Goal: Task Accomplishment & Management: Manage account settings

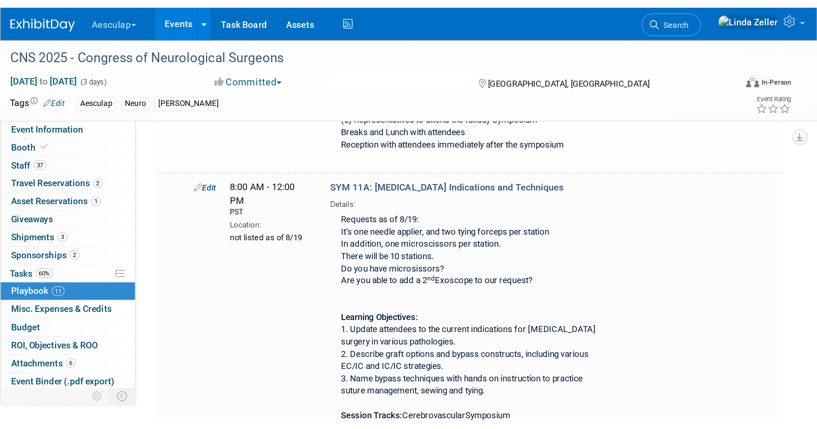
scroll to position [315, 0]
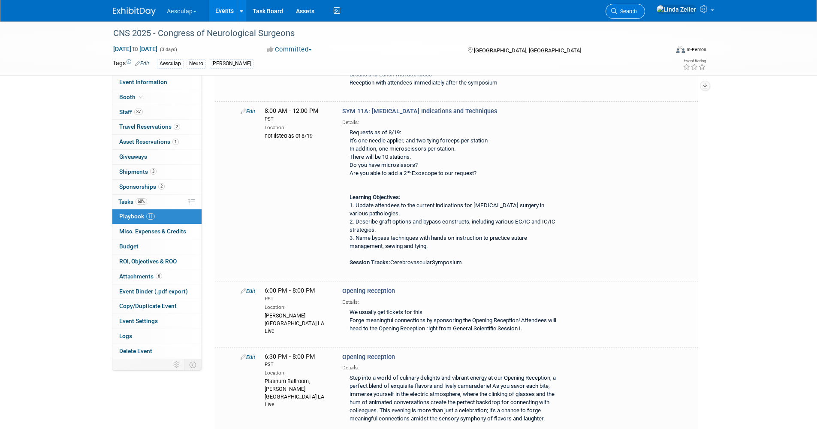
click at [542, 12] on icon at bounding box center [614, 11] width 6 height 6
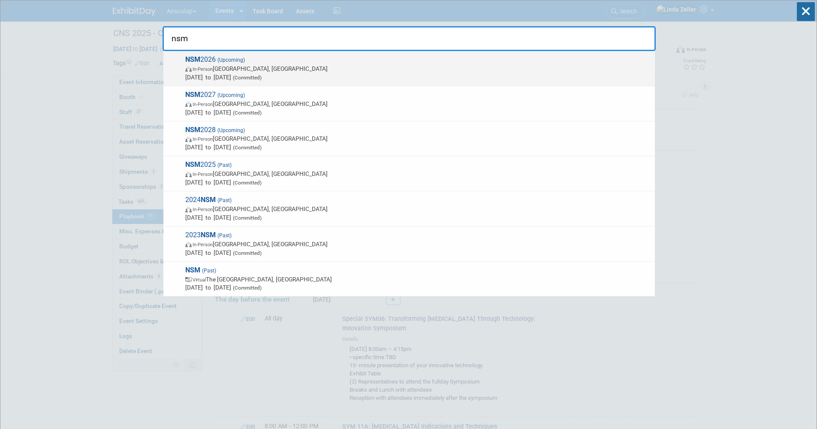
type input "nsm"
click at [195, 63] on strong "NSM" at bounding box center [192, 59] width 15 height 8
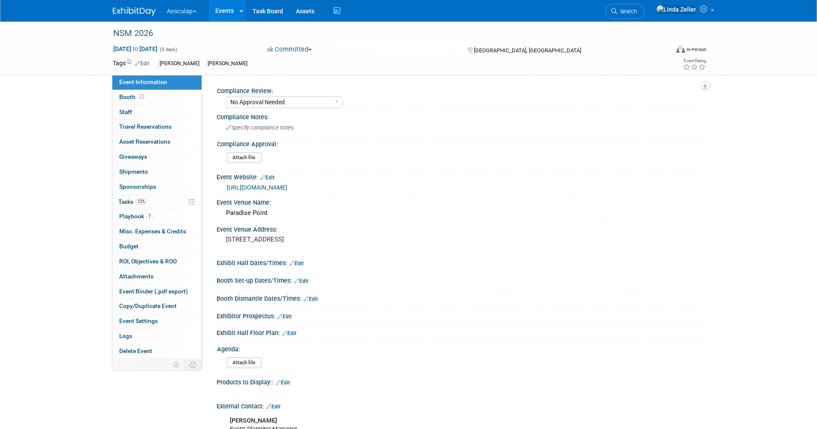
select select "No Approval Needed"
select select "Misc. Company Functions"
click at [127, 201] on span "Tasks 12%" at bounding box center [132, 201] width 29 height 7
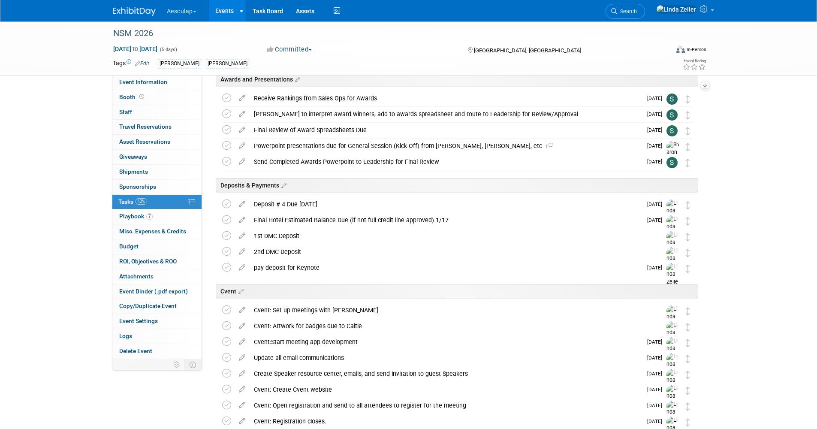
scroll to position [257, 0]
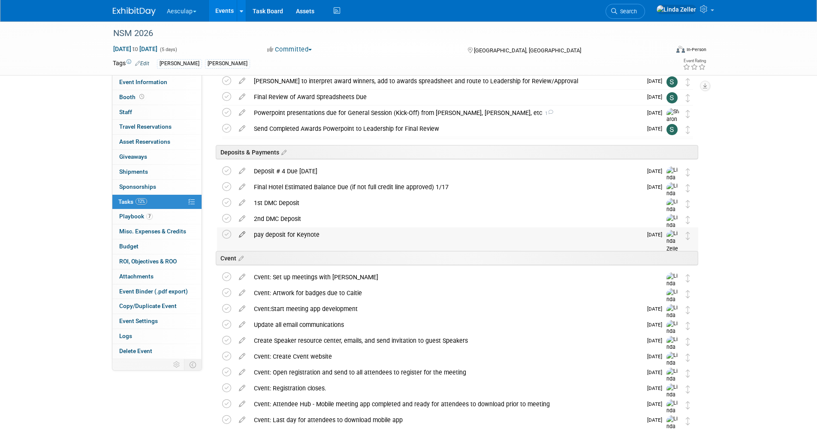
click at [241, 235] on icon at bounding box center [242, 232] width 15 height 11
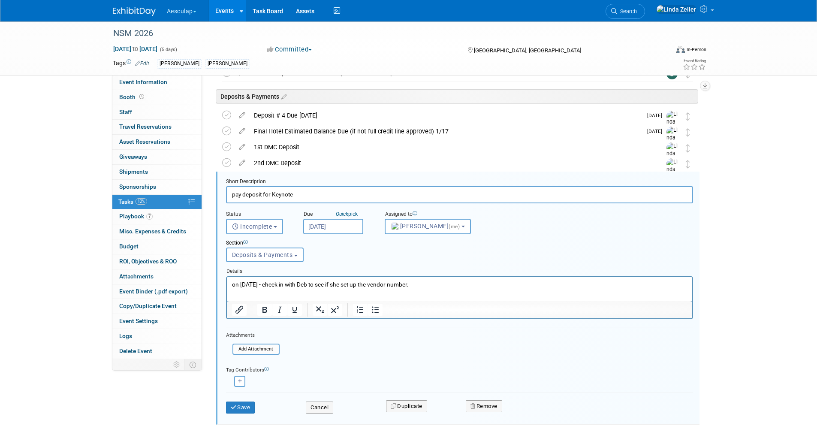
scroll to position [359, 0]
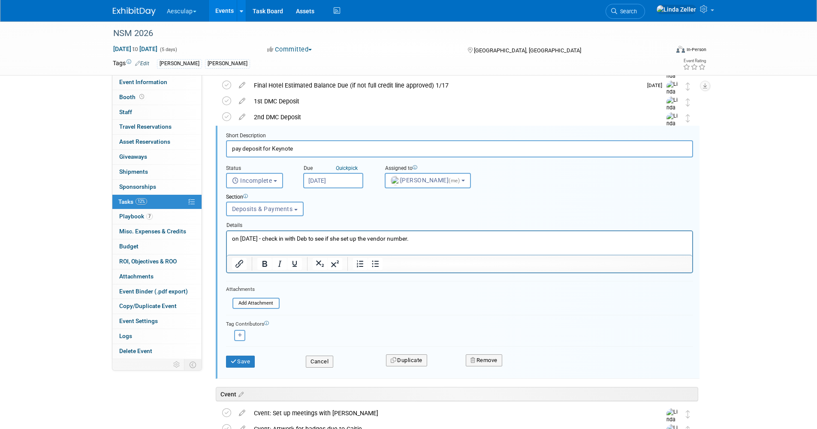
click at [338, 177] on input "Aug 27, 2025" at bounding box center [333, 180] width 60 height 15
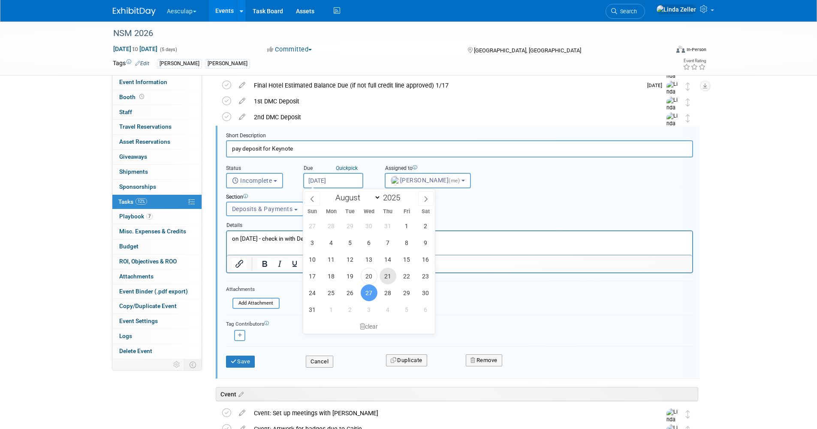
click at [393, 276] on span "21" at bounding box center [388, 276] width 17 height 17
type input "Aug 21, 2025"
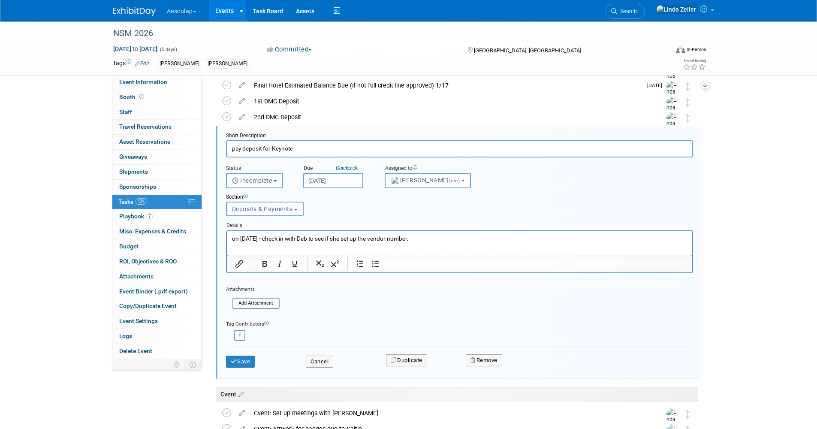
drag, startPoint x: 418, startPoint y: 240, endPoint x: 230, endPoint y: 231, distance: 188.1
click at [230, 231] on html "on Aug 27th - check in with Deb to see if she set up the vendor number." at bounding box center [459, 237] width 465 height 12
drag, startPoint x: 259, startPoint y: 239, endPoint x: 220, endPoint y: 234, distance: 39.3
click at [227, 234] on html "make sure contract is signed" at bounding box center [459, 237] width 465 height 12
click at [244, 364] on button "Save" at bounding box center [240, 362] width 29 height 12
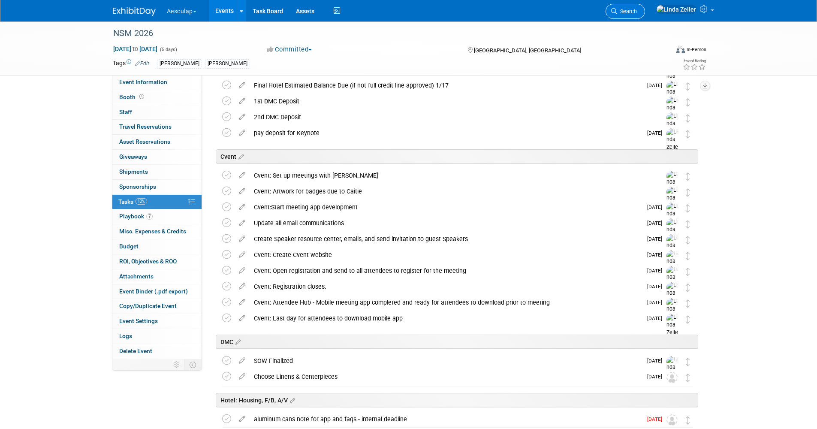
click at [617, 9] on icon at bounding box center [614, 11] width 6 height 6
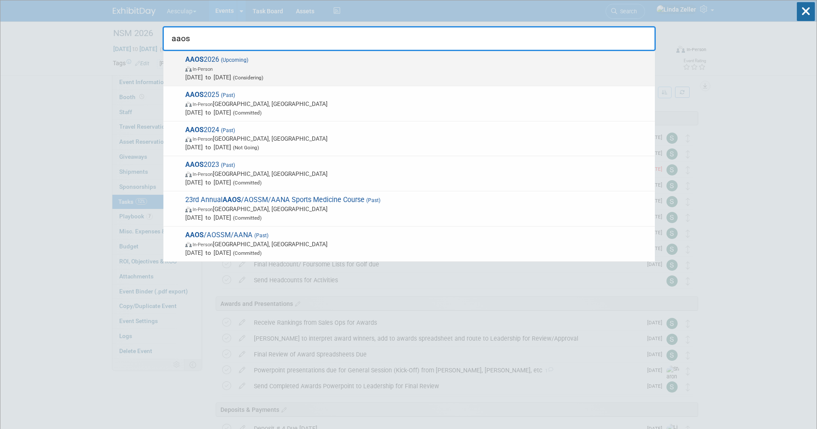
type input "aaos"
click at [218, 63] on span "AAOS 2026 (Upcoming) In-Person Mar 3, 2026 to Mar 5, 2026 (Considering)" at bounding box center [417, 68] width 468 height 26
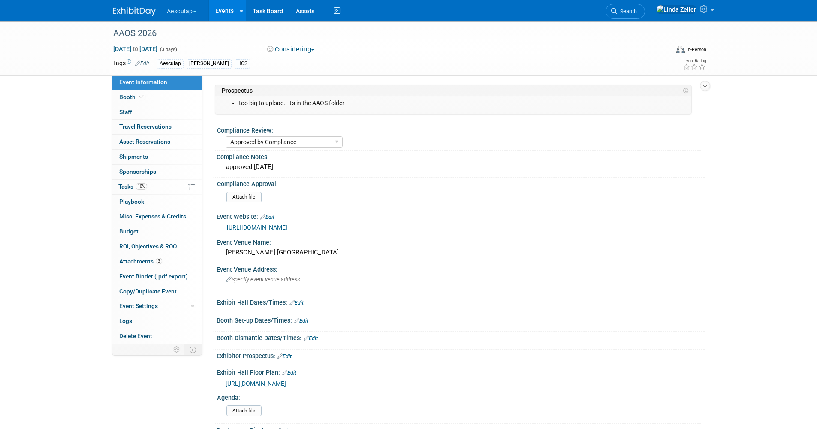
select select "Approved by Compliance"
select select "HCS"
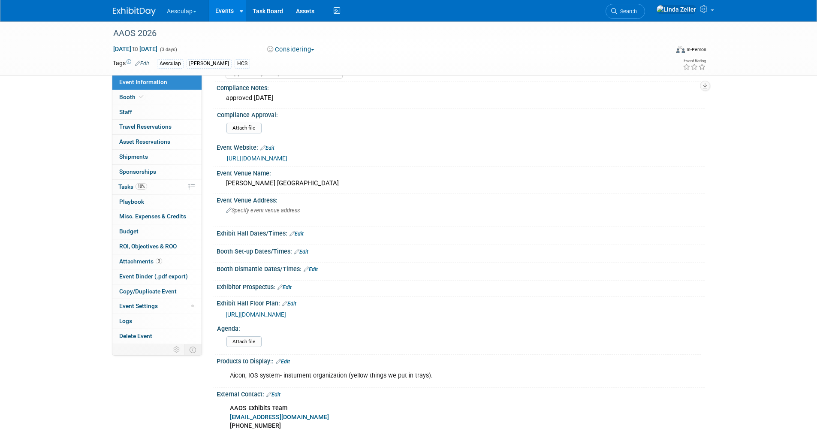
scroll to position [86, 0]
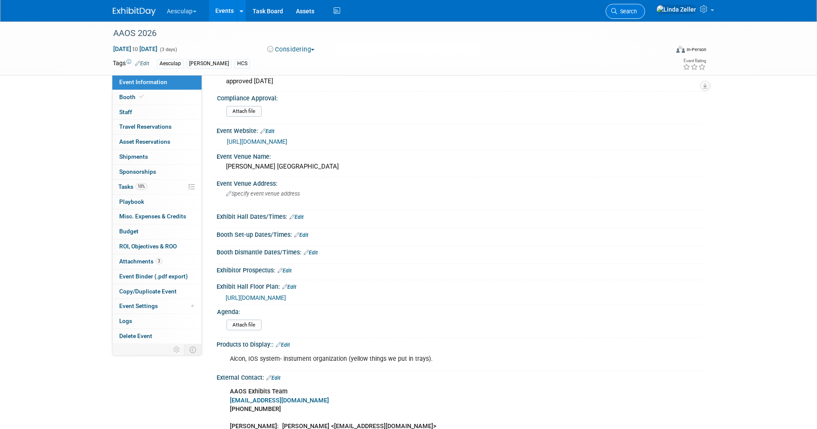
click at [637, 9] on span "Search" at bounding box center [627, 11] width 20 height 6
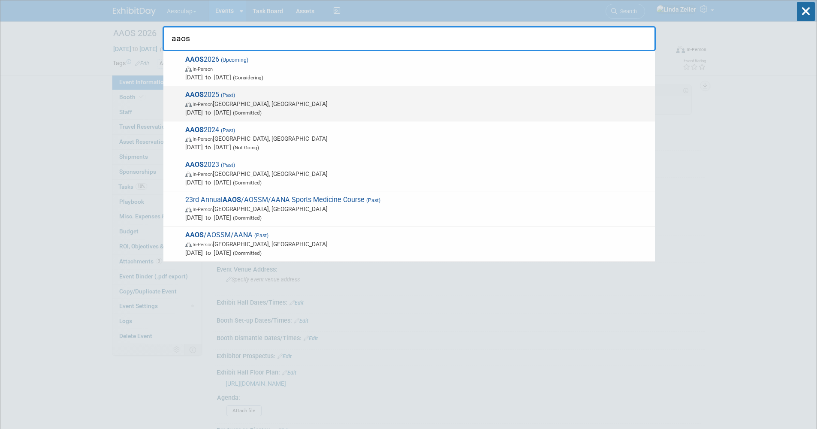
type input "aaos"
click at [230, 99] on span "AAOS 2025 (Past) In-Person San Diego, CA Mar 11, 2025 to Mar 13, 2025 (Committe…" at bounding box center [417, 104] width 468 height 26
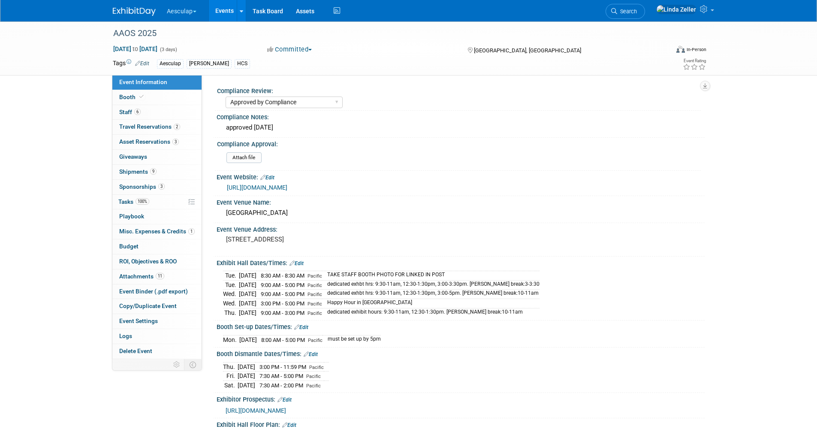
select select "Approved by Compliance"
select select "HCS"
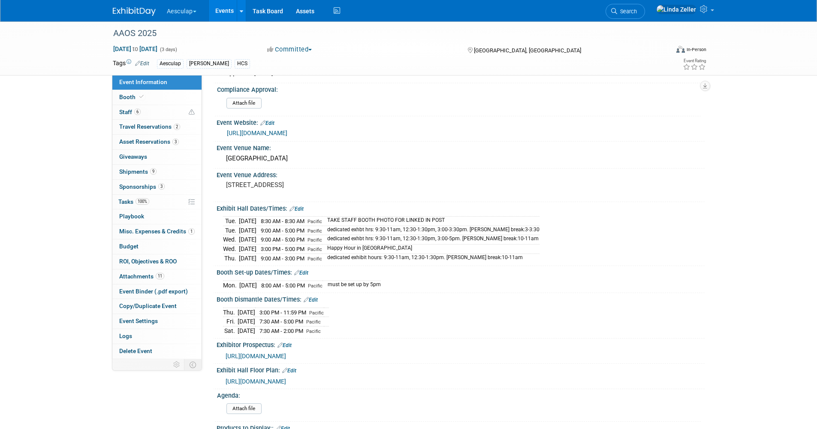
scroll to position [172, 0]
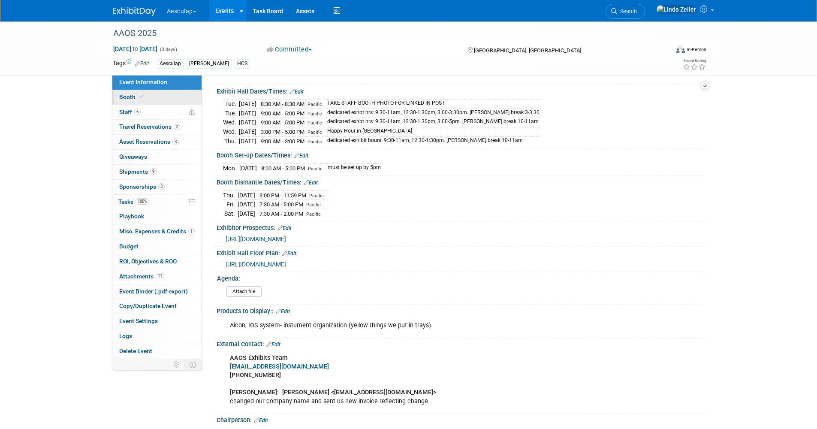
click at [131, 94] on span "Booth" at bounding box center [132, 97] width 26 height 7
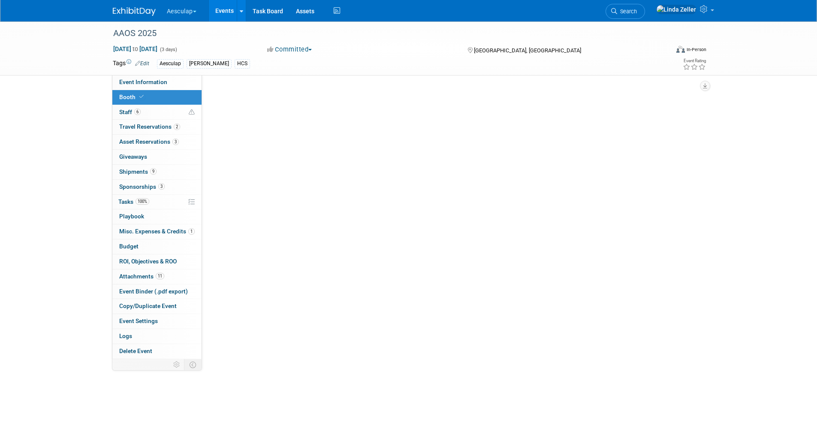
scroll to position [0, 0]
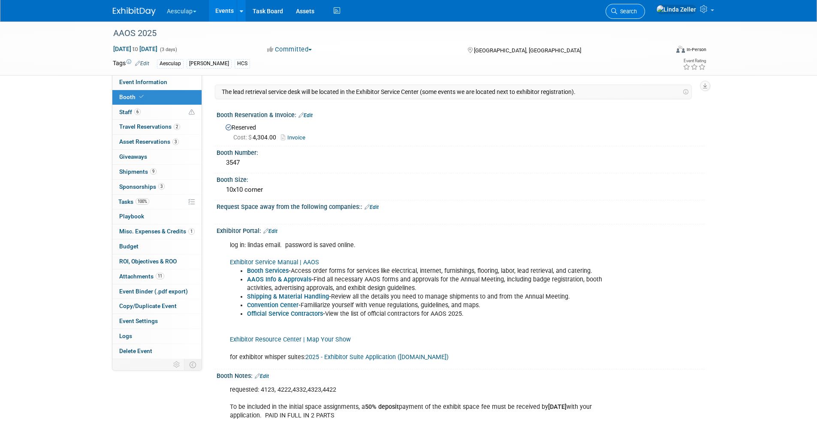
click at [637, 12] on span "Search" at bounding box center [627, 11] width 20 height 6
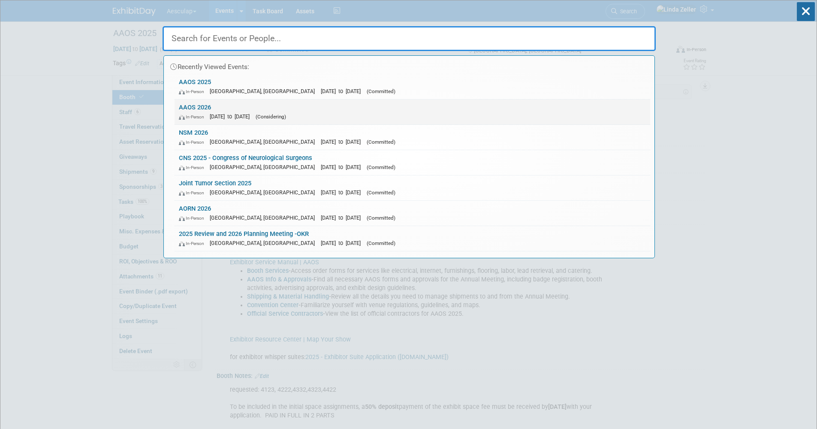
click at [195, 107] on link "AAOS 2026 In-Person Mar 3, 2026 to Mar 5, 2026 (Considering)" at bounding box center [413, 112] width 476 height 25
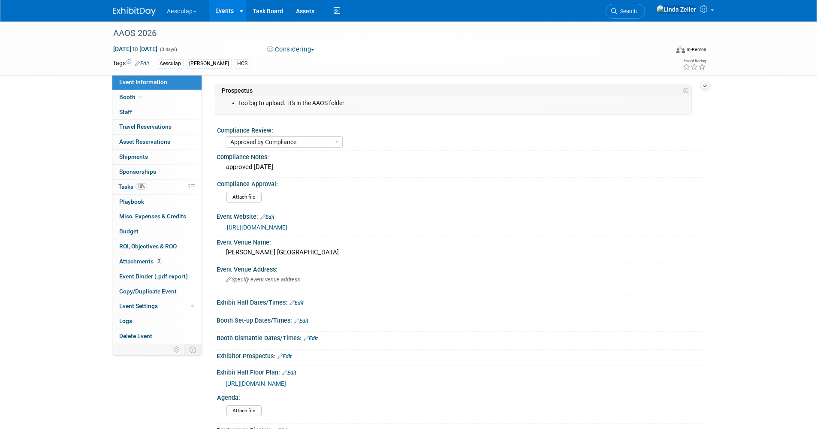
select select "Approved by Compliance"
select select "HCS"
click at [125, 100] on span "Booth" at bounding box center [132, 97] width 26 height 7
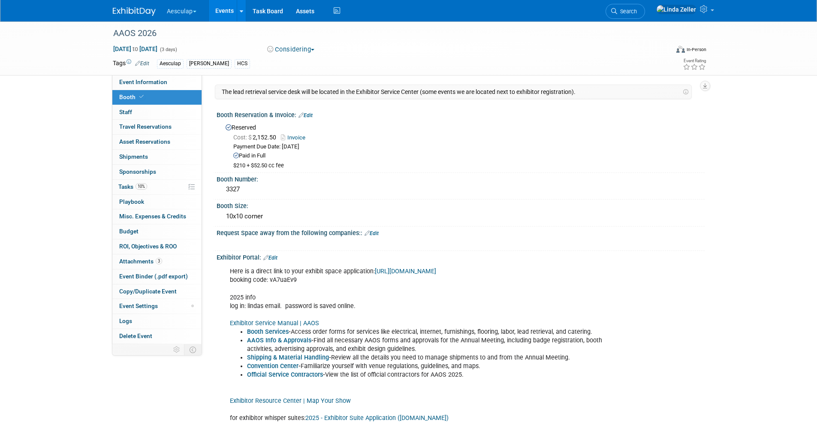
click at [276, 257] on link "Edit" at bounding box center [270, 258] width 14 height 6
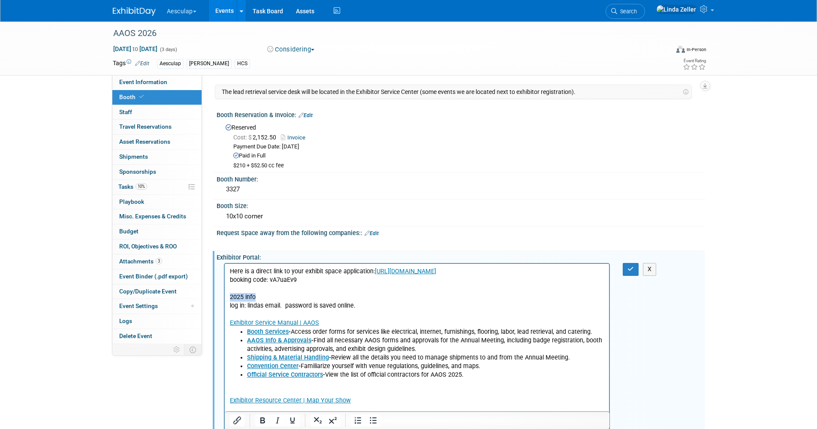
drag, startPoint x: 257, startPoint y: 296, endPoint x: 228, endPoint y: 298, distance: 28.4
click at [228, 298] on html "Here is a direct link to your exhibit space application: https://aaos26.exh.map…" at bounding box center [416, 343] width 385 height 158
click at [285, 305] on p "Here is a direct link to your exhibit space application: https://aaos26.exh.map…" at bounding box center [417, 297] width 375 height 60
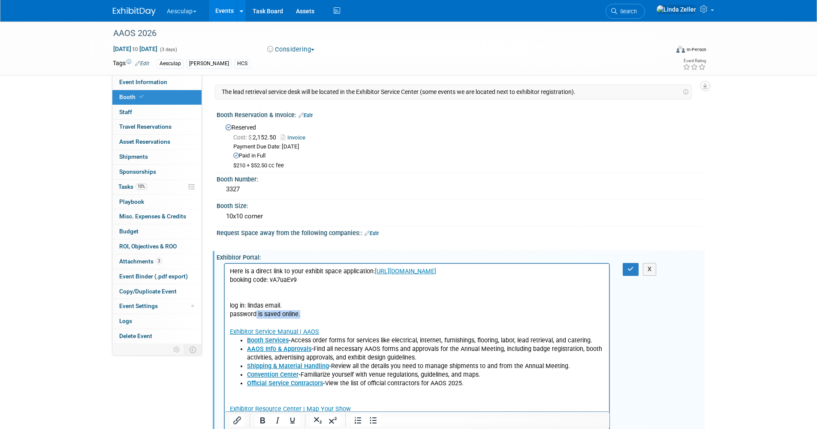
drag, startPoint x: 299, startPoint y: 314, endPoint x: 256, endPoint y: 315, distance: 43.4
click at [256, 315] on p "password is saved online. Exhibitor Service Manual | AAOS" at bounding box center [417, 323] width 375 height 26
click at [231, 291] on p "Here is a direct link to your exhibit space application: https://aaos26.exh.map…" at bounding box center [417, 288] width 375 height 43
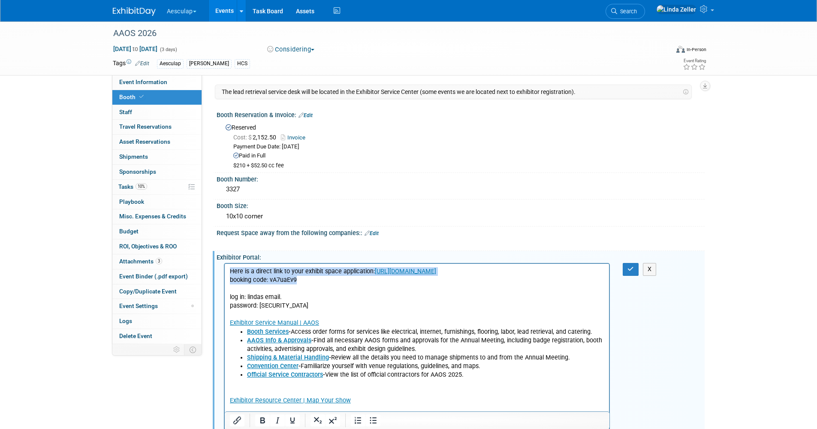
drag, startPoint x: 311, startPoint y: 279, endPoint x: 219, endPoint y: 272, distance: 92.5
click at [224, 272] on html "Here is a direct link to your exhibit space application: https://aaos26.exh.map…" at bounding box center [416, 343] width 385 height 158
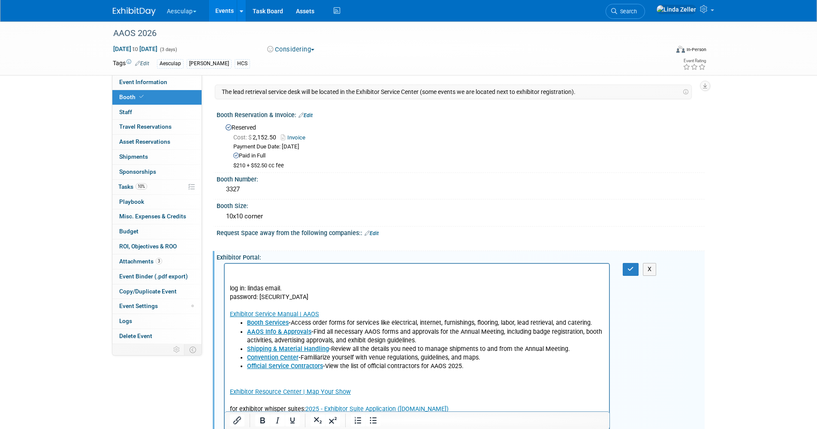
click at [241, 272] on p "log in: lindas email." at bounding box center [417, 280] width 375 height 26
click at [628, 270] on icon "button" at bounding box center [631, 269] width 6 height 6
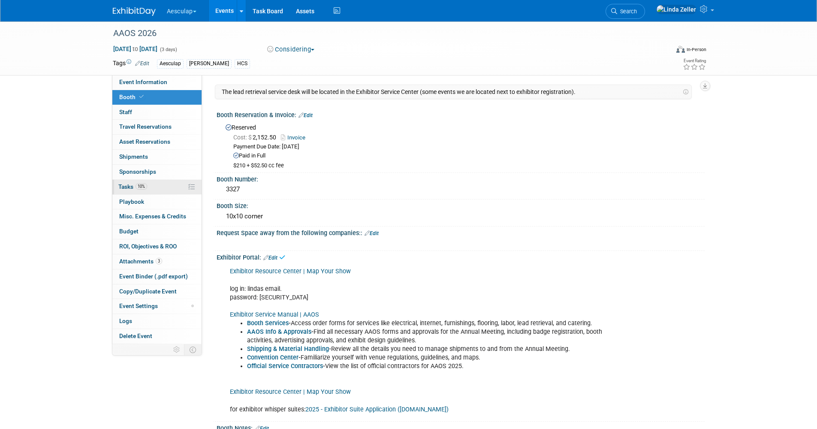
click at [126, 187] on span "Tasks 10%" at bounding box center [132, 186] width 29 height 7
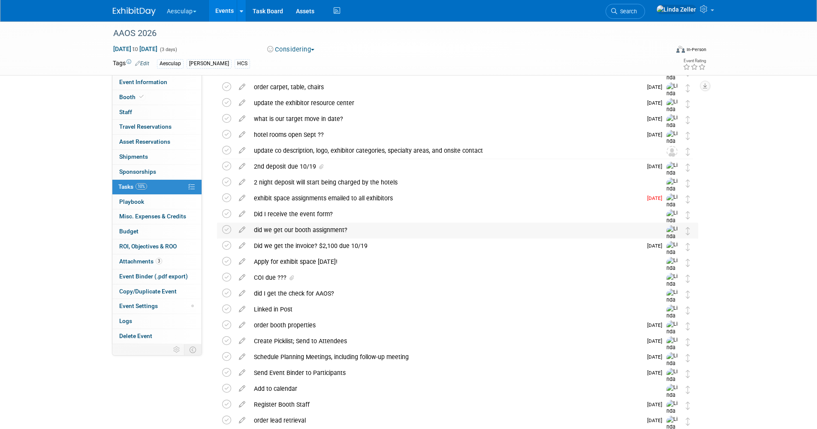
scroll to position [129, 0]
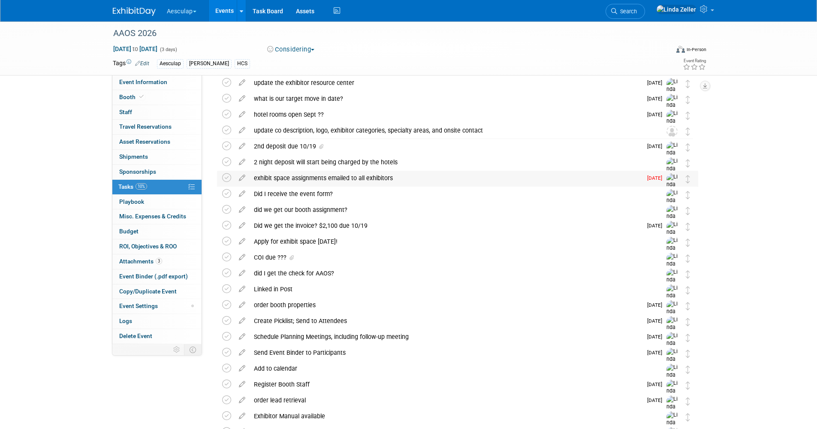
click at [264, 179] on div "exhibit space assignments emailed to all exhibitors" at bounding box center [446, 178] width 393 height 15
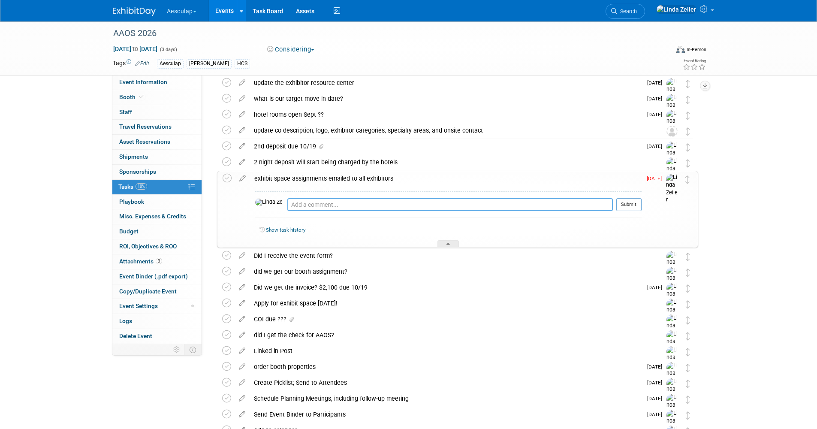
click at [287, 206] on textarea at bounding box center [450, 204] width 326 height 13
type textarea "8/19 - received"
click at [229, 176] on icon at bounding box center [227, 178] width 9 height 9
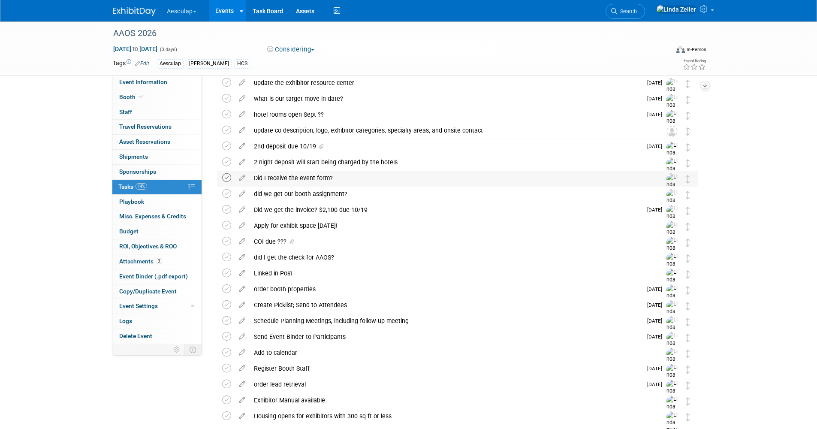
click at [227, 178] on icon at bounding box center [226, 177] width 9 height 9
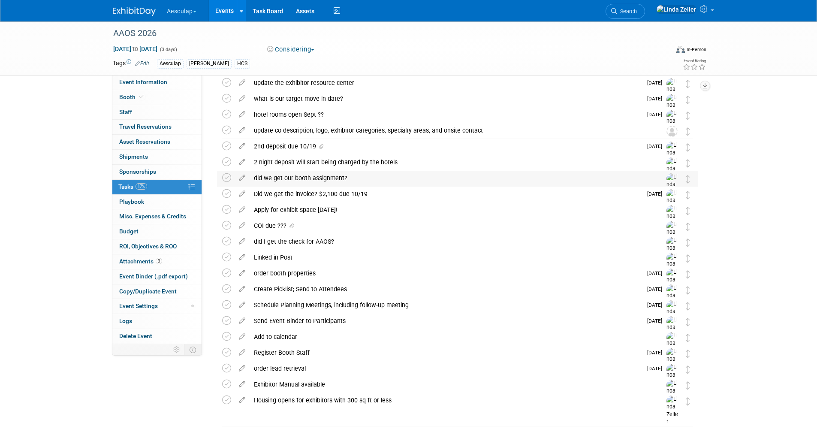
click at [264, 176] on div "did we get our booth assignment?" at bounding box center [450, 178] width 400 height 15
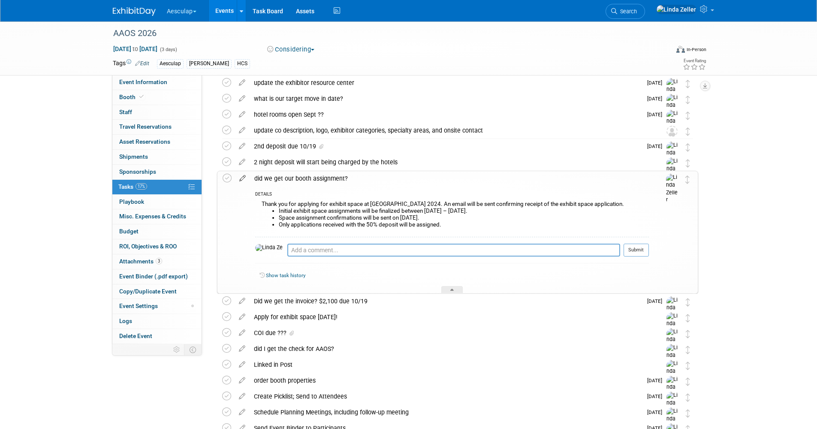
click at [245, 176] on icon at bounding box center [242, 176] width 15 height 11
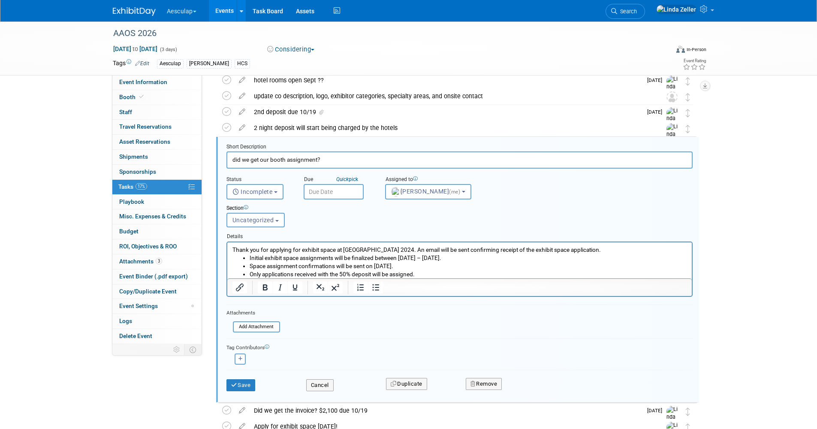
scroll to position [174, 0]
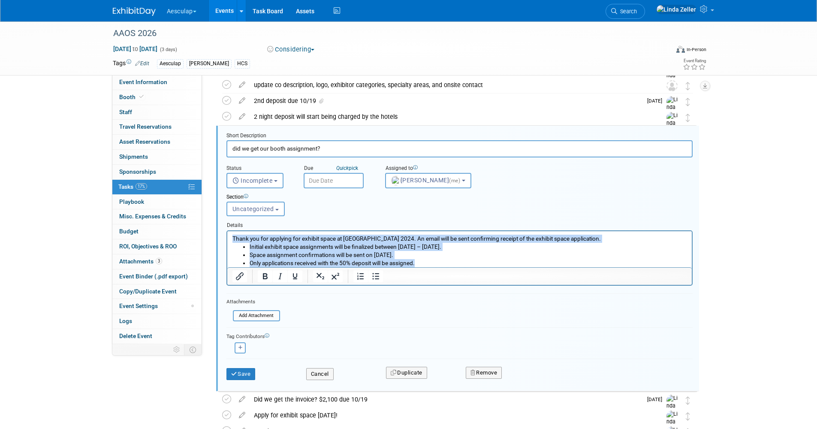
drag, startPoint x: 232, startPoint y: 237, endPoint x: 435, endPoint y: 269, distance: 205.7
click at [435, 267] on html "Thank you for applying for exhibit space at AAOS 2024. An email will be sent co…" at bounding box center [459, 249] width 465 height 36
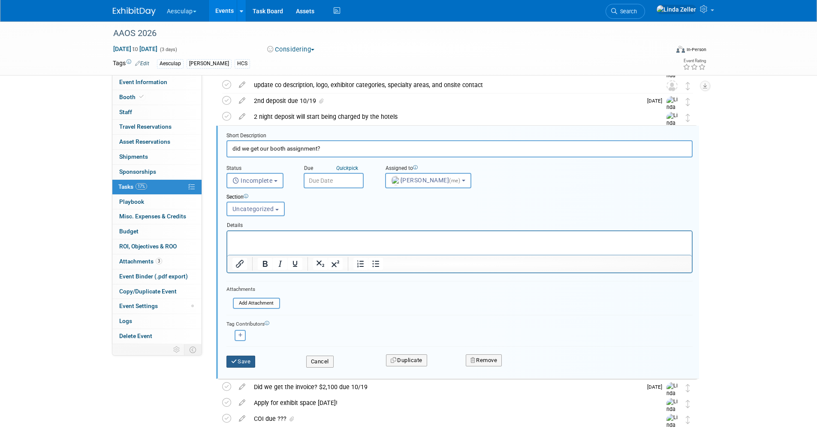
click at [247, 358] on button "Save" at bounding box center [241, 362] width 29 height 12
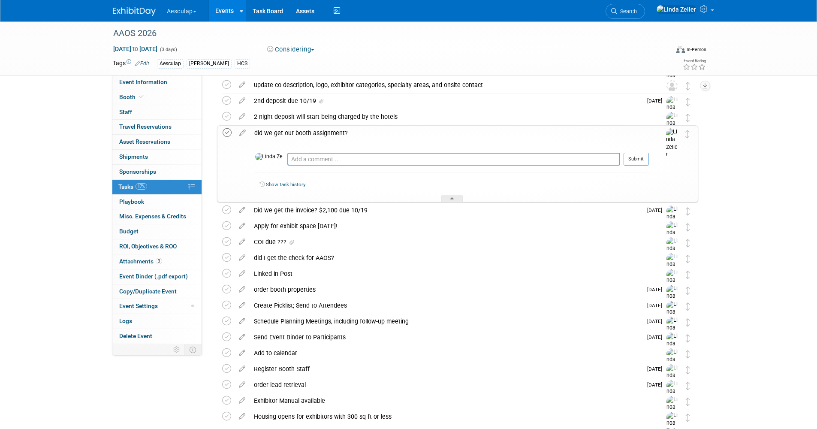
click at [227, 131] on icon at bounding box center [227, 132] width 9 height 9
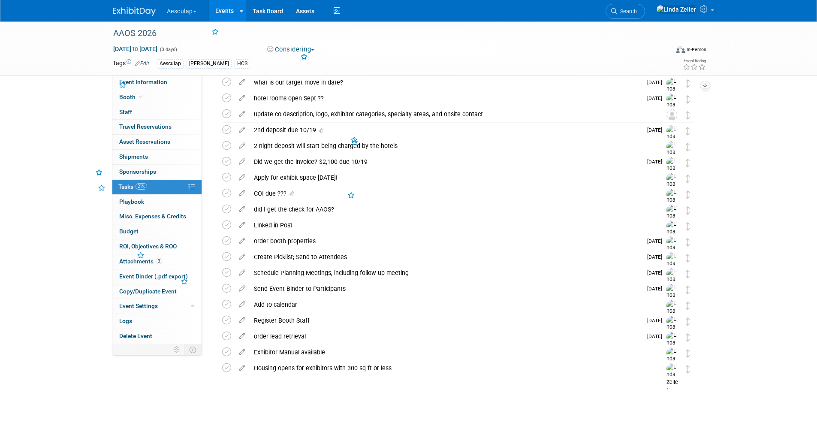
scroll to position [145, 0]
click at [226, 178] on icon at bounding box center [226, 177] width 9 height 9
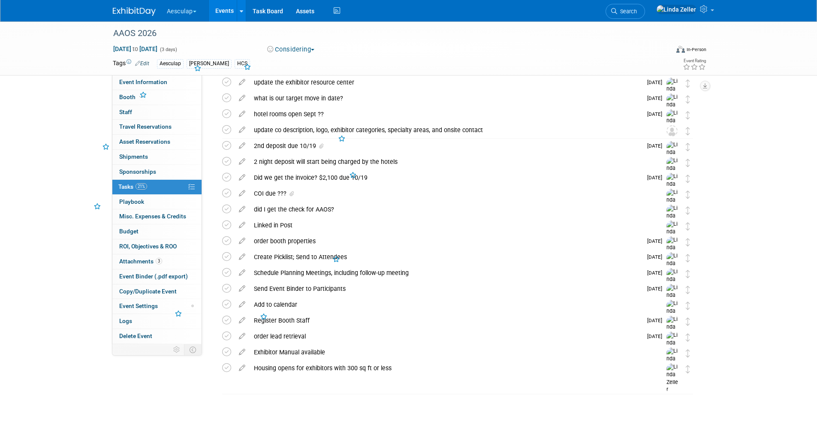
scroll to position [129, 0]
click at [243, 193] on icon at bounding box center [242, 191] width 15 height 11
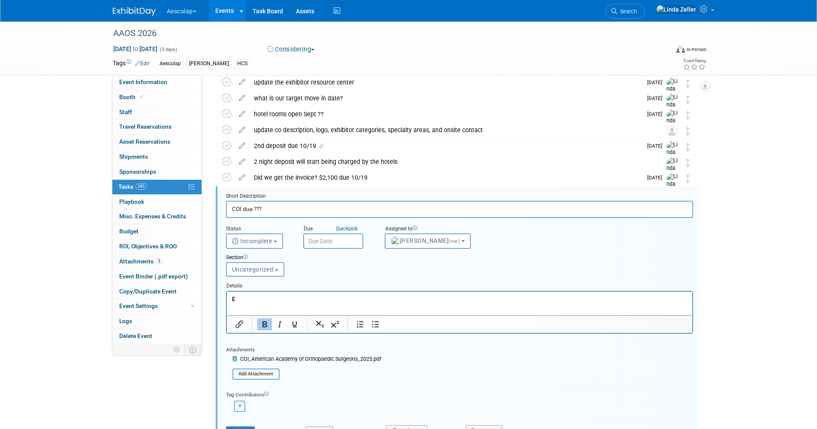
scroll to position [190, 0]
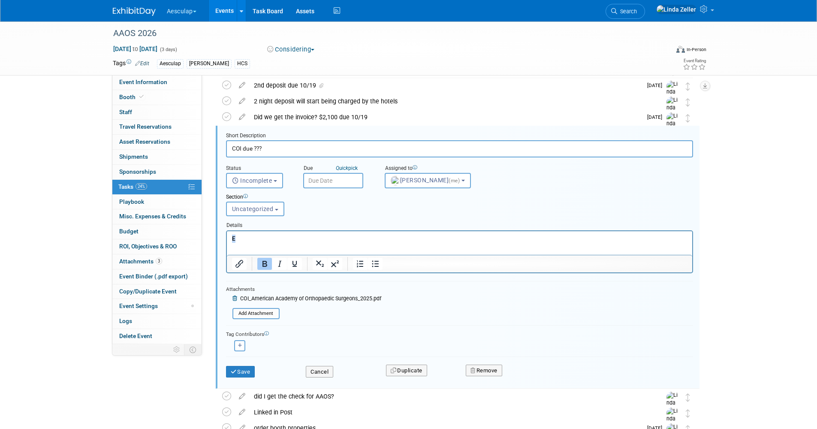
drag, startPoint x: 247, startPoint y: 239, endPoint x: 452, endPoint y: 472, distance: 310.7
click at [227, 239] on html "E" at bounding box center [459, 237] width 465 height 12
click at [233, 299] on icon at bounding box center [236, 298] width 6 height 5
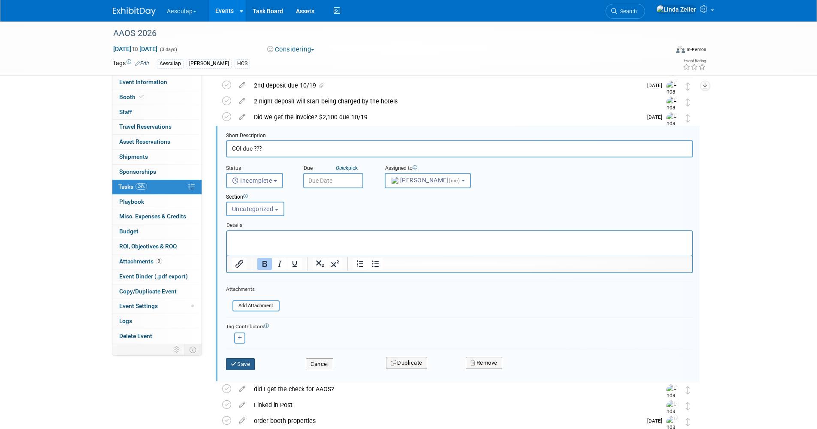
click at [245, 363] on button "Save" at bounding box center [240, 364] width 29 height 12
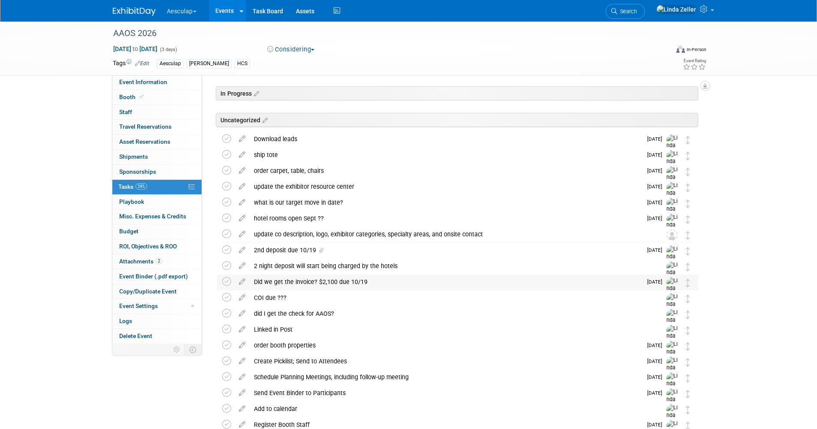
scroll to position [0, 0]
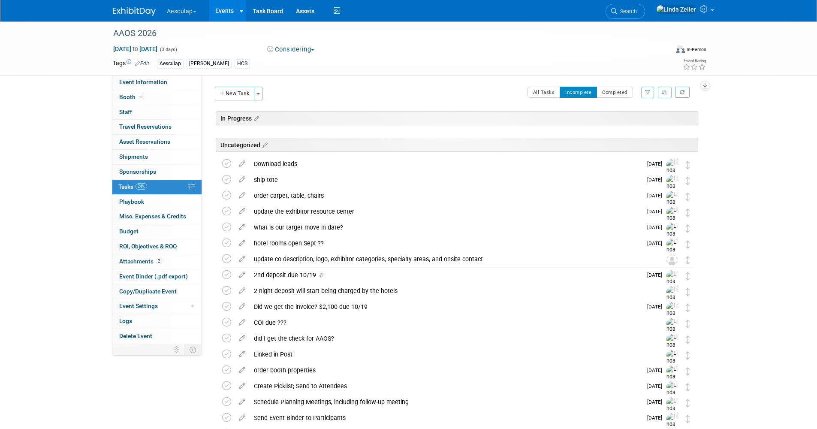
drag, startPoint x: 227, startPoint y: 211, endPoint x: 203, endPoint y: 196, distance: 27.6
click at [227, 211] on icon at bounding box center [226, 211] width 9 height 9
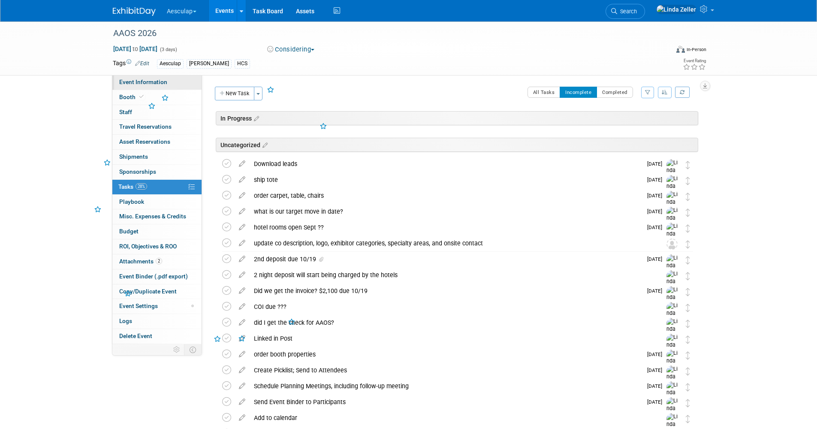
click at [143, 80] on span "Event Information" at bounding box center [143, 82] width 48 height 7
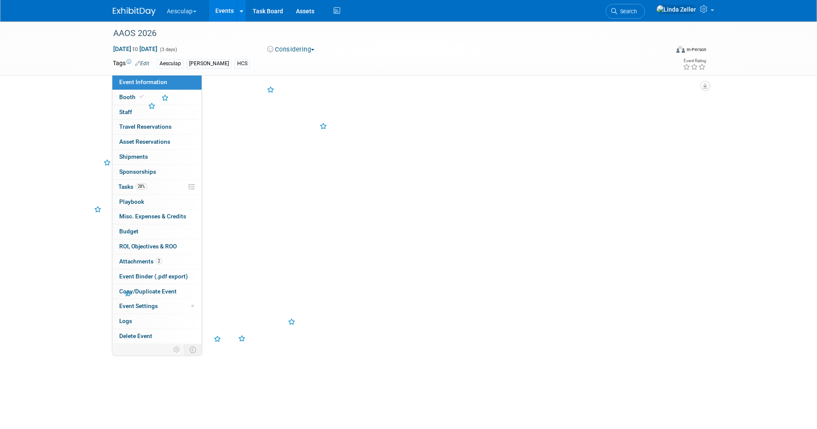
select select "Approved by Compliance"
select select "HCS"
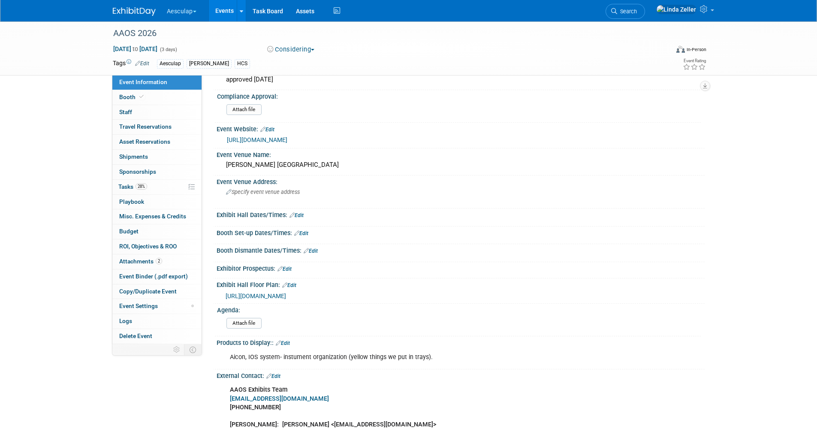
scroll to position [86, 0]
click at [303, 218] on link "Edit" at bounding box center [297, 217] width 14 height 6
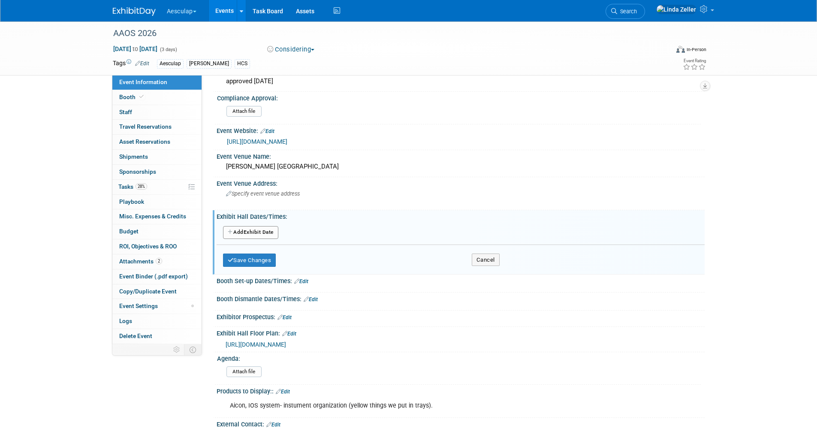
click at [239, 233] on button "Add Another Exhibit Date" at bounding box center [250, 232] width 55 height 13
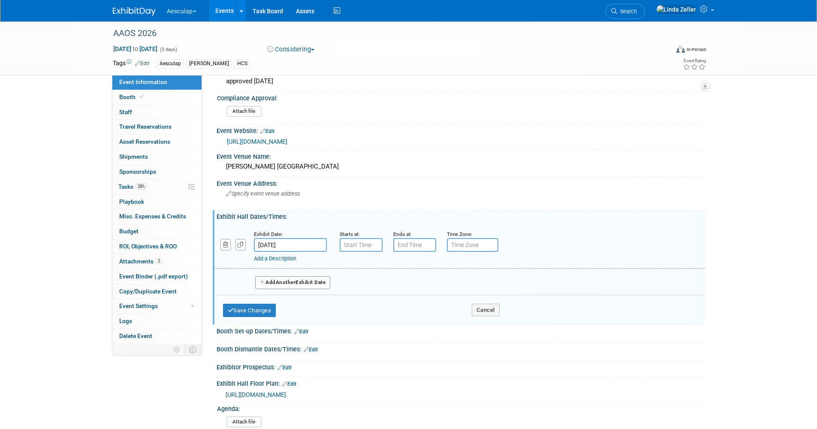
click at [266, 259] on link "Add a Description" at bounding box center [275, 258] width 42 height 6
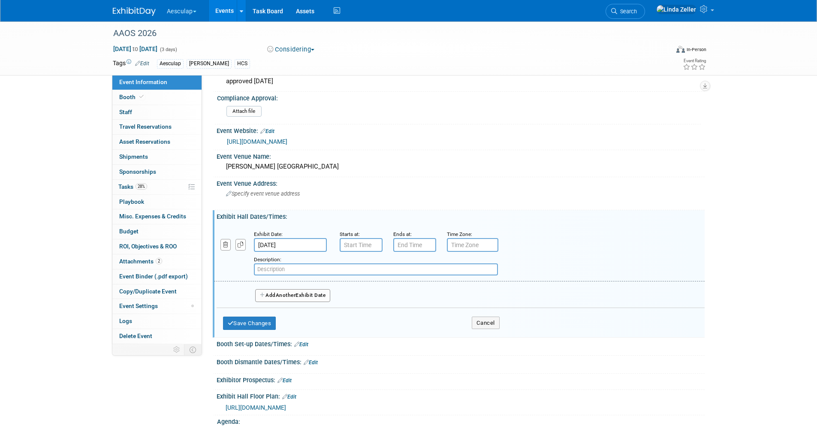
click at [266, 268] on input "text" at bounding box center [376, 269] width 244 height 12
paste input "Dedicated time for attendees and exhibitors to network while enjoying refre"
type input "Dedicated time for attendees and exhibitors to network while enjoying refre"
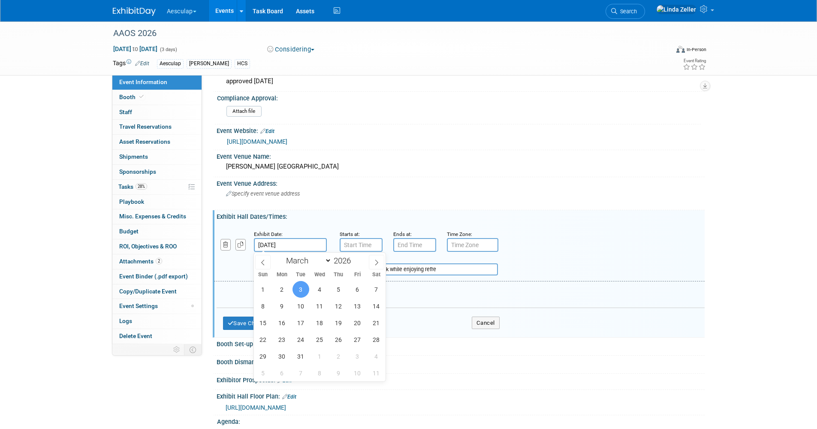
click at [283, 246] on input "Mar 3, 2026" at bounding box center [290, 245] width 73 height 14
click at [320, 293] on span "4" at bounding box center [319, 289] width 17 height 17
type input "Mar 4, 2026"
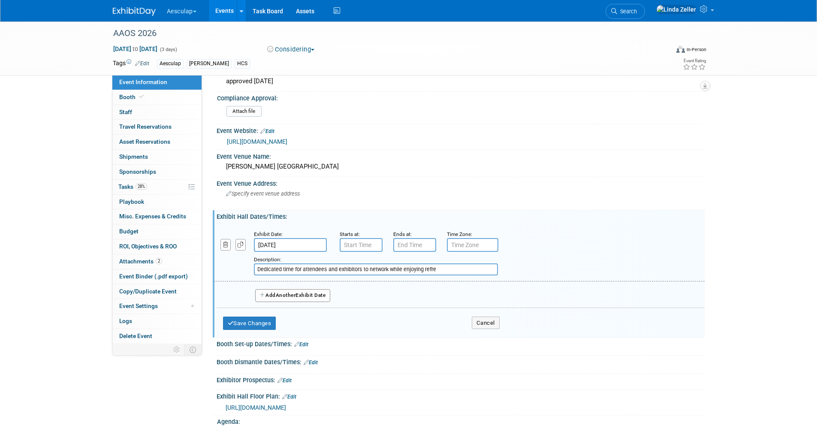
click at [337, 268] on input "Dedicated time for attendees and exhibitors to network while enjoying refre" at bounding box center [376, 269] width 244 height 12
click at [398, 271] on input "Dedicated time for attendees & exhibitors to network while enjoying refre" at bounding box center [376, 269] width 244 height 12
click at [404, 268] on input "Dedicated time for attendees & exhibitors to network enjoying refre" at bounding box center [376, 269] width 244 height 12
type input "Dedicated time for attendees & exhibitors to network enjoying refreshments"
click at [234, 323] on button "Save Changes" at bounding box center [249, 324] width 53 height 14
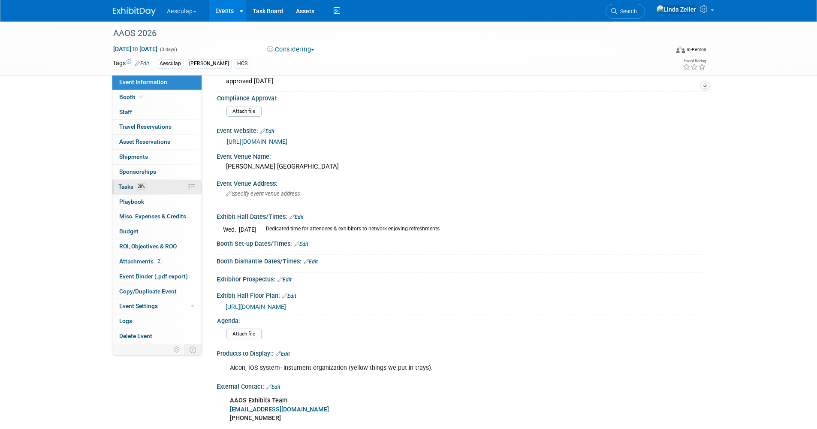
click at [124, 185] on span "Tasks 28%" at bounding box center [132, 186] width 29 height 7
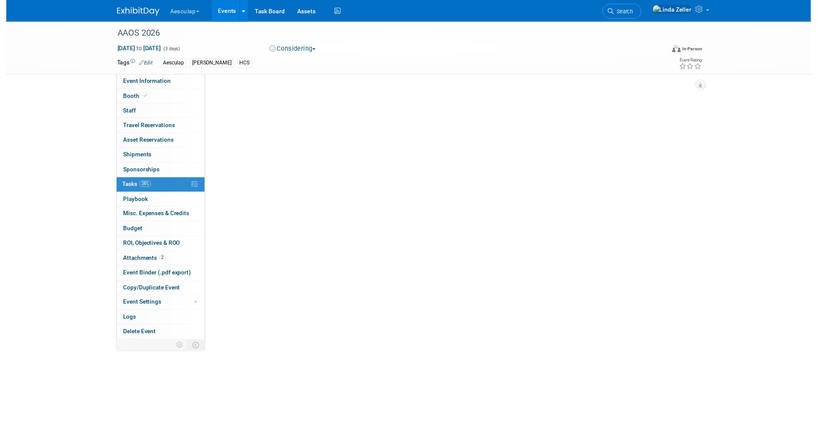
scroll to position [0, 0]
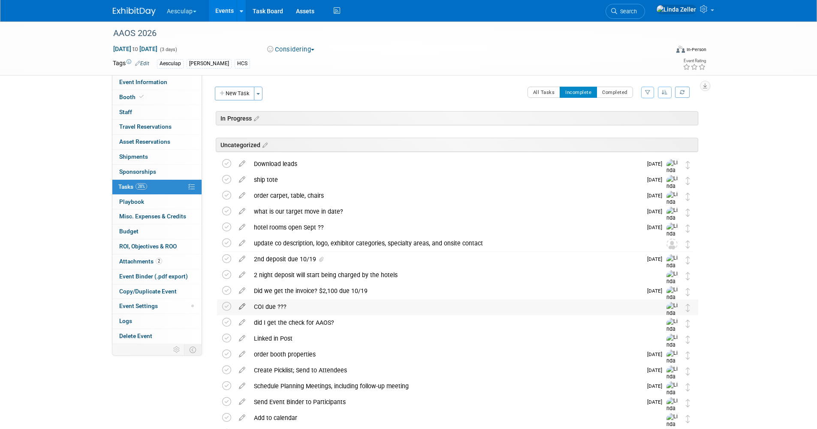
click at [244, 306] on icon at bounding box center [242, 304] width 15 height 11
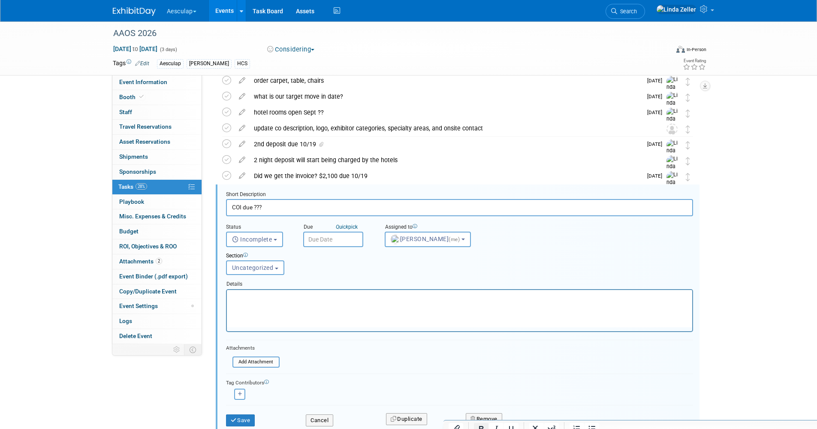
scroll to position [174, 0]
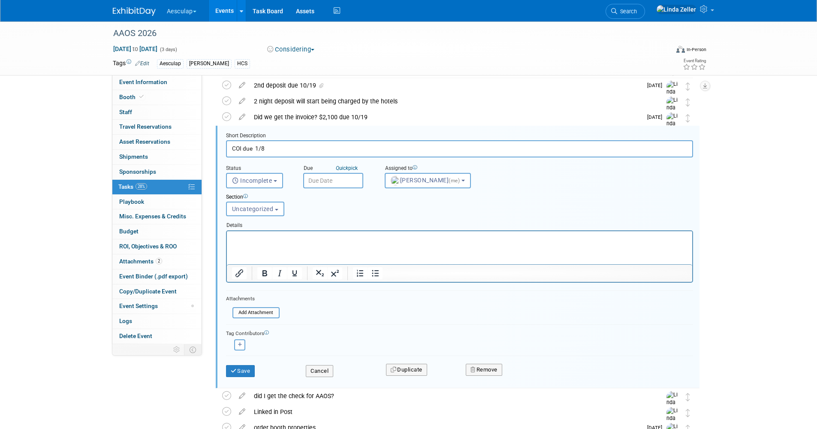
type input "COI due 1/8"
click at [325, 179] on input "text" at bounding box center [333, 180] width 60 height 15
click at [425, 201] on icon at bounding box center [426, 199] width 6 height 6
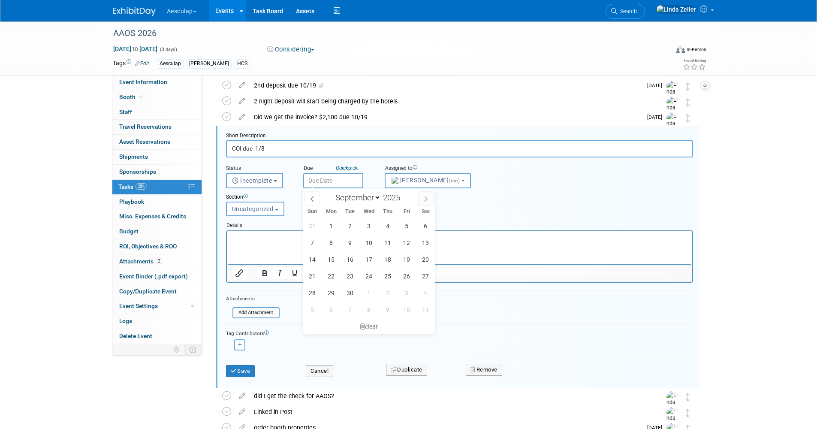
click at [425, 201] on icon at bounding box center [426, 199] width 6 height 6
select select "11"
click at [354, 275] on span "23" at bounding box center [350, 276] width 17 height 17
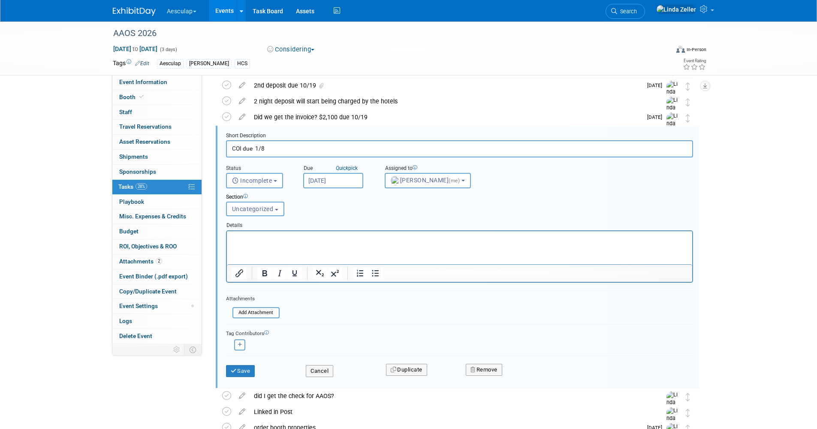
click at [338, 177] on input "Dec 23, 2025" at bounding box center [333, 180] width 60 height 15
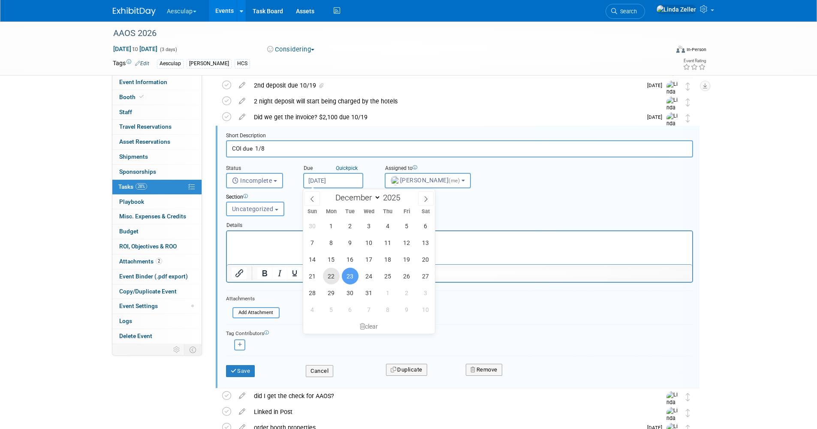
click at [332, 277] on span "22" at bounding box center [331, 276] width 17 height 17
type input "Dec 22, 2025"
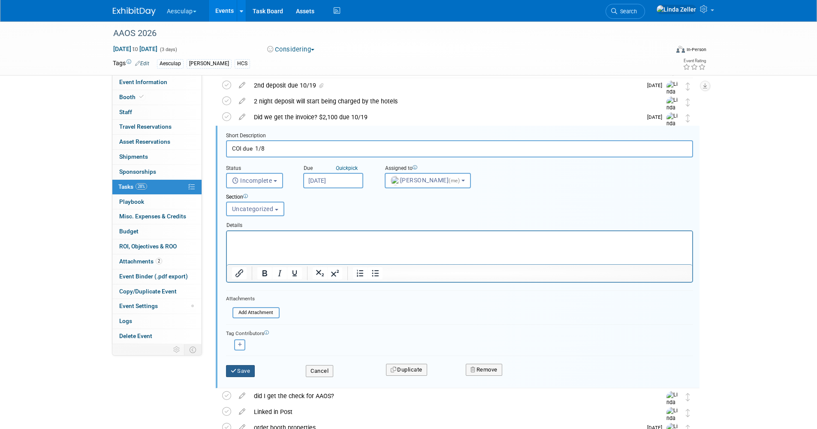
click at [243, 369] on button "Save" at bounding box center [240, 371] width 29 height 12
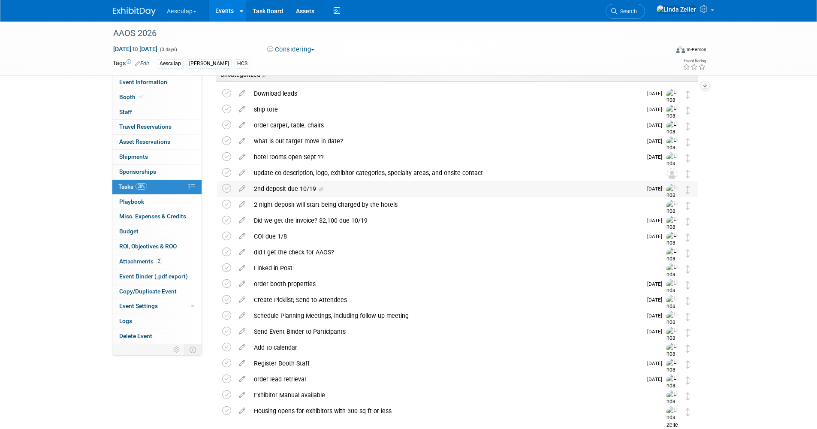
scroll to position [27, 0]
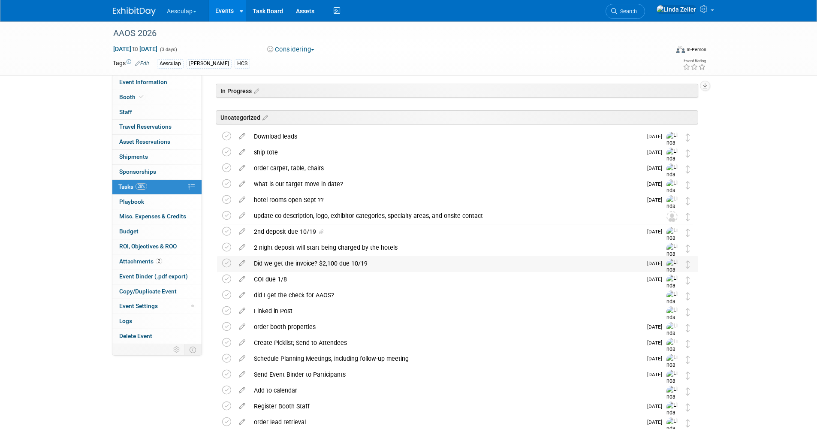
click at [259, 261] on div "Did we get the invoice? $2,100 due 10/19" at bounding box center [446, 263] width 393 height 15
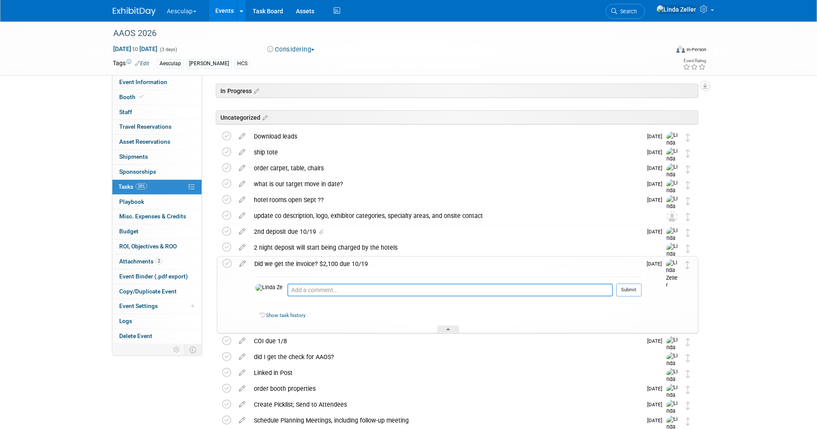
click at [287, 290] on textarea at bounding box center [450, 290] width 326 height 13
type textarea "8/20 - I paid the balance by Cc"
click at [225, 262] on icon at bounding box center [227, 263] width 9 height 9
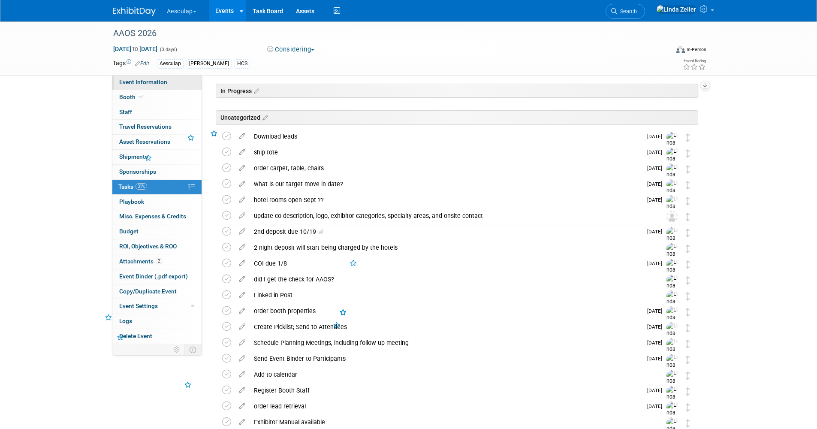
click at [136, 81] on span "Event Information" at bounding box center [143, 82] width 48 height 7
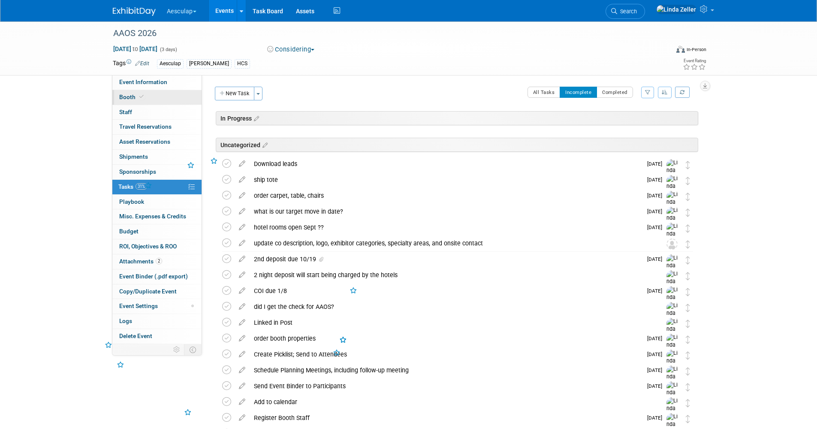
select select "Approved by Compliance"
select select "HCS"
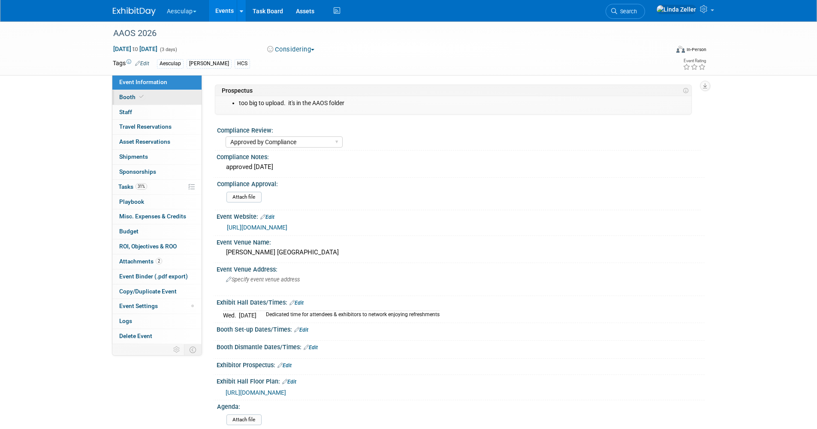
click at [139, 90] on link "Booth" at bounding box center [156, 97] width 89 height 15
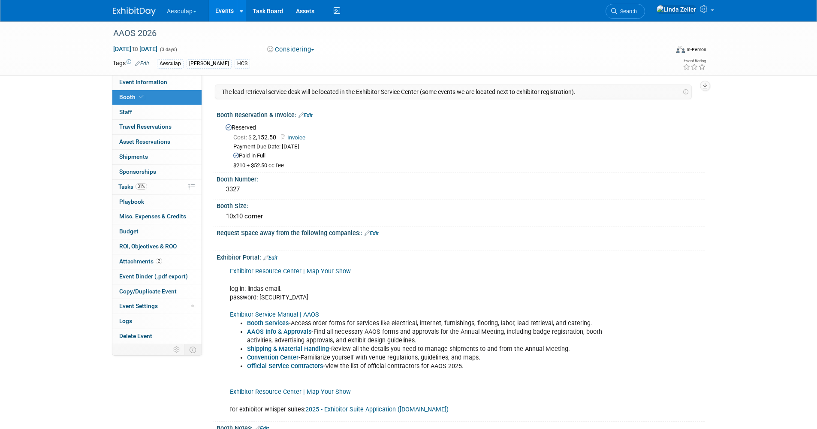
click at [308, 112] on link "Edit" at bounding box center [306, 115] width 14 height 6
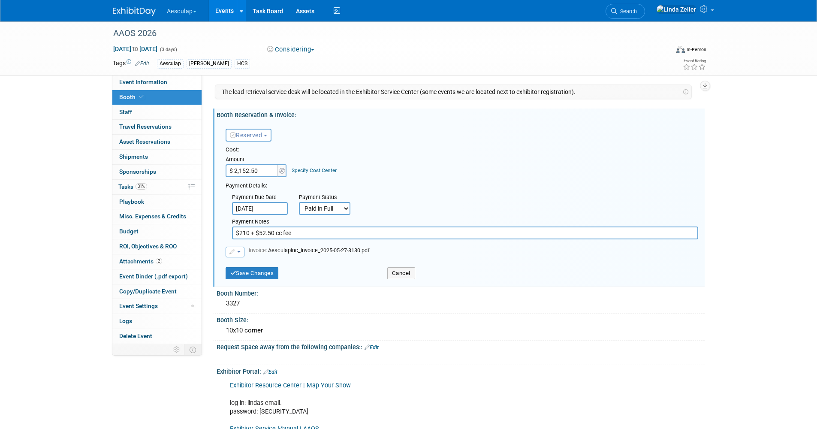
click at [245, 232] on input "$210 + $52.50 cc fee" at bounding box center [465, 233] width 466 height 13
click at [233, 233] on input "$2100 + $52.50 cc fee" at bounding box center [465, 233] width 466 height 13
click at [308, 235] on input "5/27 $2100 + $52.50 cc fee" at bounding box center [465, 233] width 466 height 13
click at [309, 233] on input "5/27 $2100 + $52.50 cc fe. 8/20: e" at bounding box center [465, 233] width 466 height 13
drag, startPoint x: 250, startPoint y: 233, endPoint x: 311, endPoint y: 231, distance: 60.9
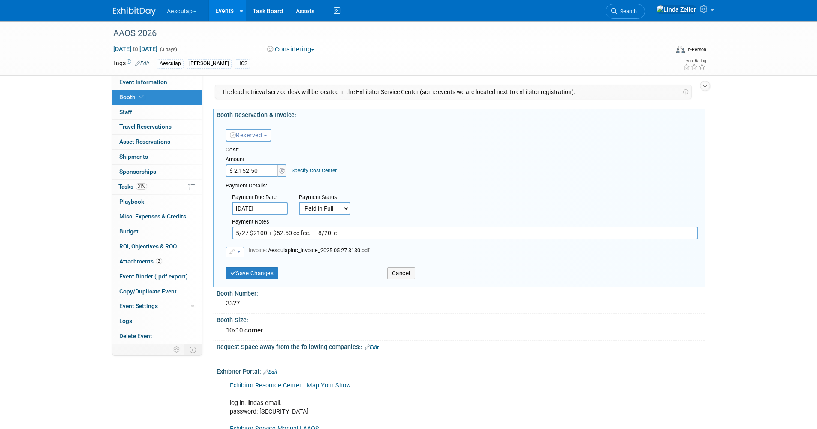
click at [311, 231] on input "5/27 $2100 + $52.50 cc fee. 8/20: e" at bounding box center [465, 233] width 466 height 13
click at [336, 233] on input "5/27 $2100 + $52.50 cc fee. 8/20: e" at bounding box center [465, 233] width 466 height 13
click at [338, 231] on input "5/27 $2100 + $52.50 cc fee. 8/20: e" at bounding box center [465, 233] width 466 height 13
paste input "$2100 + $52.50 cc fee."
type input "5/27 $2100 + $52.50 cc fee. 8/20: $2100 + $52.50 cc fee."
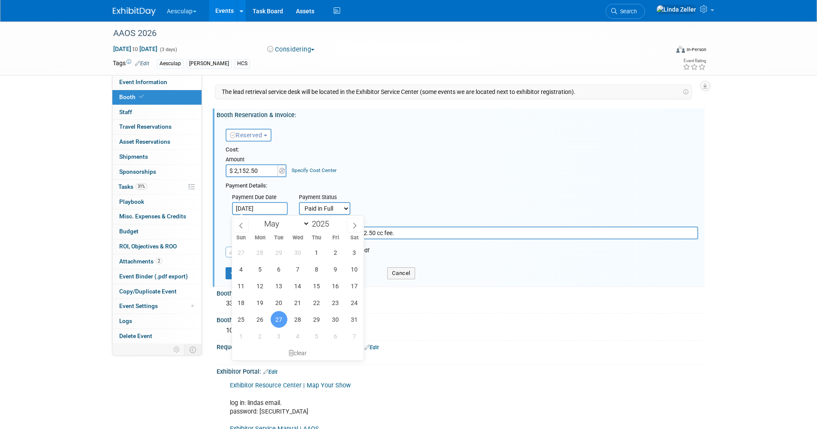
click at [279, 207] on input "May 27, 2025" at bounding box center [260, 208] width 56 height 13
click at [352, 224] on icon at bounding box center [355, 226] width 6 height 6
select select "5"
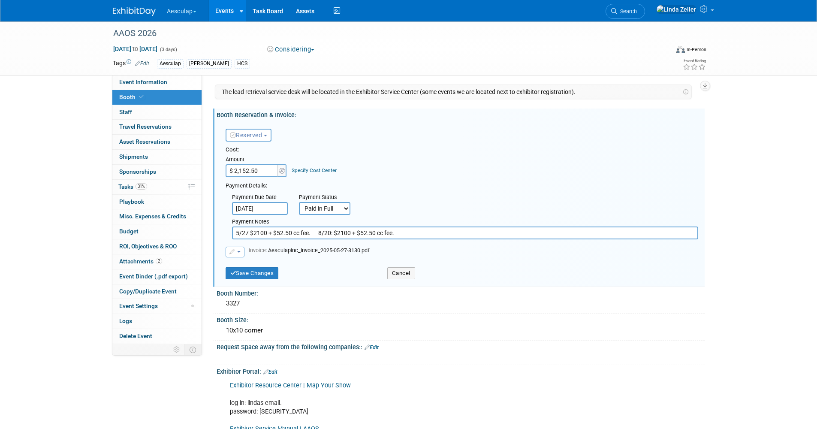
type input "$"
click at [232, 168] on input "$" at bounding box center [253, 170] width 54 height 13
click at [246, 172] on input "$ 0.00" at bounding box center [253, 170] width 54 height 13
drag, startPoint x: 246, startPoint y: 172, endPoint x: 231, endPoint y: 171, distance: 15.5
click at [231, 171] on input "$ 0.00" at bounding box center [253, 170] width 54 height 13
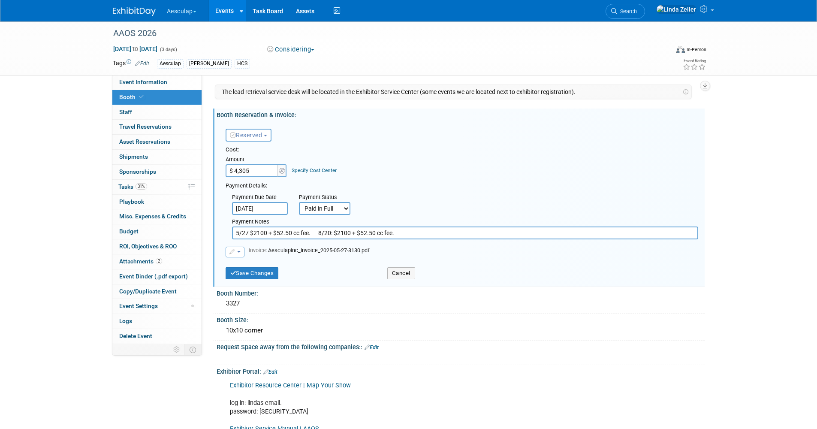
type input "$ 4,305.00"
click at [320, 171] on link "Specify Cost Center" at bounding box center [314, 170] width 45 height 6
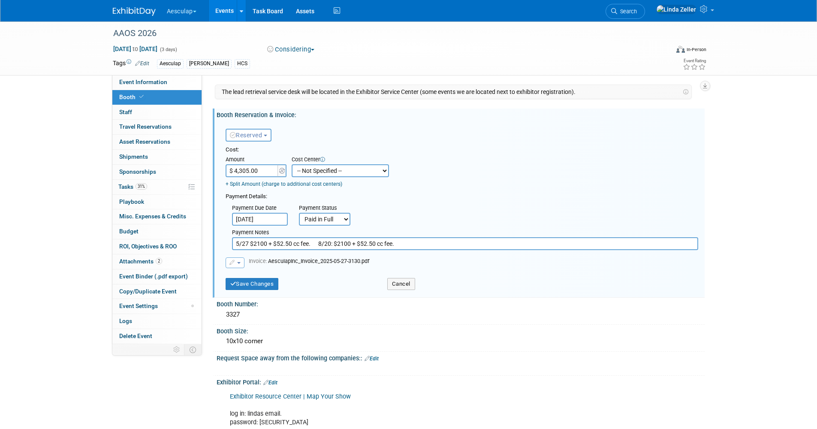
click at [320, 171] on select "-- Not Specified -- AAG B2B: 102736100 AIS - Ortho AIS -Spine Atlantic Neuro Bo…" at bounding box center [340, 170] width 97 height 13
select select "18966379"
click at [292, 164] on select "-- Not Specified -- AAG B2B: 102736100 AIS - Ortho AIS -Spine Atlantic Neuro Bo…" at bounding box center [340, 170] width 97 height 13
click at [265, 283] on button "Save Changes" at bounding box center [252, 284] width 53 height 12
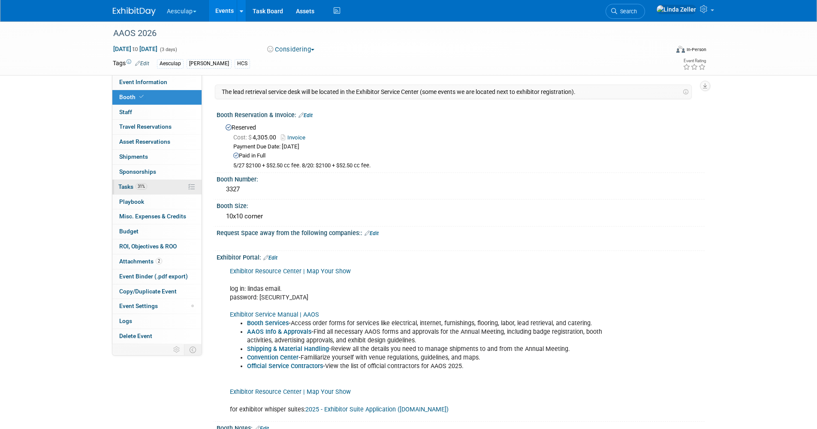
click at [126, 181] on link "31% Tasks 31%" at bounding box center [156, 187] width 89 height 15
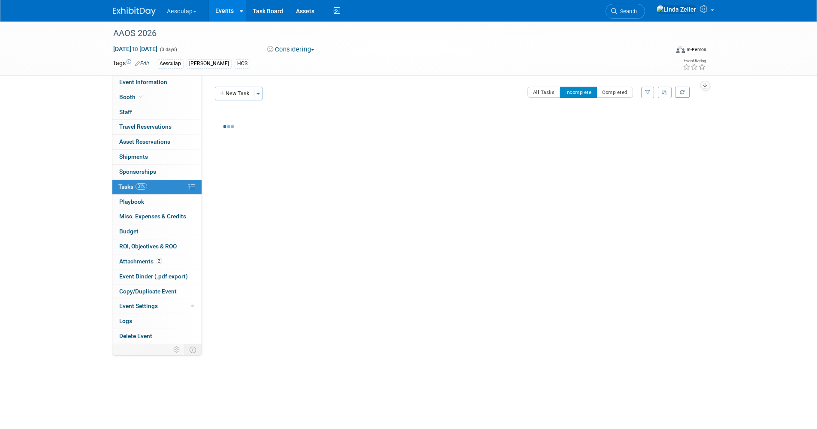
click at [125, 184] on span "Tasks 31%" at bounding box center [132, 186] width 29 height 7
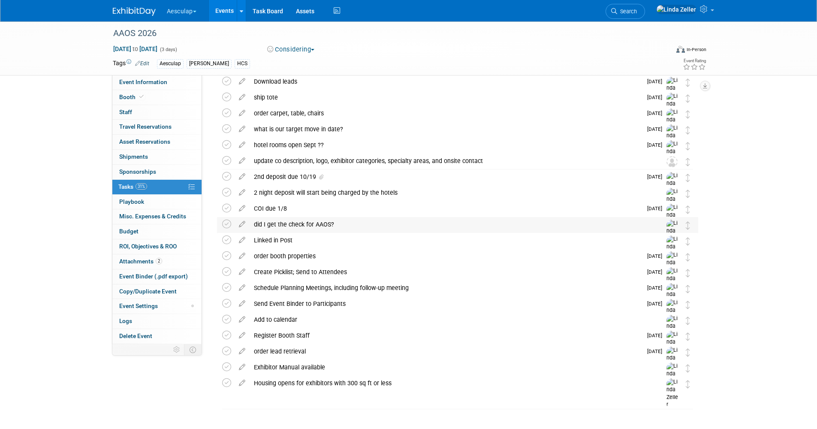
scroll to position [86, 0]
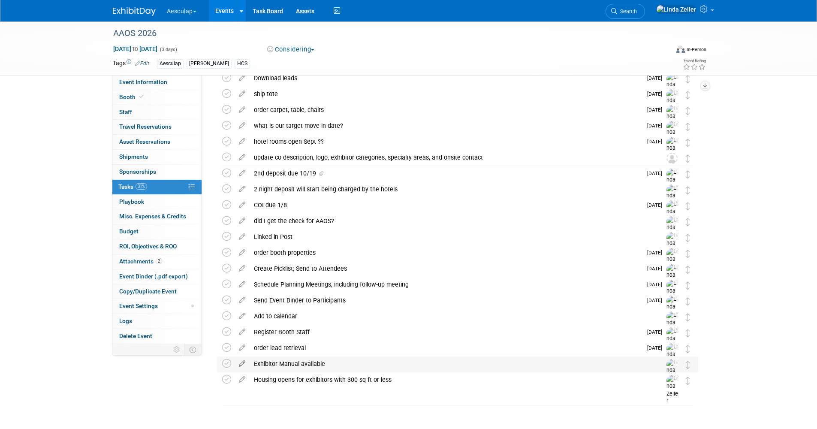
click at [239, 362] on icon at bounding box center [242, 362] width 15 height 11
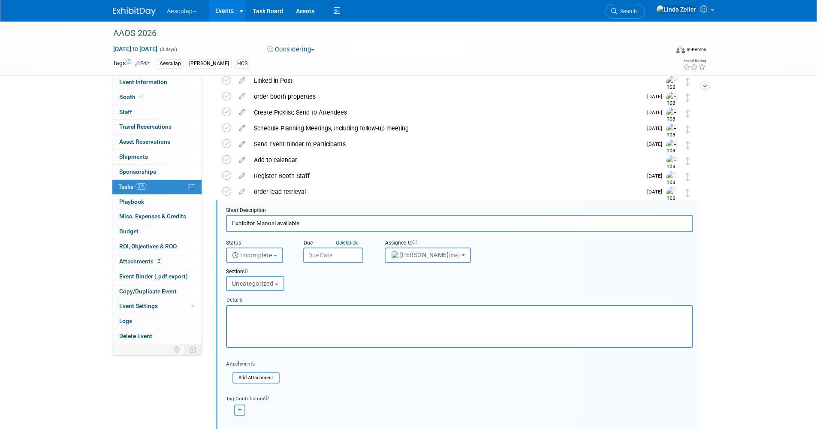
scroll to position [0, 0]
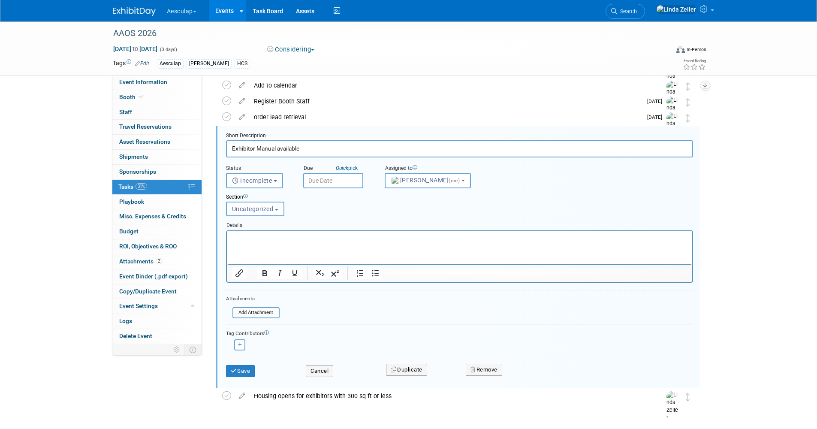
click at [314, 175] on input "text" at bounding box center [333, 180] width 60 height 15
click at [425, 198] on icon at bounding box center [426, 199] width 6 height 6
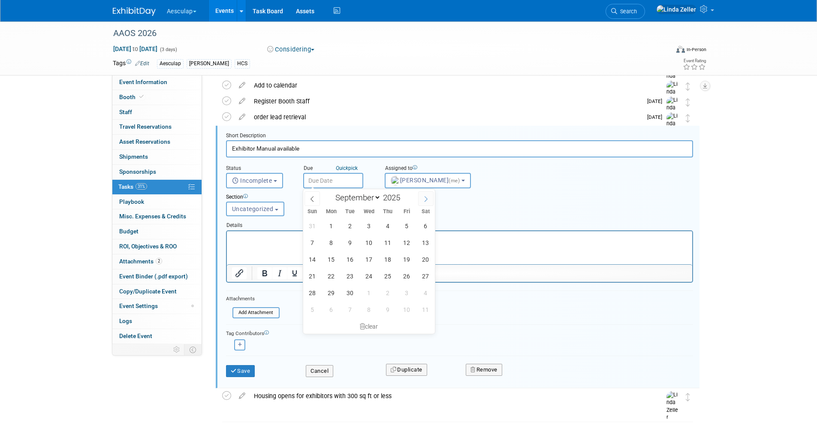
click at [425, 198] on icon at bounding box center [426, 199] width 6 height 6
select select "9"
click at [390, 257] on span "16" at bounding box center [388, 259] width 17 height 17
type input "Oct 16, 2025"
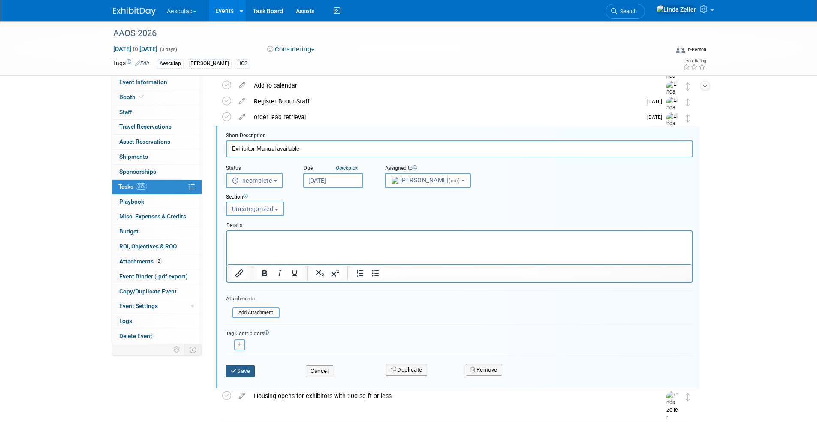
click at [240, 369] on button "Save" at bounding box center [240, 371] width 29 height 12
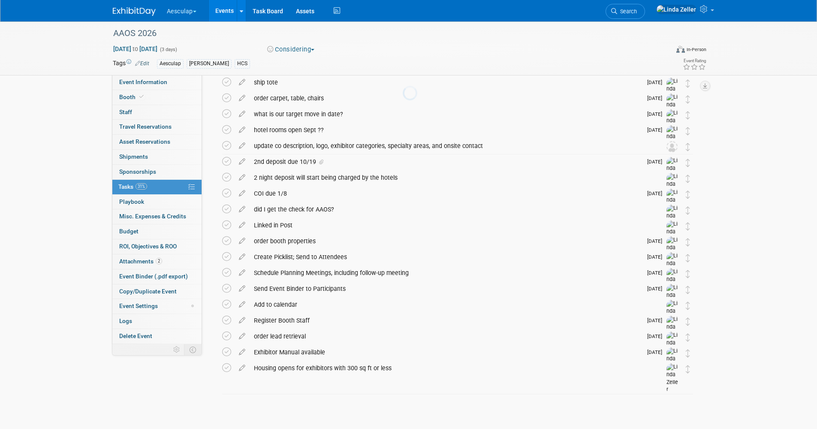
scroll to position [97, 0]
click at [122, 81] on span "Event Information" at bounding box center [143, 82] width 48 height 7
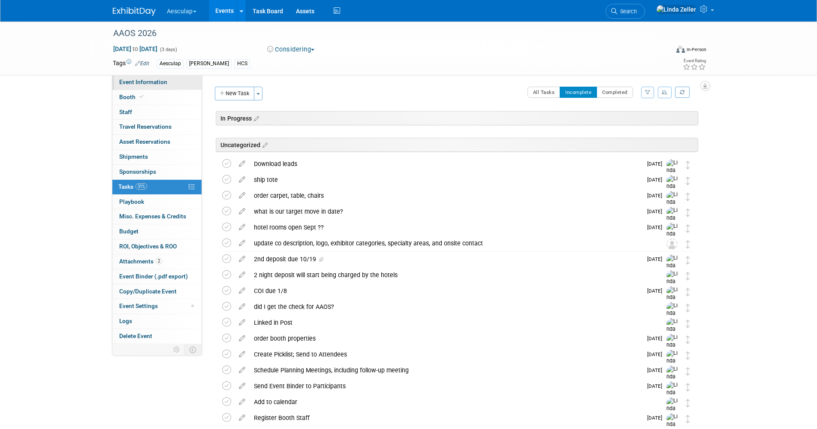
select select "Approved by Compliance"
select select "HCS"
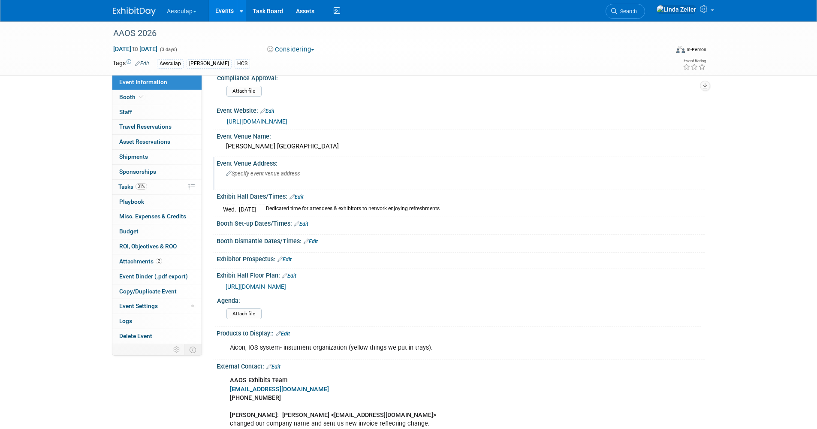
scroll to position [129, 0]
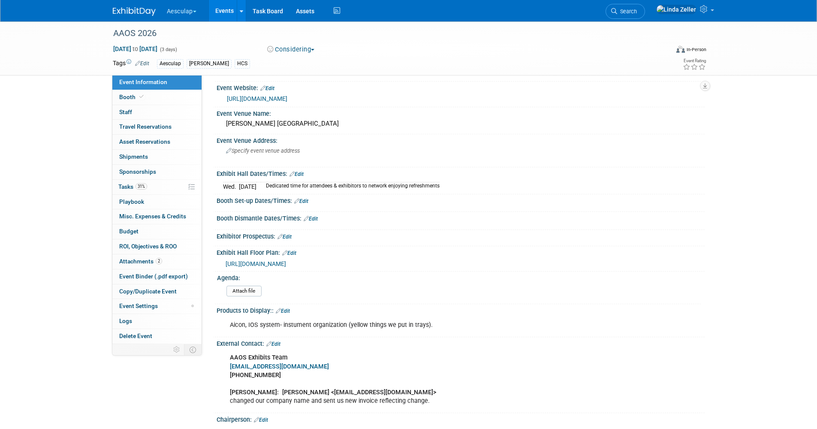
click at [304, 199] on link "Edit" at bounding box center [301, 201] width 14 height 6
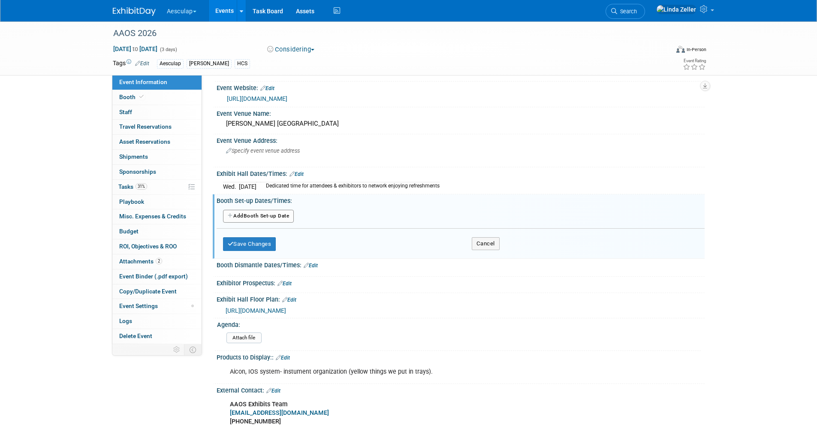
click at [289, 218] on button "Add Another Booth Set-up Date" at bounding box center [258, 216] width 71 height 13
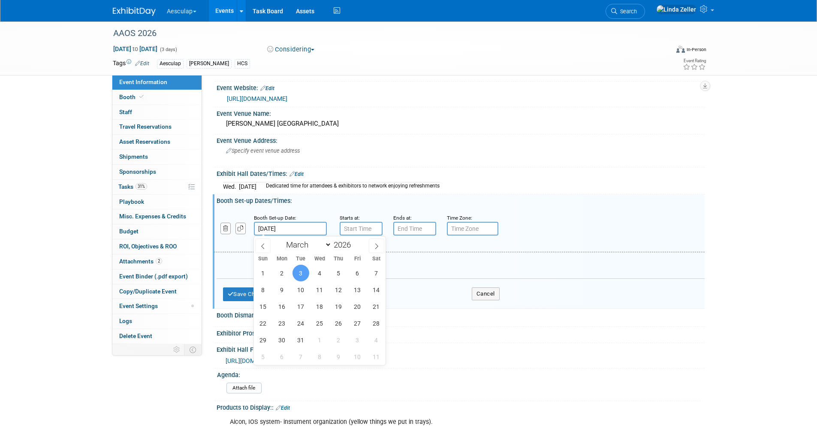
click at [285, 231] on input "Mar 3, 2026" at bounding box center [290, 229] width 73 height 14
click at [285, 278] on span "2" at bounding box center [282, 273] width 17 height 17
type input "Mar 2, 2026"
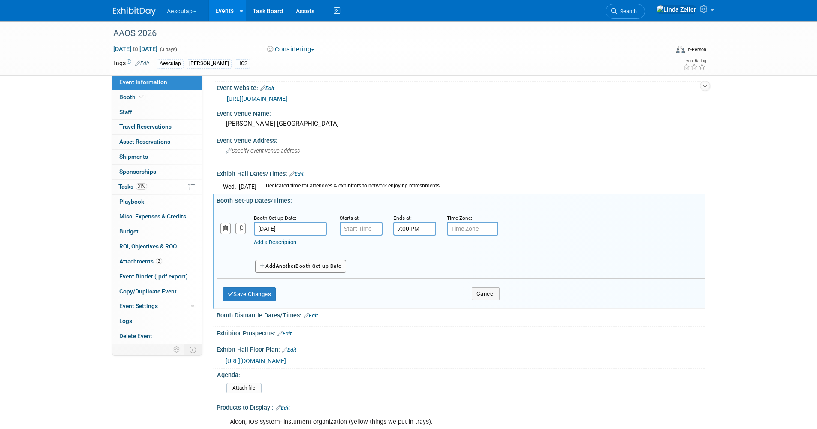
click at [405, 230] on input "7:00 PM" at bounding box center [414, 229] width 43 height 14
click at [414, 269] on span "07" at bounding box center [413, 267] width 16 height 15
click at [439, 274] on td "05" at bounding box center [436, 273] width 27 height 23
type input "5:00 PM"
click at [281, 242] on link "Add a Description" at bounding box center [275, 242] width 42 height 6
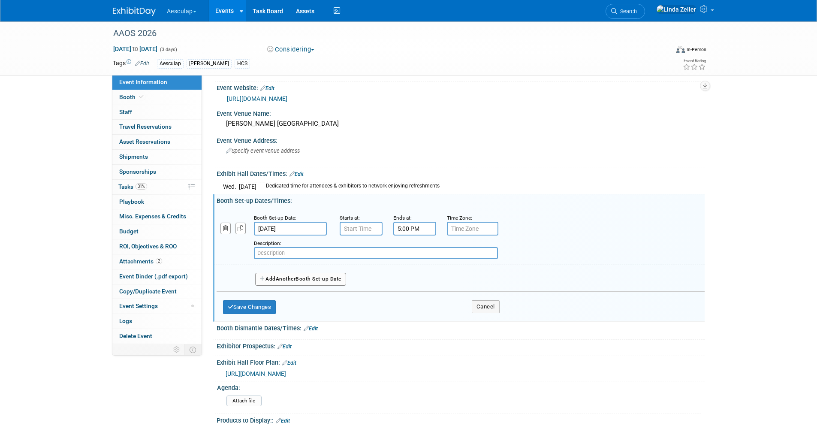
click at [260, 253] on input "text" at bounding box center [376, 253] width 244 height 12
paste input "Booths not fully set by 5:00 PM will be considered a no-shows and all freig"
click at [350, 253] on input "Booths not fully set by 5:00 PM will be considered a no-shows and all freig" at bounding box center [376, 253] width 244 height 12
click at [384, 252] on input "Booths not fully set by 5:00 PM considered no-shows and all freig" at bounding box center [376, 253] width 244 height 12
click at [391, 252] on input "Booths not fully set by 5:00 PM considered no-show and all freig" at bounding box center [376, 253] width 244 height 12
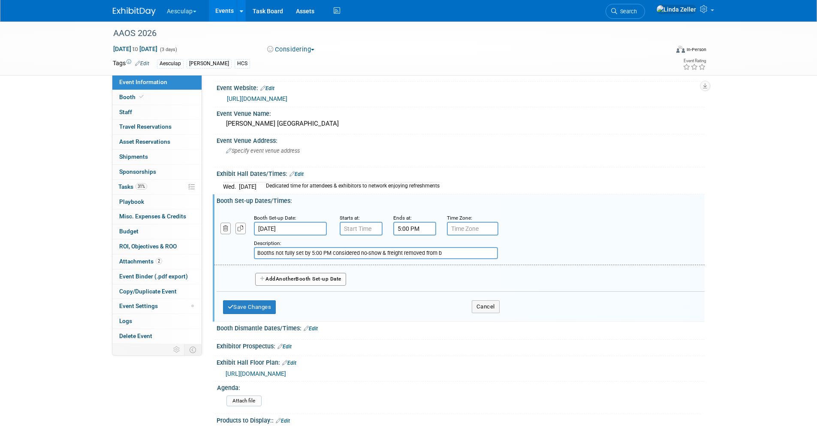
click at [323, 251] on input "Booths not fully set by 5:00 PM considered no-show & freight removed from b" at bounding box center [376, 253] width 244 height 12
click at [323, 252] on input "Booths not fully set by 5:PM considered no-show & freight removed from b" at bounding box center [376, 253] width 244 height 12
click at [317, 253] on input "Booths not fully set by 5:P considered no-show & freight removed from b" at bounding box center [376, 253] width 244 height 12
click at [318, 251] on input "Booths not fully set by 5P considered no-show & freight removed from b" at bounding box center [376, 253] width 244 height 12
click at [433, 254] on input "Booths not fully set by 5PM considered no-show & freight removed from b" at bounding box center [376, 253] width 244 height 12
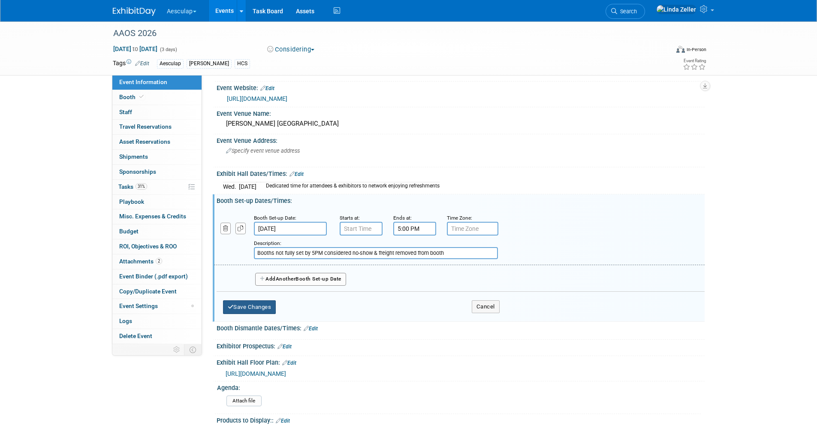
type input "Booths not fully set by 5PM considered no-show & freight removed from booth"
click at [260, 308] on button "Save Changes" at bounding box center [249, 307] width 53 height 14
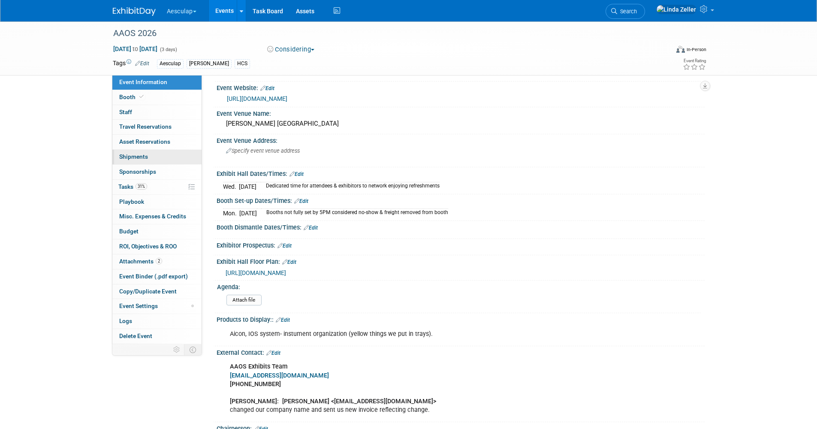
click at [129, 154] on span "Shipments 0" at bounding box center [133, 156] width 29 height 7
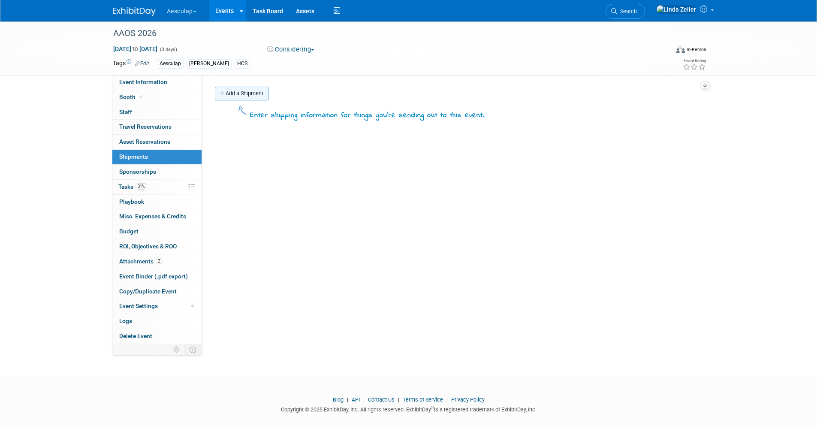
click at [233, 97] on link "Add a Shipment" at bounding box center [242, 94] width 54 height 14
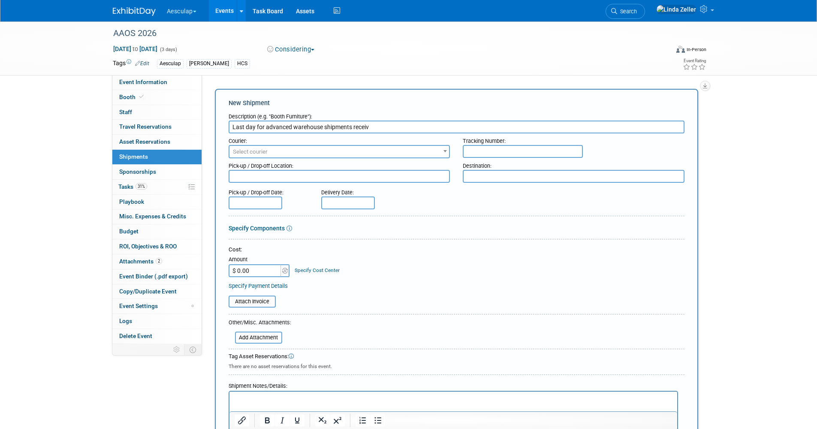
type input "Last day for advanced warehouse shipments receiv"
click at [246, 393] on html at bounding box center [453, 398] width 448 height 12
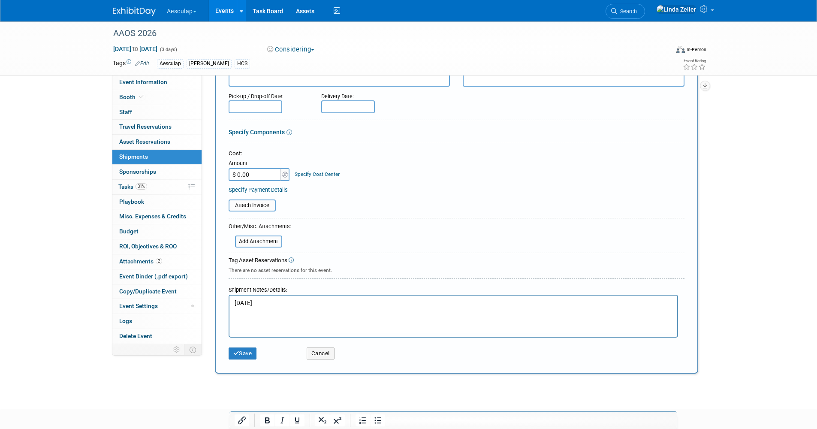
scroll to position [146, 0]
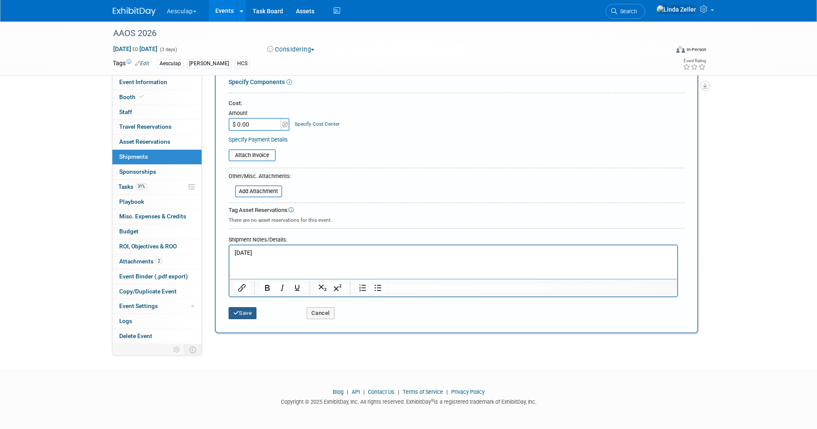
click at [239, 310] on icon "submit" at bounding box center [236, 313] width 6 height 6
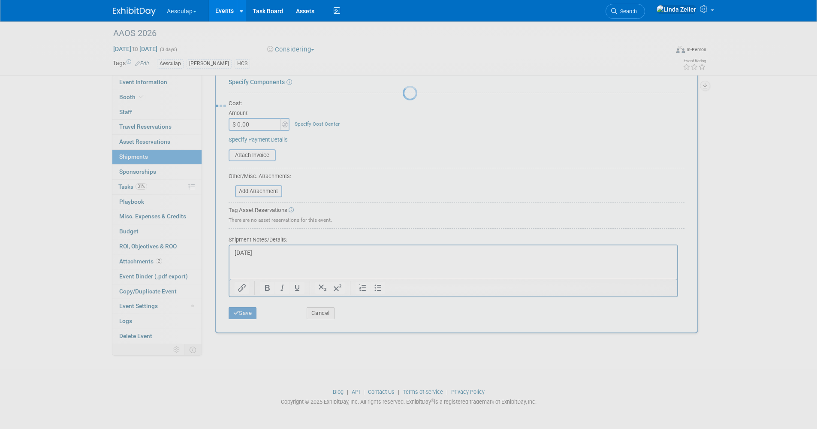
scroll to position [8, 0]
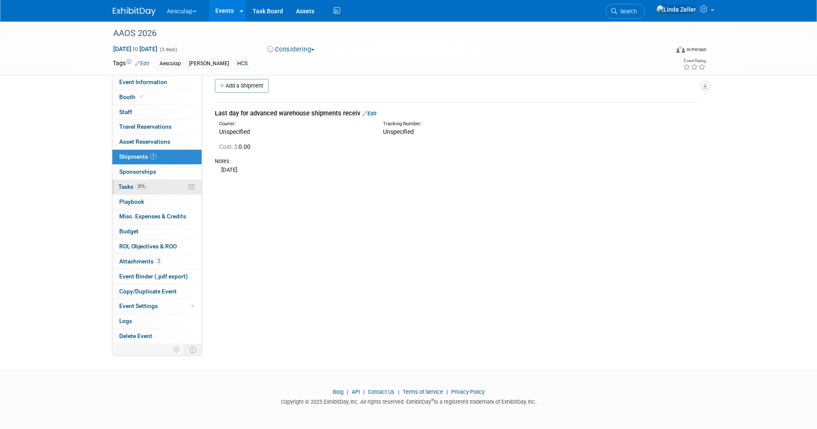
click at [129, 182] on link "31% Tasks 31%" at bounding box center [156, 187] width 89 height 15
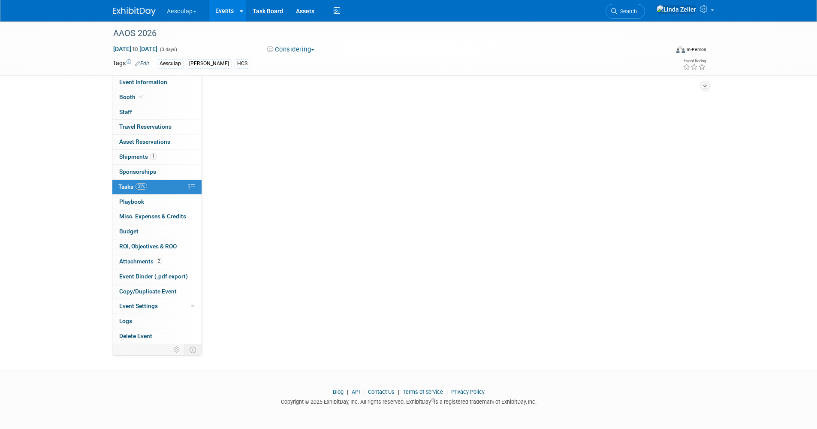
scroll to position [0, 0]
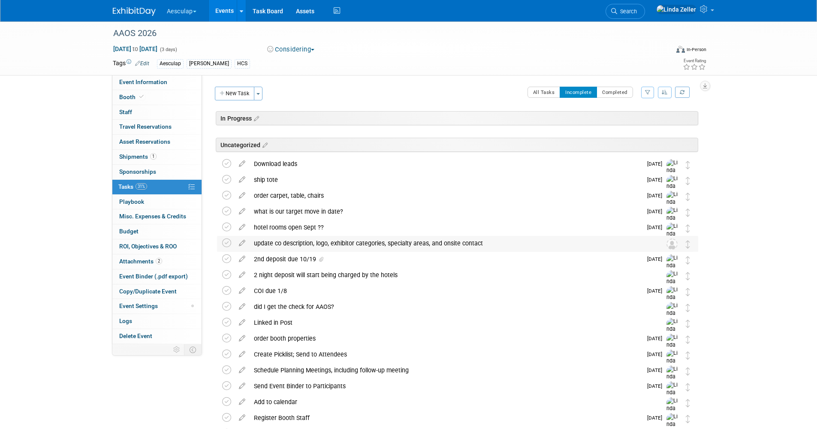
click at [257, 243] on div "update co description, logo, exhibitor categories, specialty areas, and onsite …" at bounding box center [450, 243] width 400 height 15
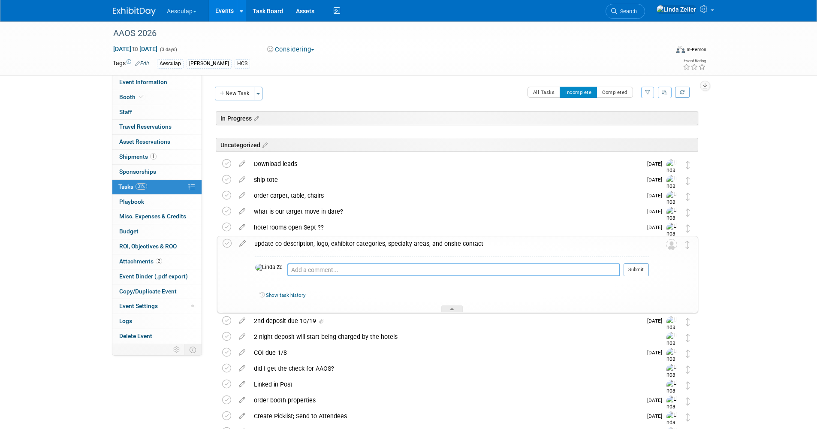
click at [287, 270] on textarea at bounding box center [453, 269] width 333 height 13
type textarea "8/20 - done"
click at [224, 241] on icon at bounding box center [227, 243] width 9 height 9
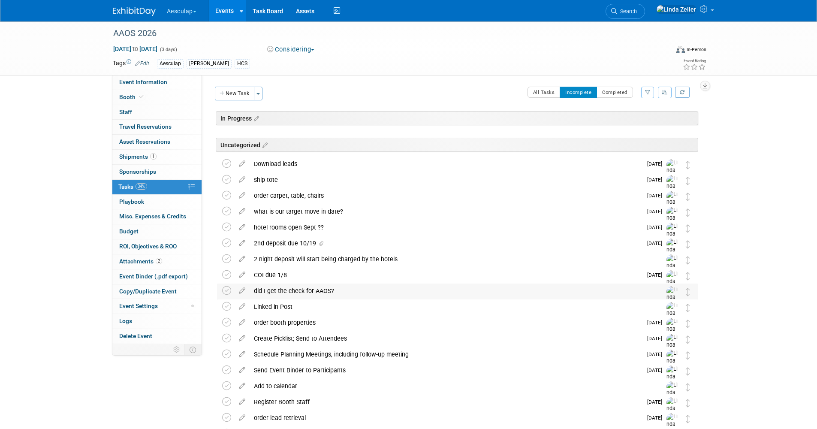
click at [261, 291] on div "did I get the check for AAOS?" at bounding box center [450, 291] width 400 height 15
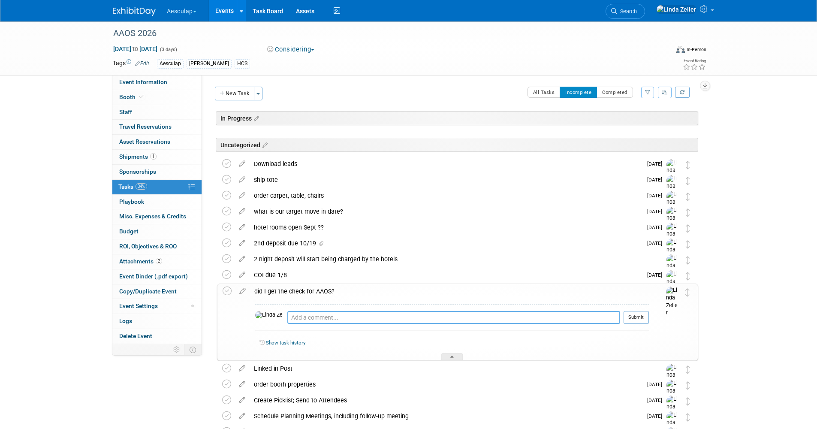
click at [287, 316] on textarea at bounding box center [453, 317] width 333 height 13
type textarea "pd via cc"
click at [229, 292] on icon at bounding box center [227, 291] width 9 height 9
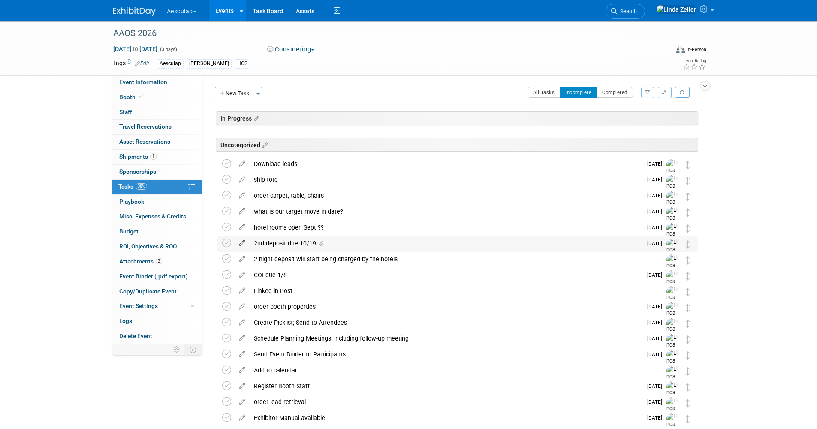
click at [242, 242] on icon at bounding box center [242, 241] width 15 height 11
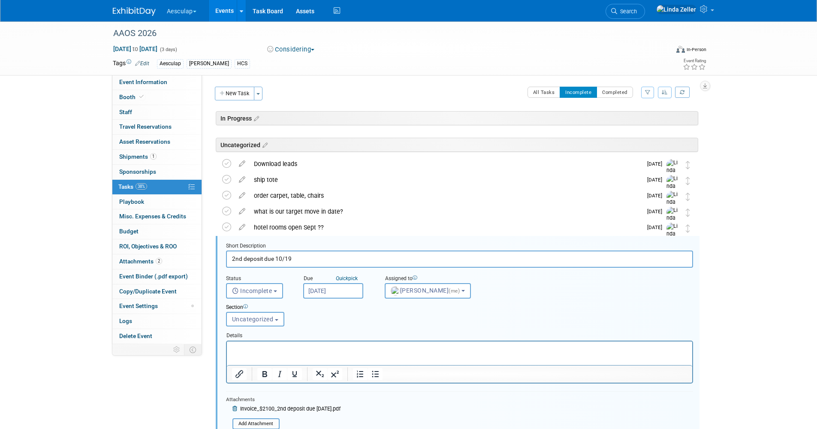
scroll to position [110, 0]
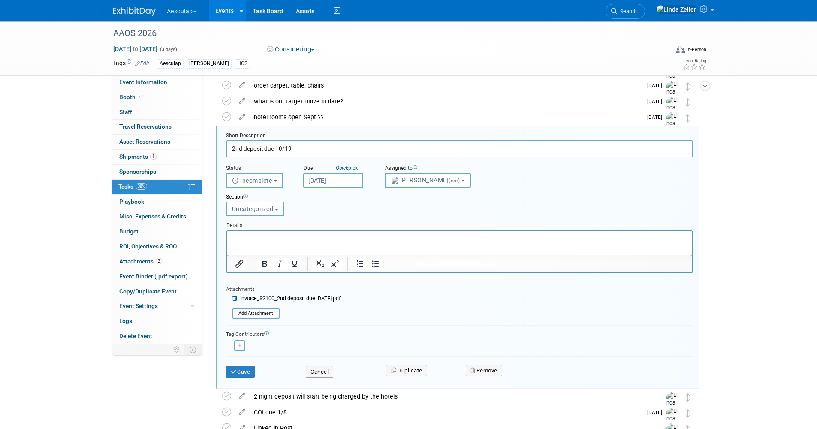
click at [235, 298] on icon at bounding box center [236, 298] width 6 height 5
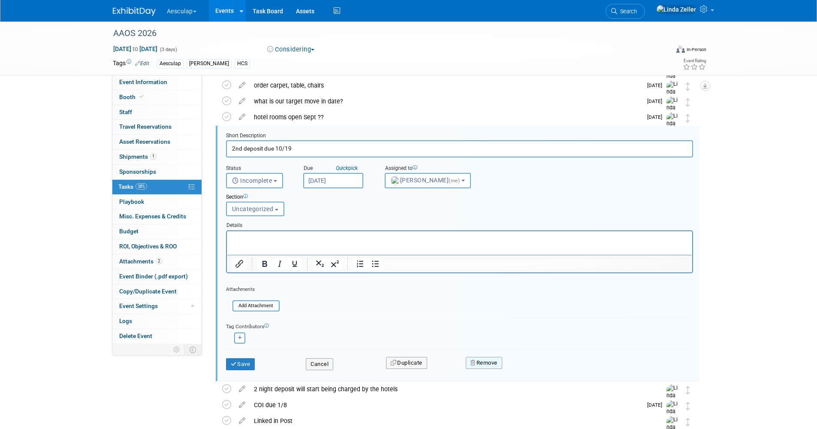
click at [478, 363] on button "Remove" at bounding box center [484, 363] width 36 height 12
click at [526, 363] on div "Yes No" at bounding box center [544, 369] width 68 height 21
click at [529, 370] on link "Yes" at bounding box center [532, 370] width 25 height 14
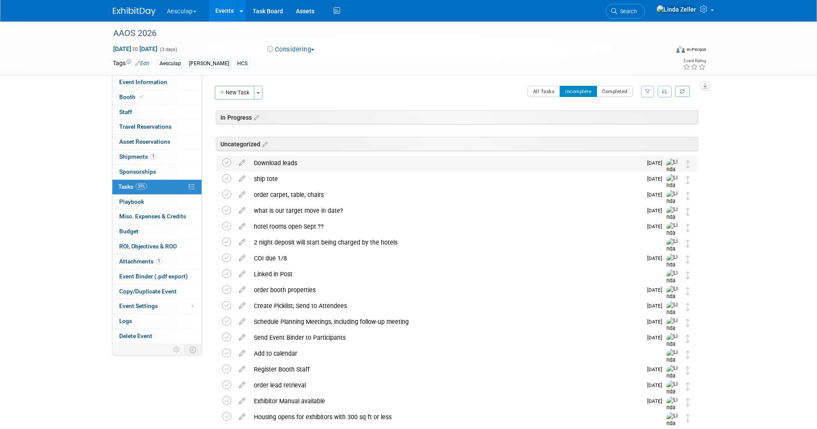
scroll to position [0, 0]
click at [243, 93] on button "New Task" at bounding box center [234, 94] width 39 height 14
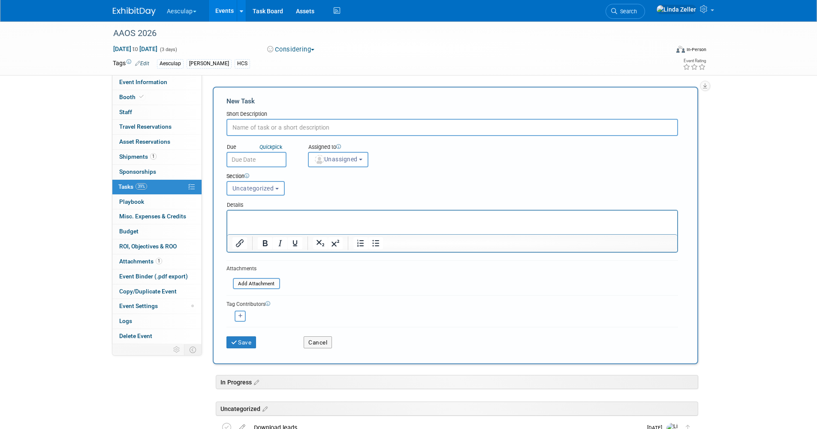
click at [241, 218] on p "Rich Text Area. Press ALT-0 for help." at bounding box center [452, 218] width 440 height 9
paste body "Rich Text Area. Press ALT-0 for help."
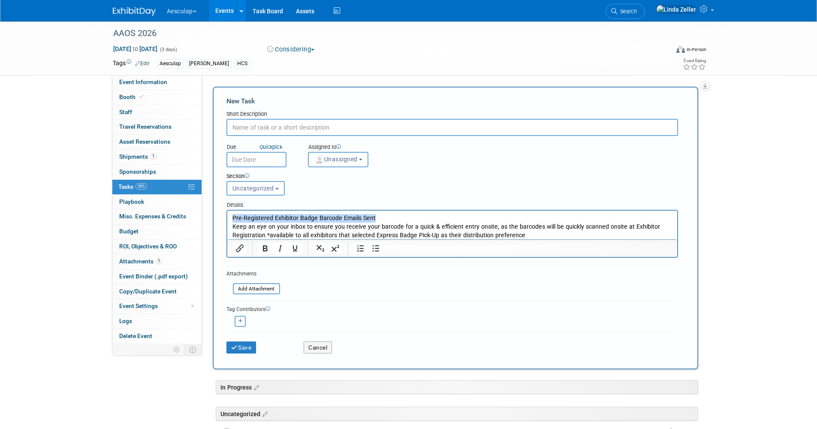
drag, startPoint x: 378, startPoint y: 218, endPoint x: 420, endPoint y: 423, distance: 209.8
click at [227, 212] on html "Pre-Registered Exhibitor Badge Barcode Emails Sent Keep an eye on your inbox to…" at bounding box center [452, 225] width 450 height 29
click at [236, 126] on input "text" at bounding box center [453, 127] width 452 height 17
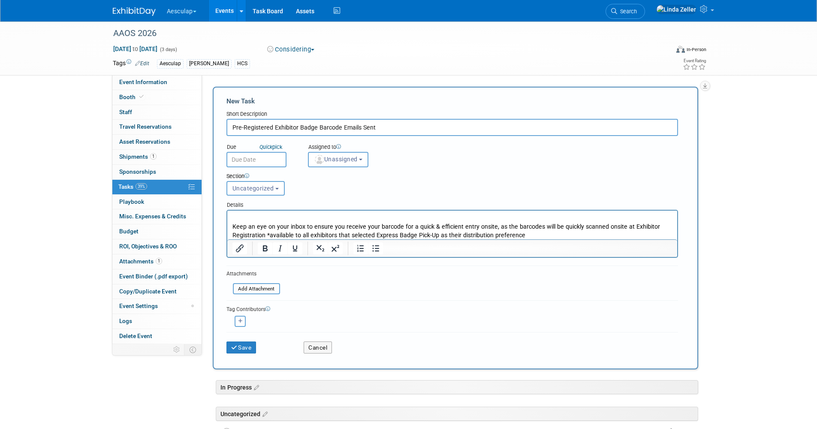
type input "Pre-Registered Exhibitor Badge Barcode Emails Sent"
click at [269, 162] on input "text" at bounding box center [257, 159] width 60 height 15
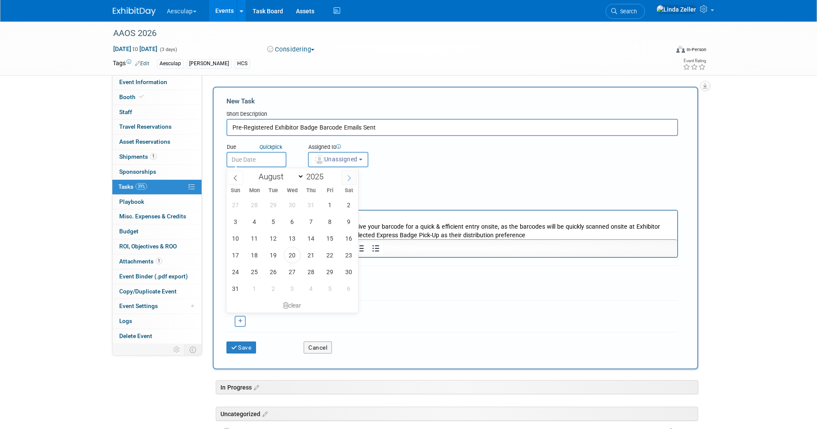
click at [348, 178] on icon at bounding box center [349, 178] width 6 height 6
select select "11"
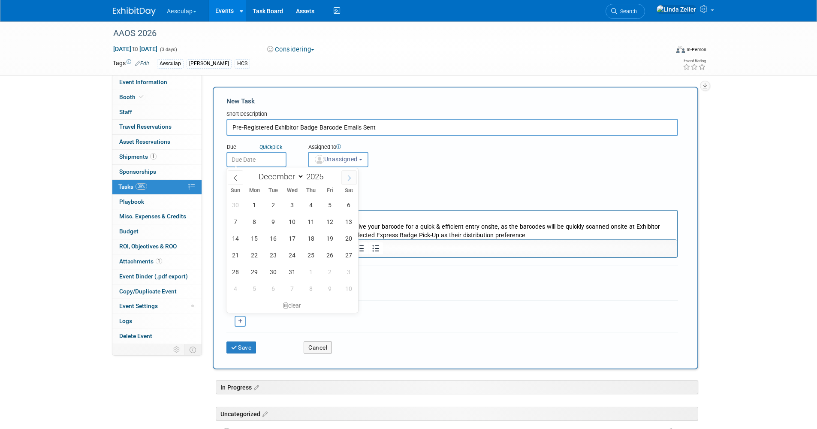
click at [348, 178] on icon at bounding box center [349, 178] width 6 height 6
type input "2026"
click at [348, 178] on icon at bounding box center [349, 178] width 6 height 6
select select "1"
click at [277, 253] on span "24" at bounding box center [273, 255] width 17 height 17
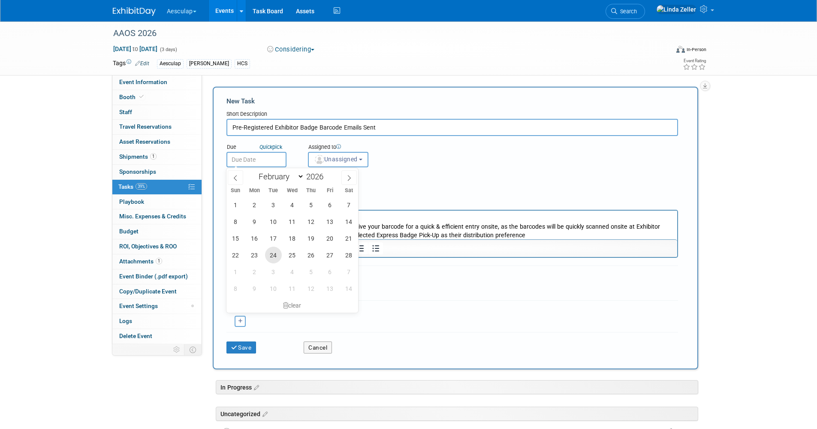
type input "Feb 24, 2026"
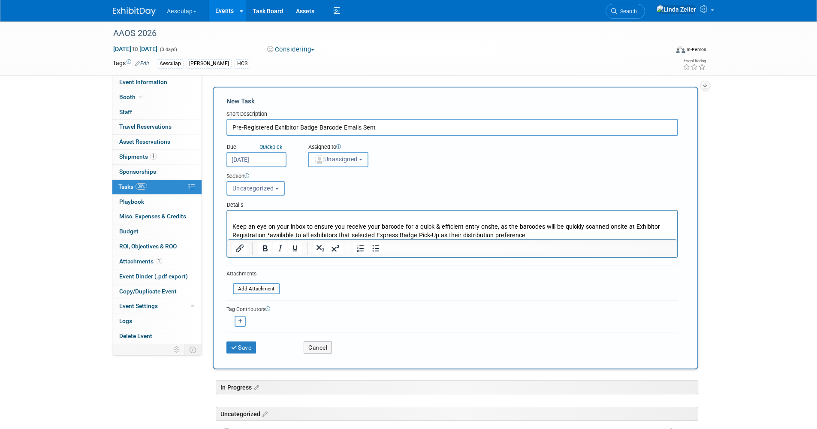
click at [347, 157] on span "Unassigned" at bounding box center [336, 159] width 44 height 7
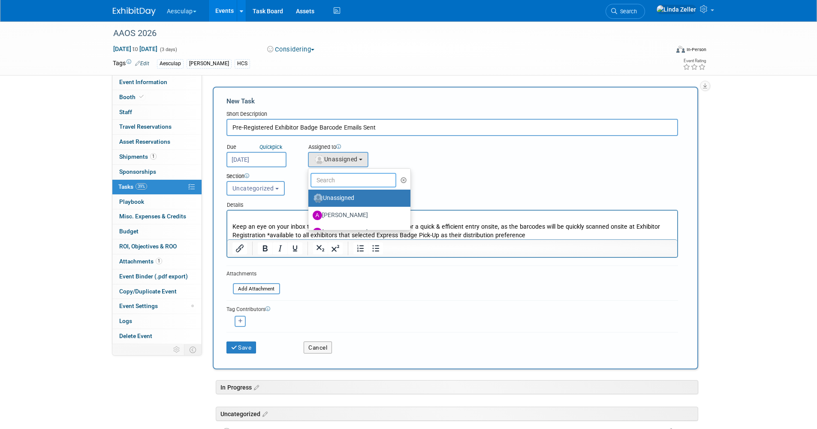
click at [339, 183] on input "text" at bounding box center [354, 180] width 86 height 15
type input "lin"
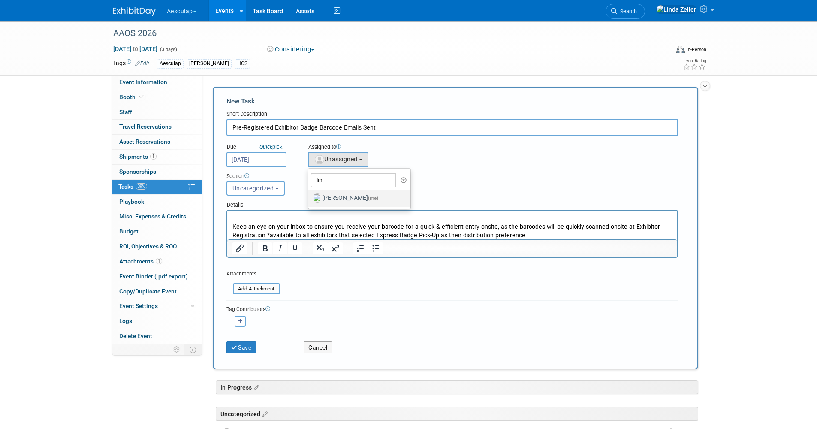
click at [333, 199] on label "Linda Zeller (me)" at bounding box center [358, 198] width 90 height 14
click at [310, 199] on input "Linda Zeller (me)" at bounding box center [307, 197] width 6 height 6
select select "997af25e-71f2-407b-94d0-6444a5b8fc40"
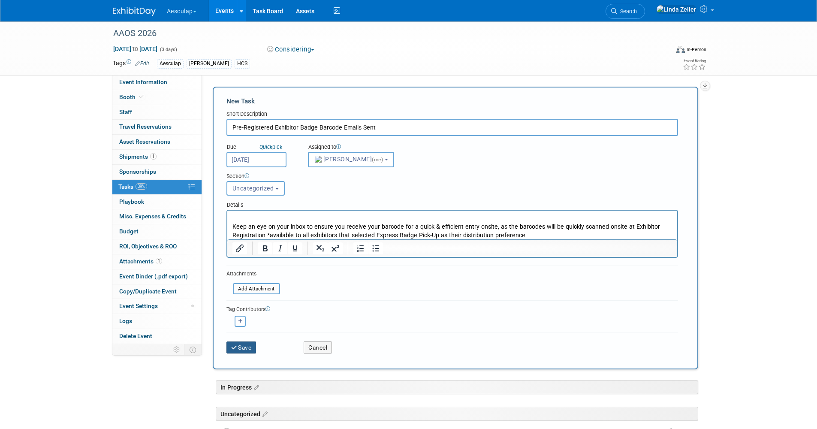
click at [248, 347] on button "Save" at bounding box center [242, 347] width 30 height 12
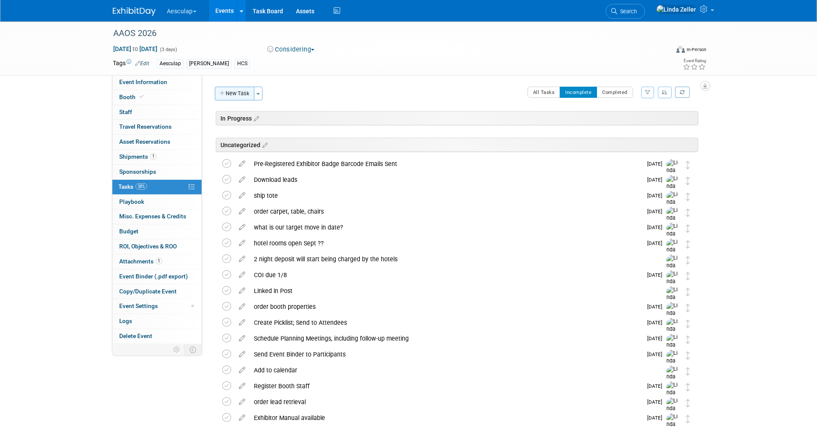
click at [226, 91] on button "New Task" at bounding box center [234, 94] width 39 height 14
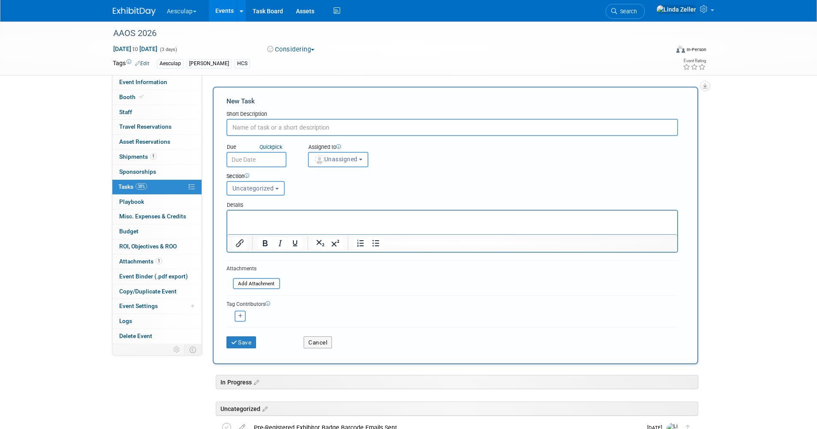
click at [239, 215] on p "Rich Text Area. Press ALT-0 for help." at bounding box center [452, 218] width 440 height 9
drag, startPoint x: 242, startPoint y: 157, endPoint x: 241, endPoint y: 141, distance: 16.3
click at [241, 141] on form "New Task Short Description Due Quick pick Unassigned" at bounding box center [456, 226] width 458 height 258
drag, startPoint x: 241, startPoint y: 141, endPoint x: 238, endPoint y: 129, distance: 12.5
click at [238, 129] on input "text" at bounding box center [453, 127] width 452 height 17
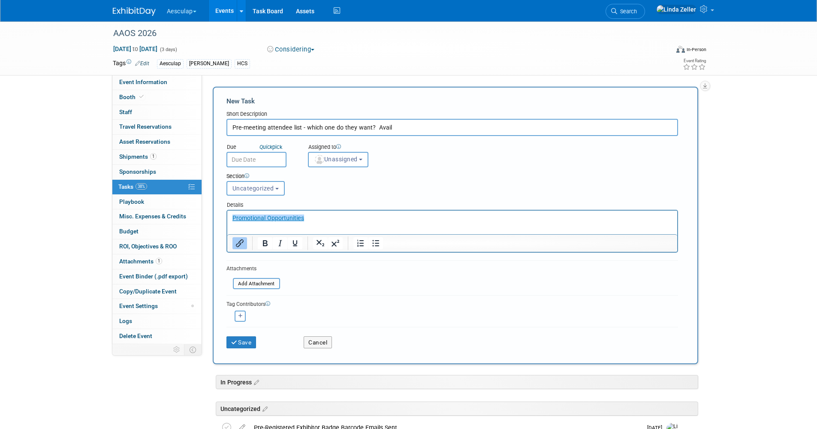
click at [392, 124] on input "Pre-meeting attendee list - which one do they want? Avail" at bounding box center [453, 127] width 452 height 17
type input "Pre-meeting attendee list - which one do they want? Avail 1/14/26"
click at [329, 159] on span "Unassigned" at bounding box center [336, 159] width 44 height 7
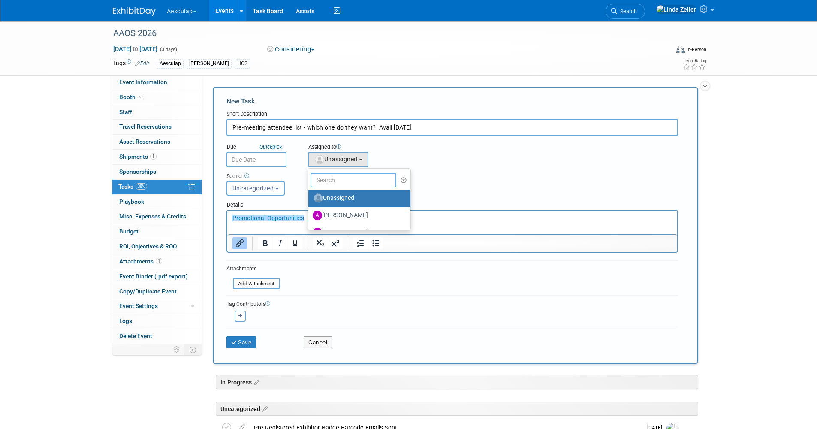
click at [333, 180] on input "text" at bounding box center [354, 180] width 86 height 15
type input "linda"
click at [349, 198] on label "Linda Zeller (me)" at bounding box center [358, 198] width 90 height 14
click at [310, 198] on input "Linda Zeller (me)" at bounding box center [307, 197] width 6 height 6
select select "997af25e-71f2-407b-94d0-6444a5b8fc40"
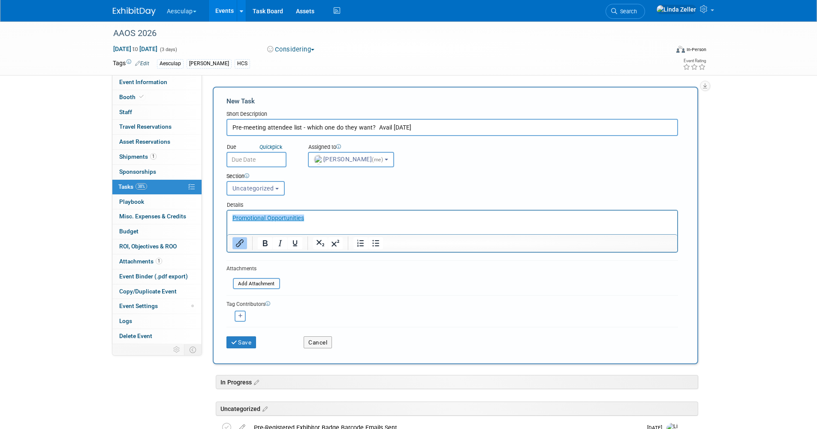
click at [255, 156] on input "text" at bounding box center [257, 159] width 60 height 15
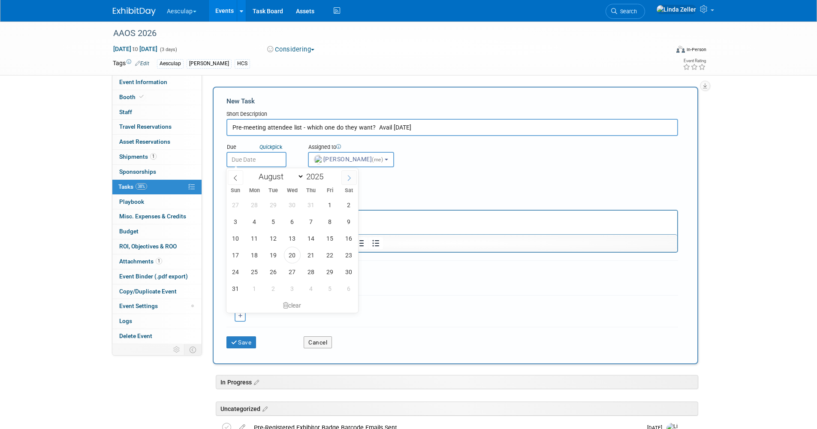
click at [343, 178] on span at bounding box center [348, 177] width 15 height 15
select select "11"
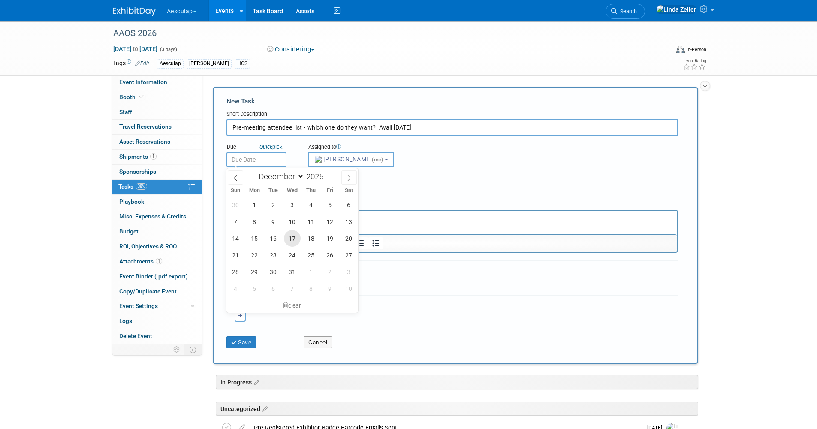
click at [291, 236] on span "17" at bounding box center [292, 238] width 17 height 17
type input "Dec 17, 2025"
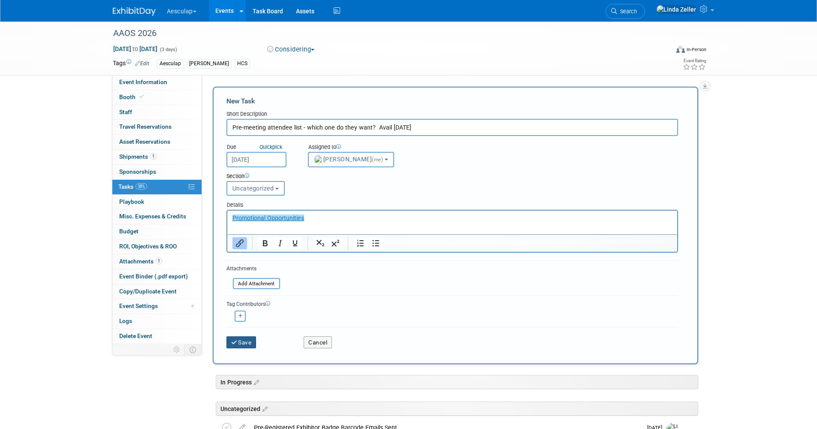
click at [236, 341] on icon "submit" at bounding box center [234, 343] width 7 height 6
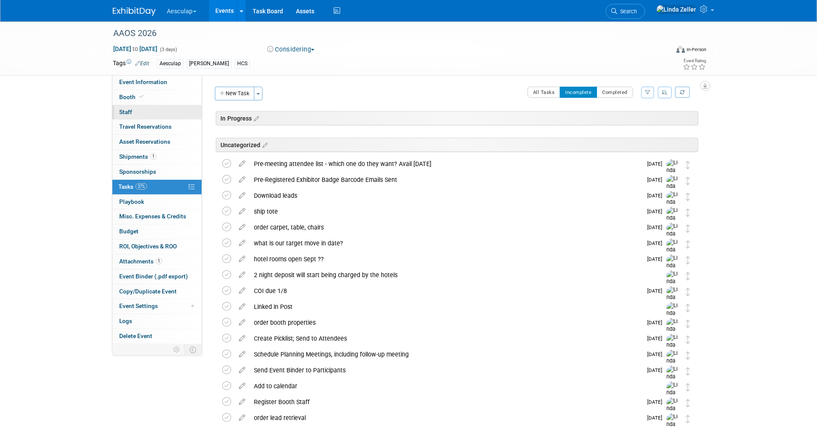
click at [127, 109] on span "Staff 0" at bounding box center [125, 112] width 13 height 7
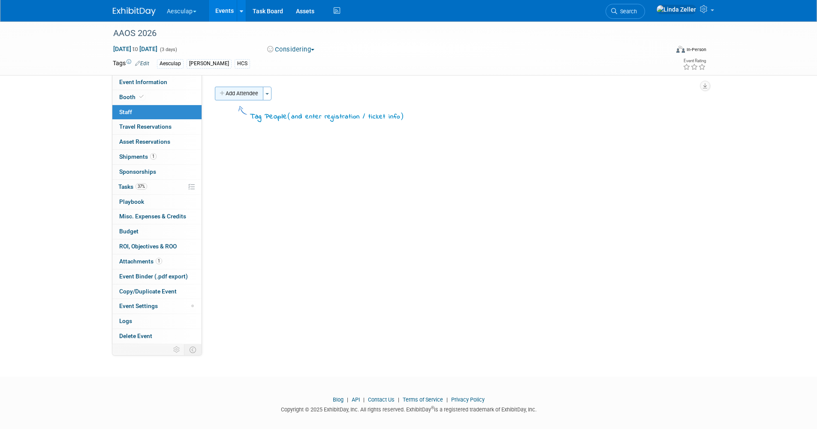
click at [243, 94] on button "Add Attendee" at bounding box center [239, 94] width 48 height 14
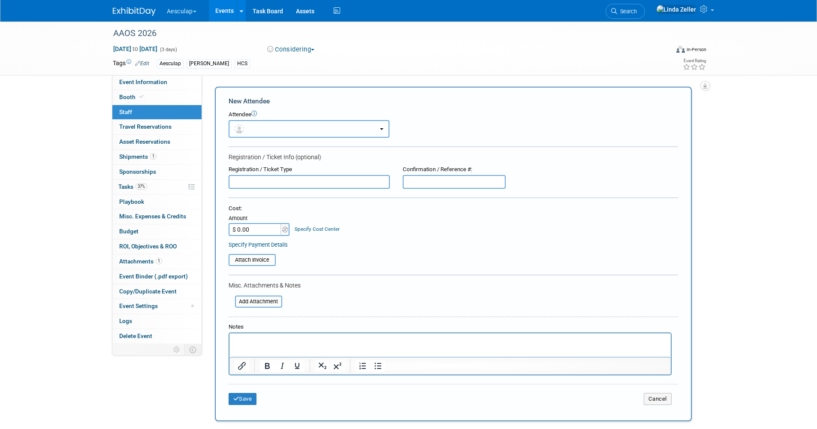
click at [250, 130] on button "button" at bounding box center [309, 129] width 161 height 18
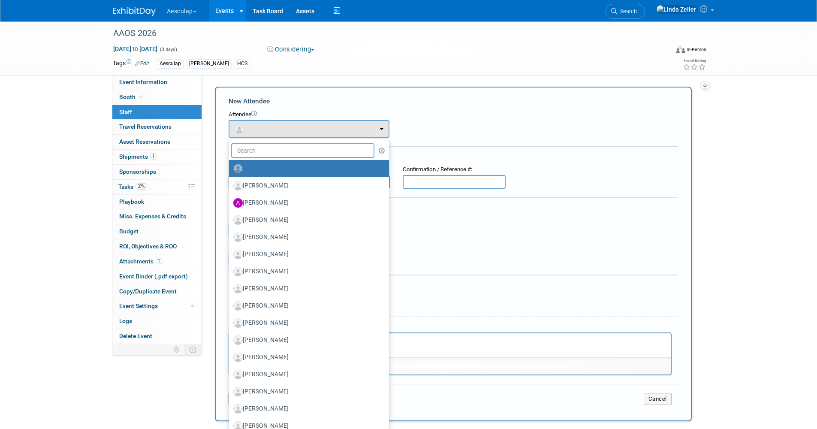
click at [249, 152] on input "text" at bounding box center [303, 150] width 144 height 15
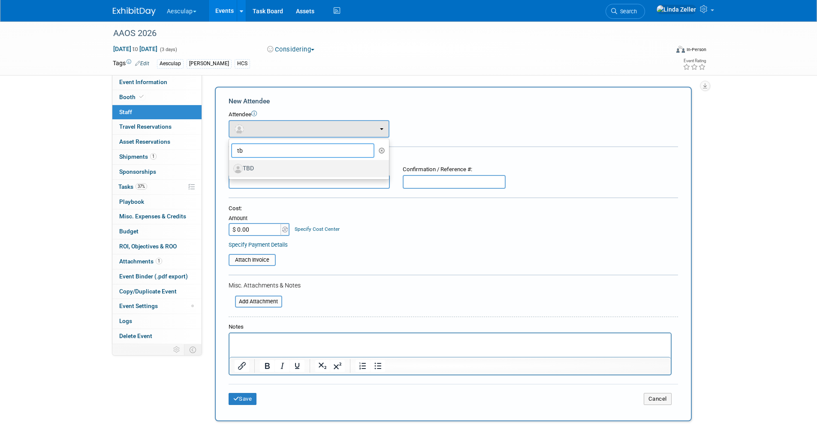
type input "tb"
click at [251, 166] on label "TBD" at bounding box center [306, 169] width 147 height 14
click at [230, 166] on input "TBD" at bounding box center [228, 168] width 6 height 6
select select "00150ee3-2016-4d98-ba55-31f8690fcacb"
select select "1"
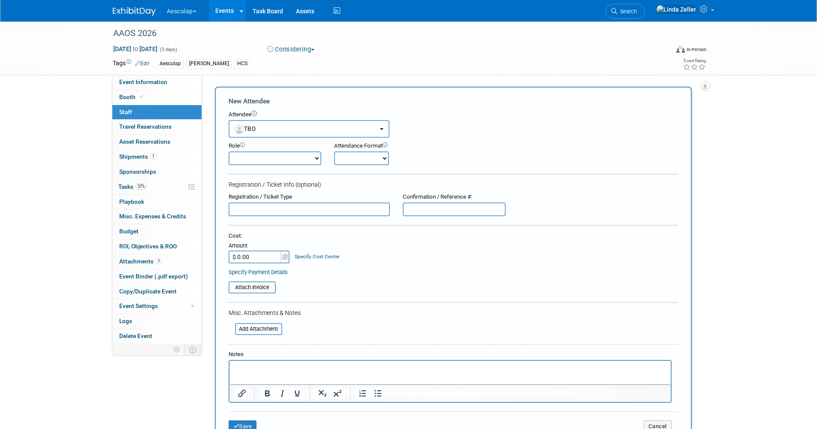
click at [241, 367] on p "Rich Text Area. Press ALT-0 for help." at bounding box center [450, 368] width 432 height 9
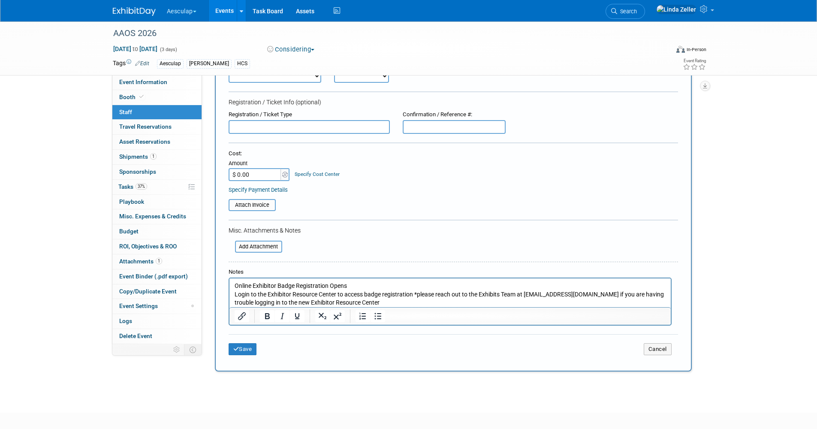
scroll to position [86, 0]
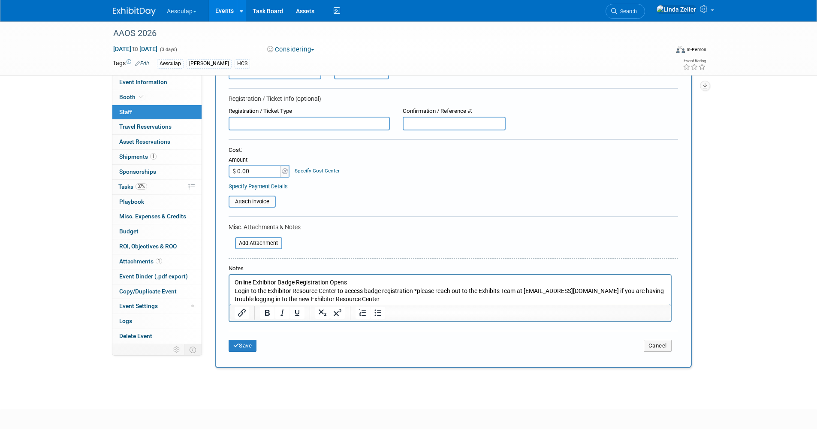
click at [329, 195] on div "Attach Invoice" at bounding box center [454, 199] width 450 height 18
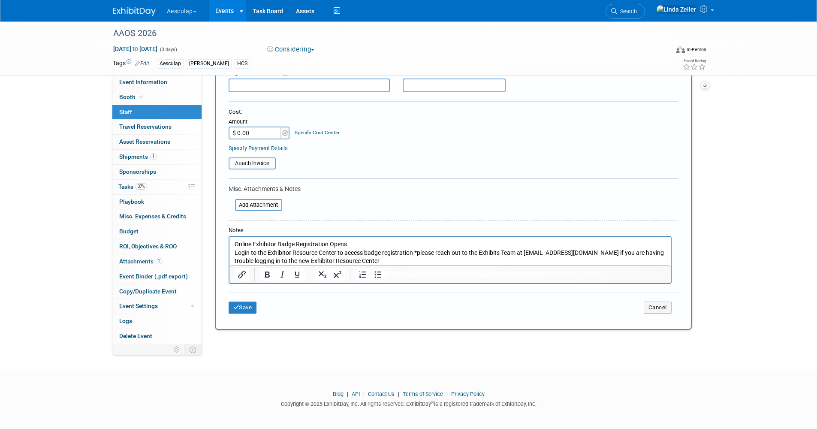
scroll to position [127, 0]
click at [352, 241] on p "Online Exhibitor Badge Registration Opens" at bounding box center [450, 242] width 432 height 9
click at [246, 303] on button "Save" at bounding box center [243, 305] width 28 height 12
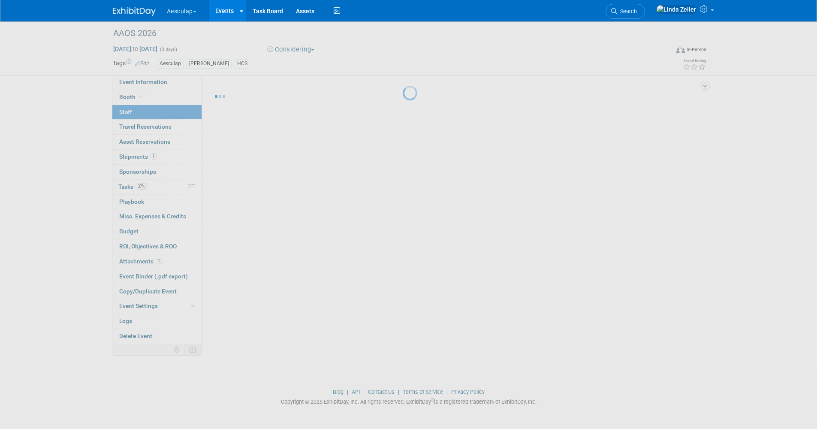
scroll to position [8, 0]
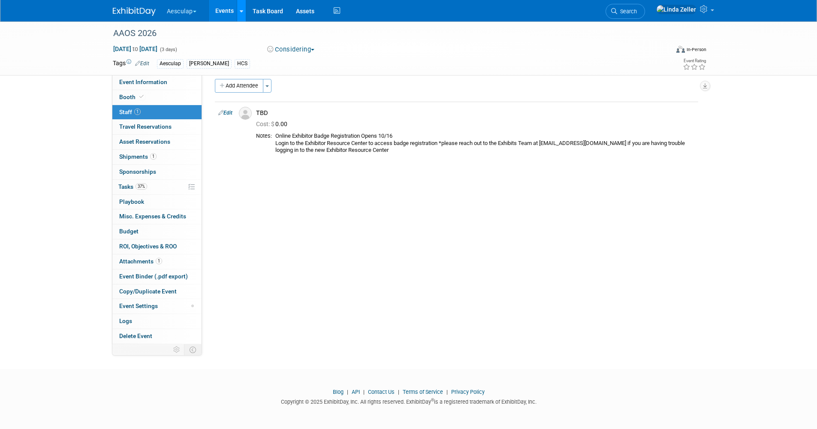
click at [242, 12] on icon at bounding box center [241, 12] width 3 height 6
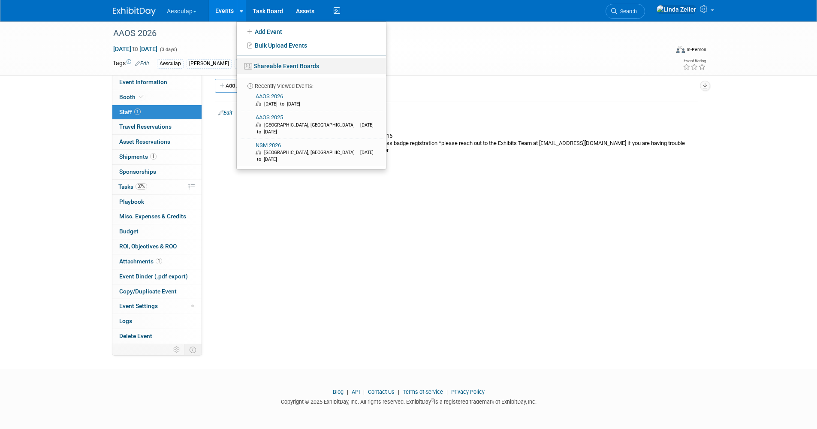
click at [271, 65] on link "Shareable Event Boards" at bounding box center [311, 65] width 149 height 15
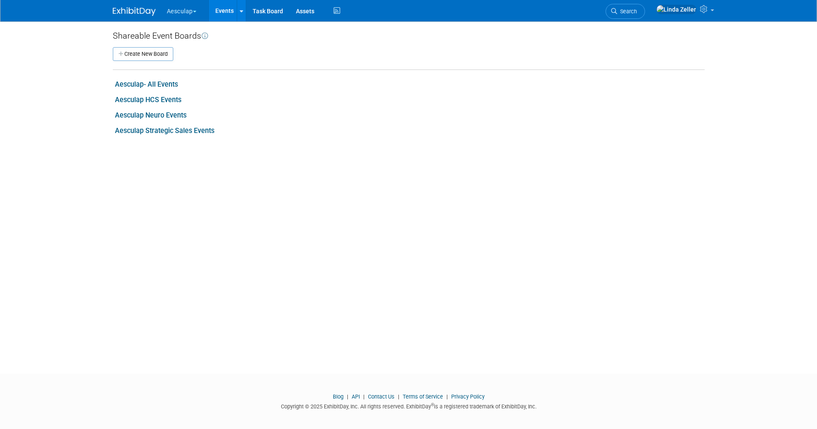
click at [130, 82] on link "Aesculap- All Events" at bounding box center [146, 84] width 63 height 8
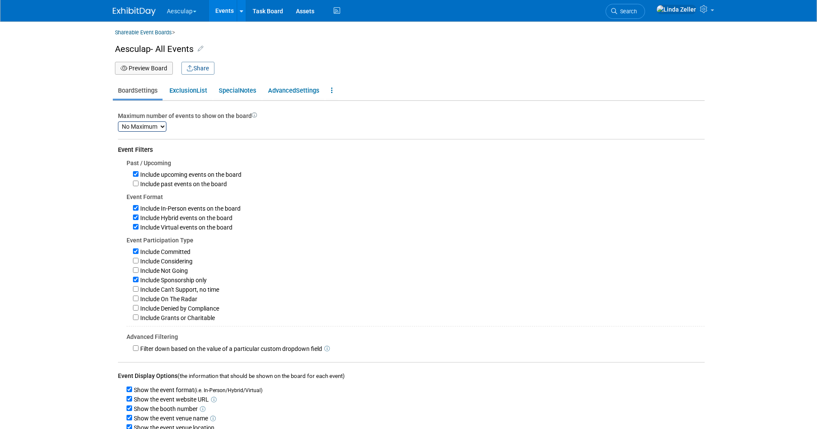
click at [170, 68] on button "Preview Board" at bounding box center [144, 68] width 58 height 13
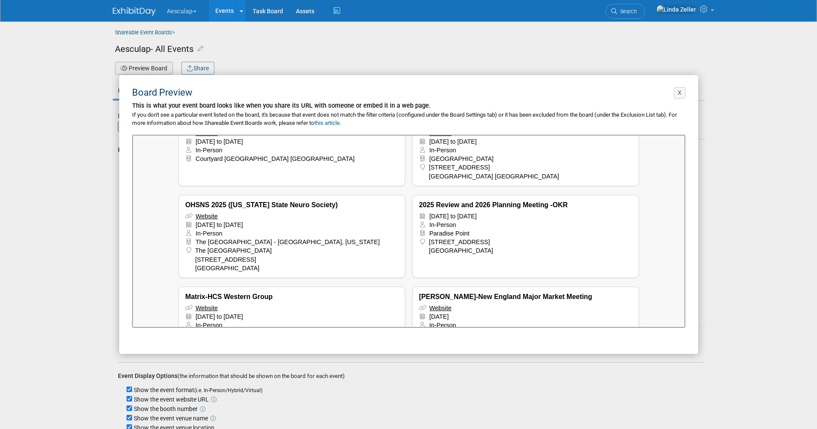
scroll to position [115, 0]
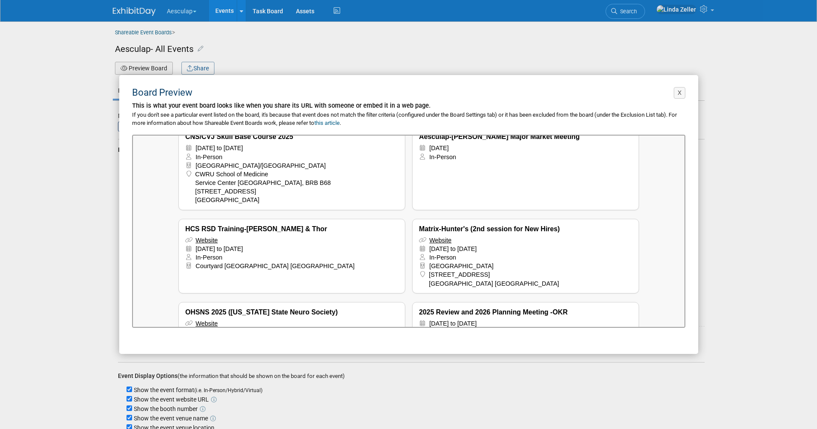
click at [250, 42] on div "X Board Preview This is what your event board looks like when you share its URL…" at bounding box center [408, 214] width 817 height 429
click at [680, 94] on button "X" at bounding box center [680, 93] width 12 height 12
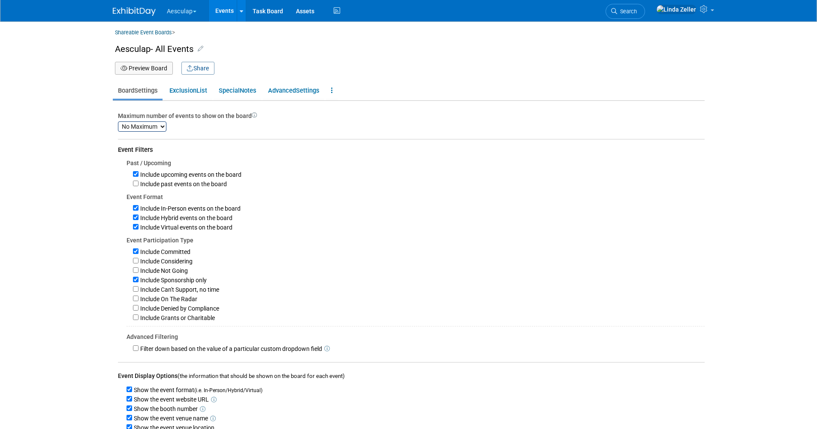
scroll to position [0, 0]
click at [617, 10] on icon at bounding box center [614, 11] width 6 height 6
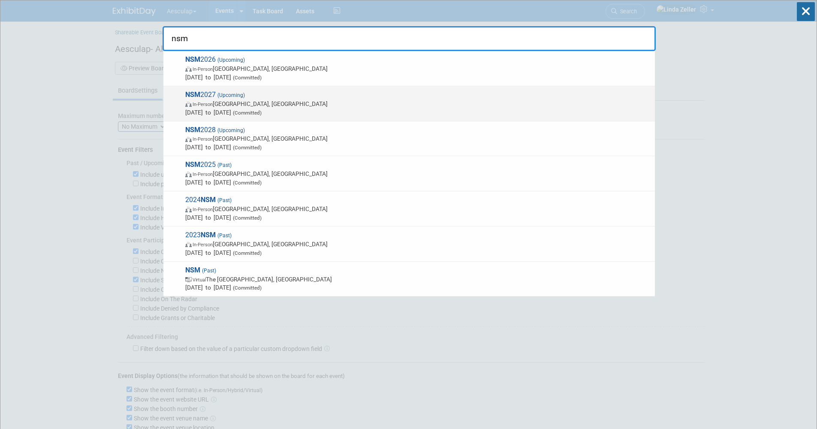
type input "nsm"
click at [229, 96] on span "(Upcoming)" at bounding box center [230, 95] width 29 height 6
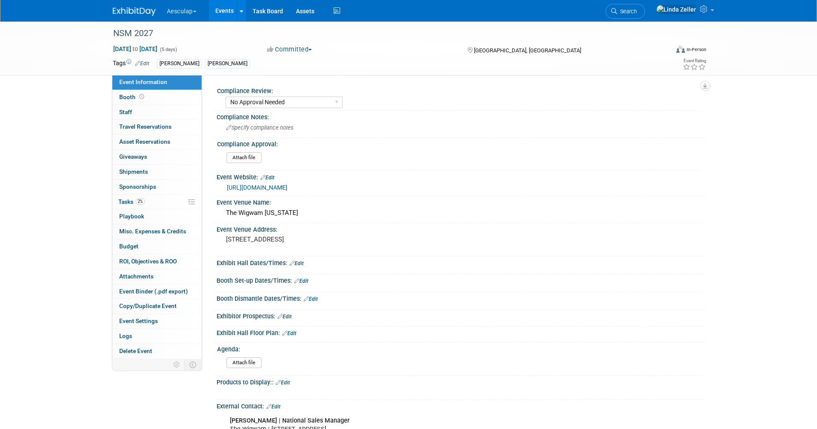
select select "No Approval Needed"
select select "Misc. Company Functions"
click at [300, 46] on button "Committed" at bounding box center [289, 49] width 51 height 9
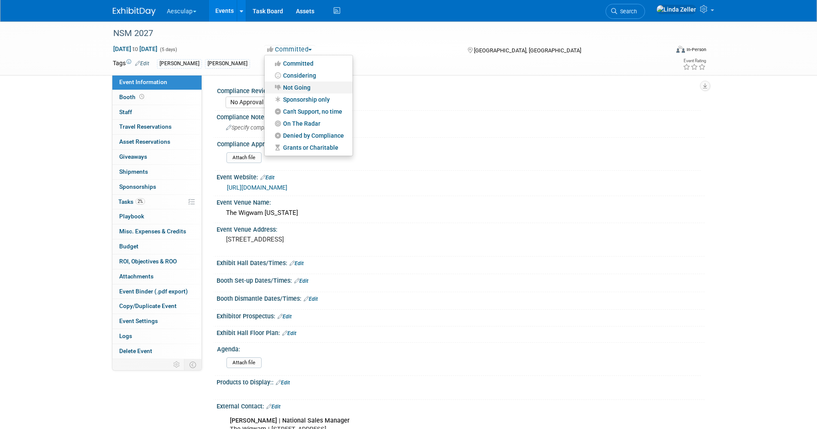
click at [295, 82] on link "Not Going" at bounding box center [309, 88] width 88 height 12
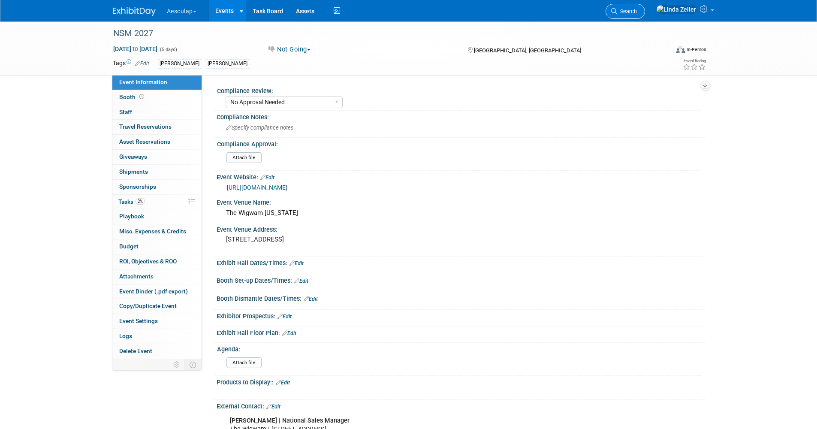
click at [637, 14] on span "Search" at bounding box center [627, 11] width 20 height 6
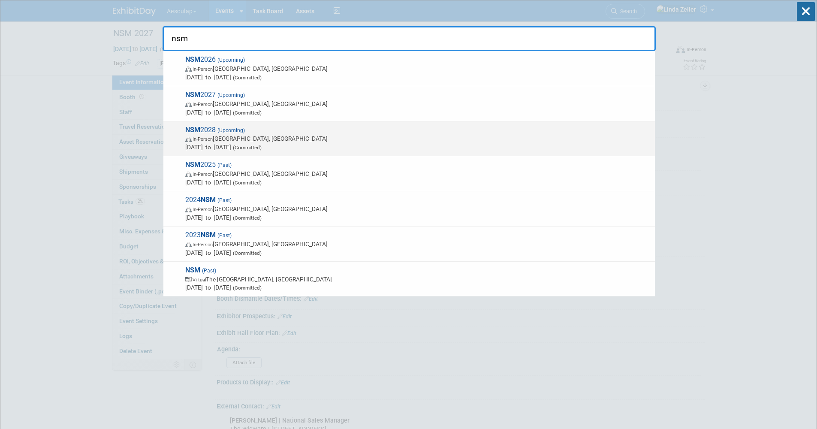
type input "nsm"
click at [213, 140] on span "In-Person" at bounding box center [203, 139] width 20 height 6
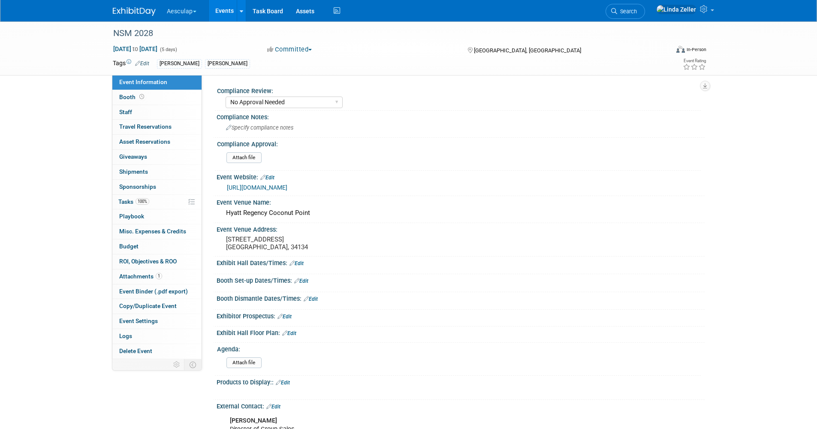
select select "No Approval Needed"
select select "Misc. Company Functions"
click at [307, 50] on button "Committed" at bounding box center [289, 49] width 51 height 9
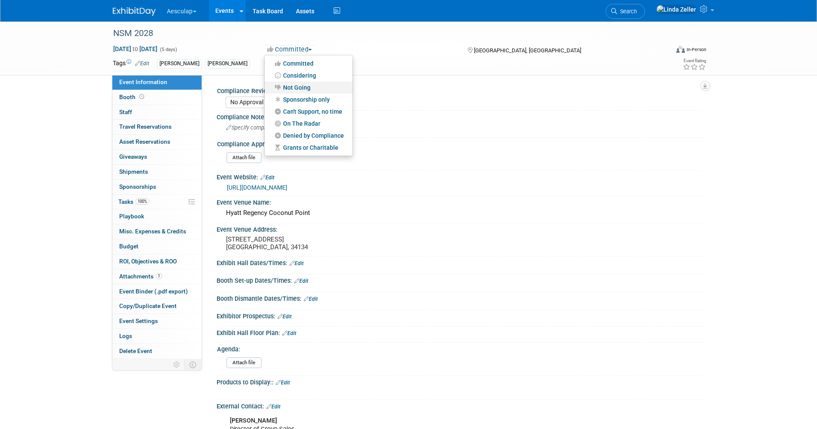
click at [297, 85] on link "Not Going" at bounding box center [309, 88] width 88 height 12
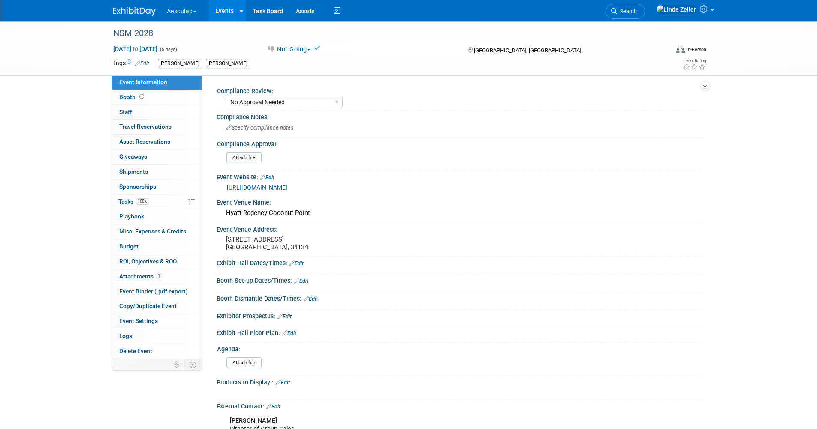
click at [302, 49] on button "Not Going" at bounding box center [289, 49] width 50 height 9
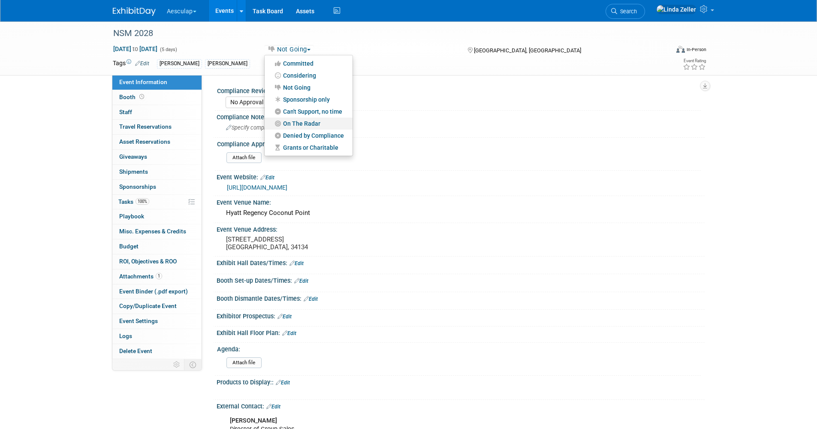
click at [300, 122] on link "On The Radar" at bounding box center [309, 124] width 88 height 12
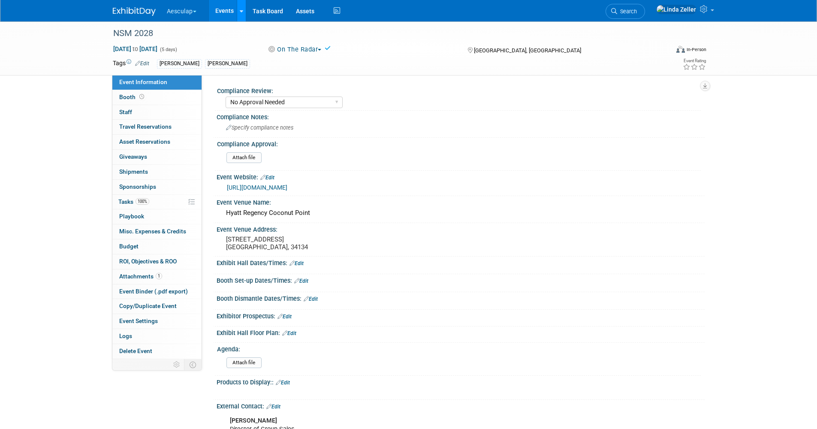
click at [243, 11] on icon at bounding box center [241, 12] width 3 height 6
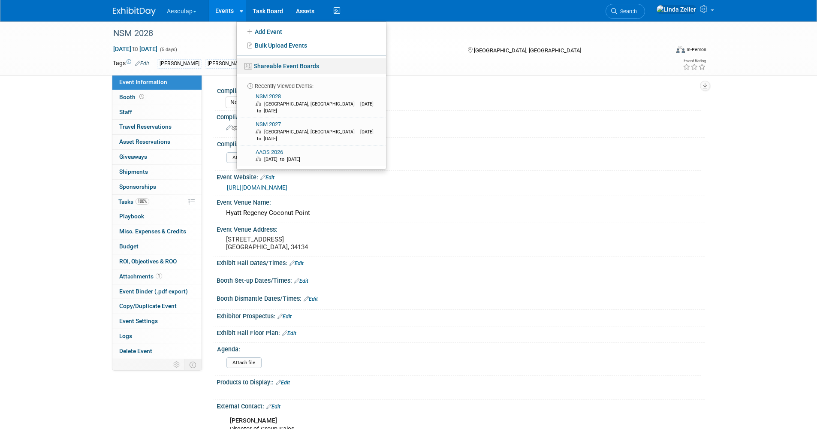
click at [261, 65] on link "Shareable Event Boards" at bounding box center [311, 65] width 149 height 15
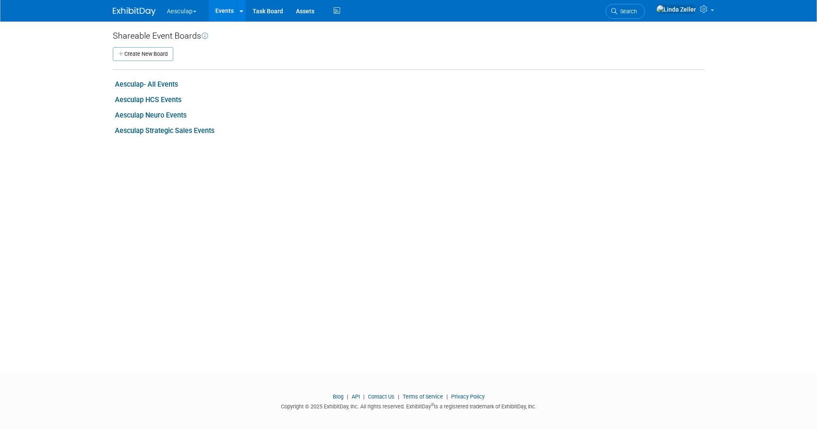
click at [158, 85] on link "Aesculap- All Events" at bounding box center [146, 84] width 63 height 8
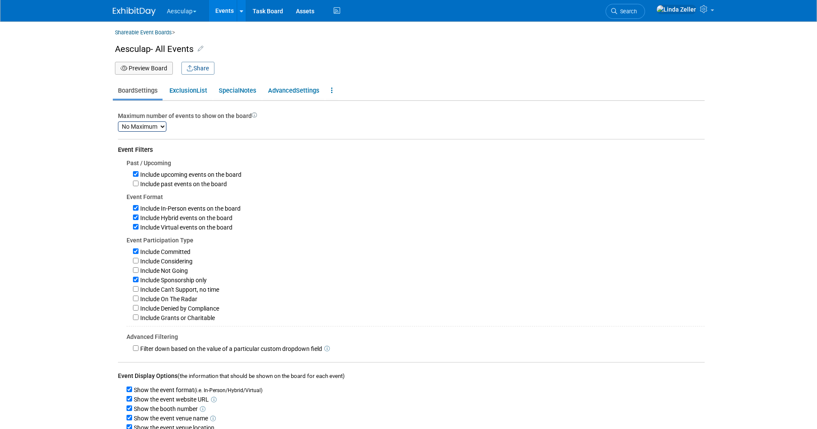
click at [156, 65] on button "Preview Board" at bounding box center [144, 68] width 58 height 13
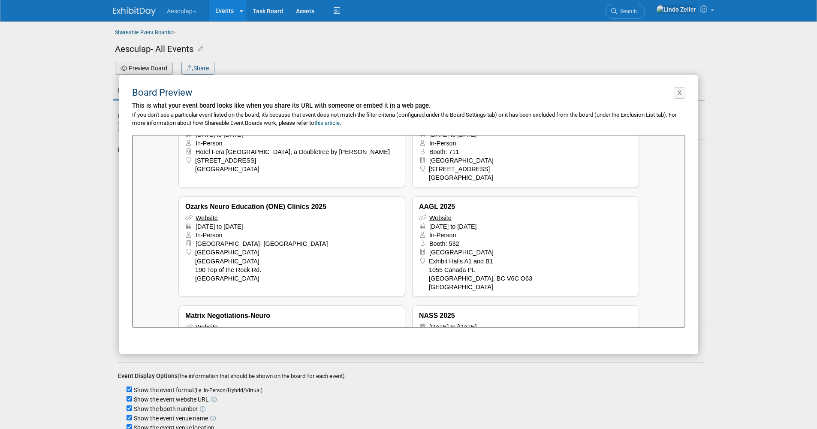
scroll to position [761, 0]
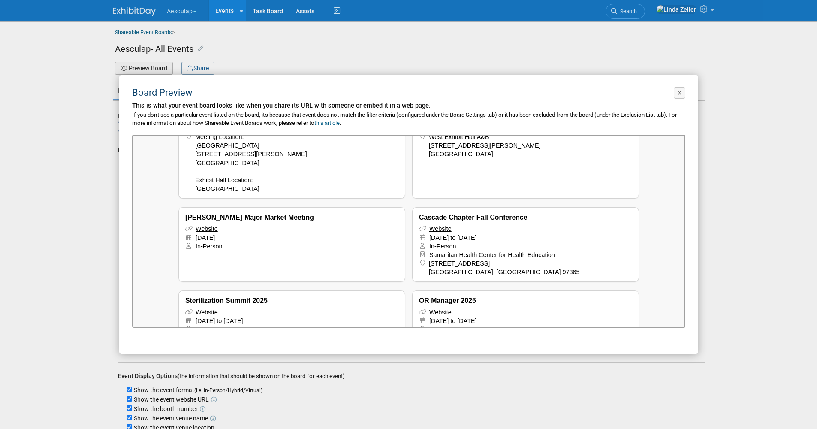
click at [316, 64] on div "X Board Preview This is what your event board looks like when you share its URL…" at bounding box center [408, 214] width 817 height 429
click at [656, 5] on div "X Board Preview This is what your event board looks like when you share its URL…" at bounding box center [408, 214] width 817 height 429
click at [652, 12] on div "X Board Preview This is what your event board looks like when you share its URL…" at bounding box center [408, 214] width 817 height 429
click at [678, 89] on button "X" at bounding box center [680, 93] width 12 height 12
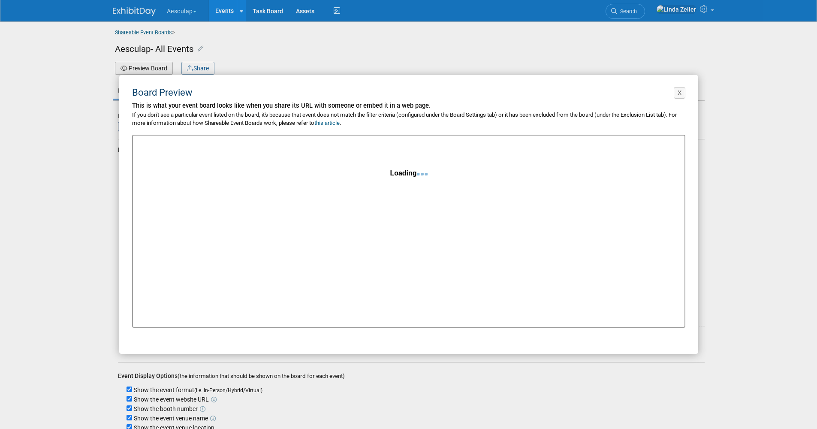
scroll to position [0, 0]
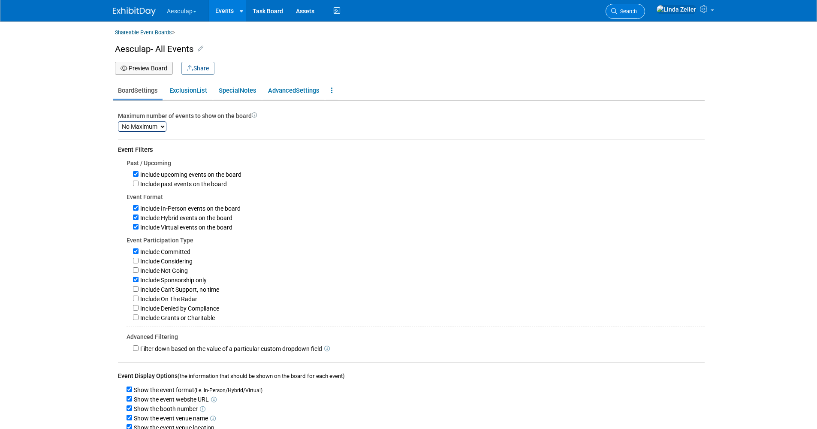
click at [637, 9] on span "Search" at bounding box center [627, 11] width 20 height 6
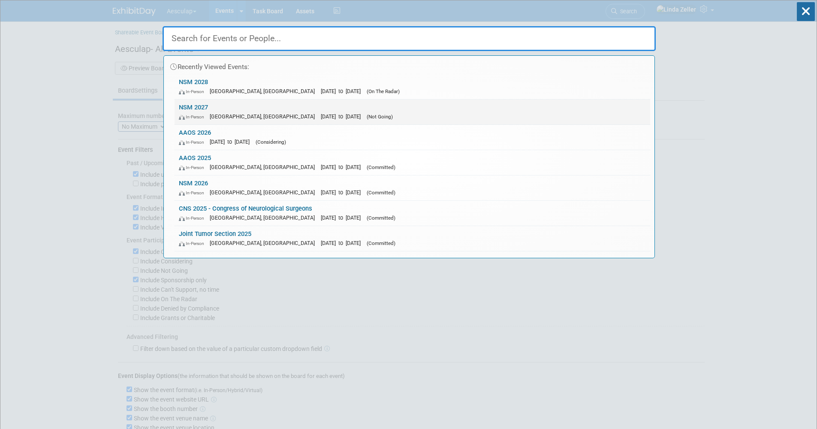
click at [199, 108] on link "NSM 2027 In-Person Litchfield Park, AZ Feb 22, 2027 to Feb 26, 2027 (Not Going)" at bounding box center [413, 112] width 476 height 25
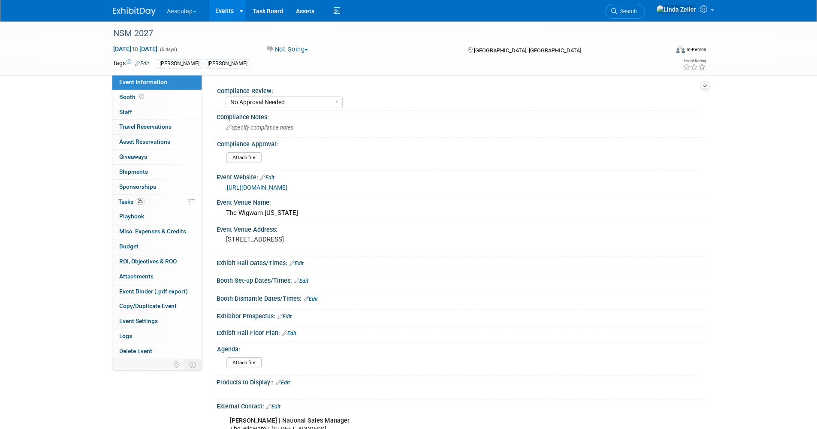
select select "No Approval Needed"
select select "Misc. Company Functions"
click at [303, 50] on button "Not Going" at bounding box center [287, 49] width 47 height 9
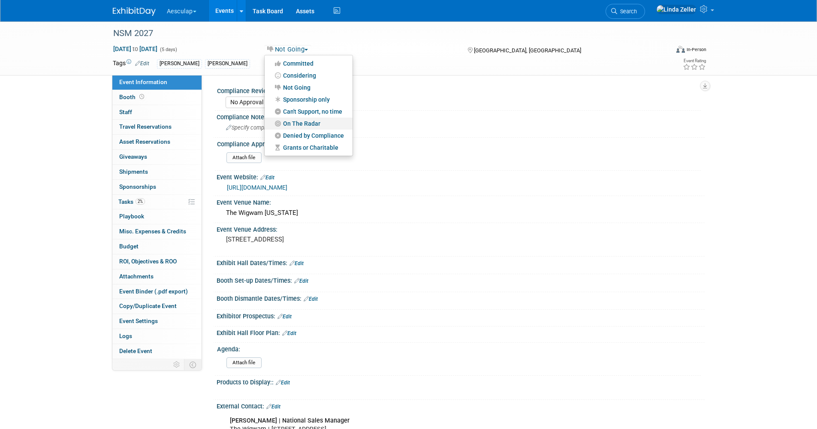
click at [299, 123] on link "On The Radar" at bounding box center [309, 124] width 88 height 12
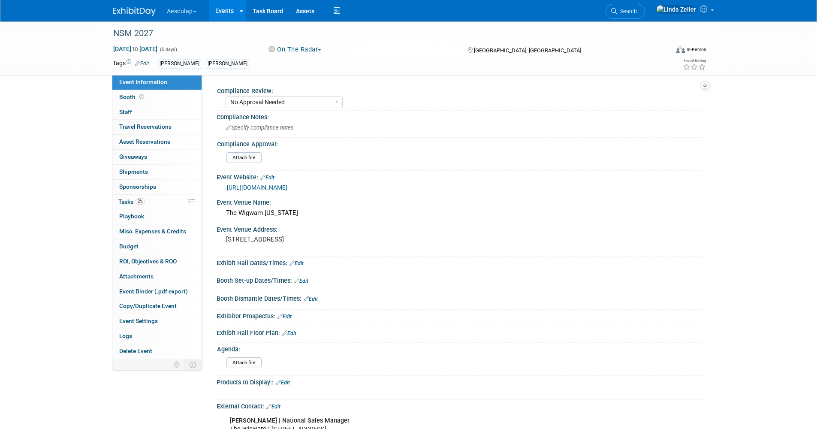
click at [302, 264] on link "Edit" at bounding box center [297, 263] width 14 height 6
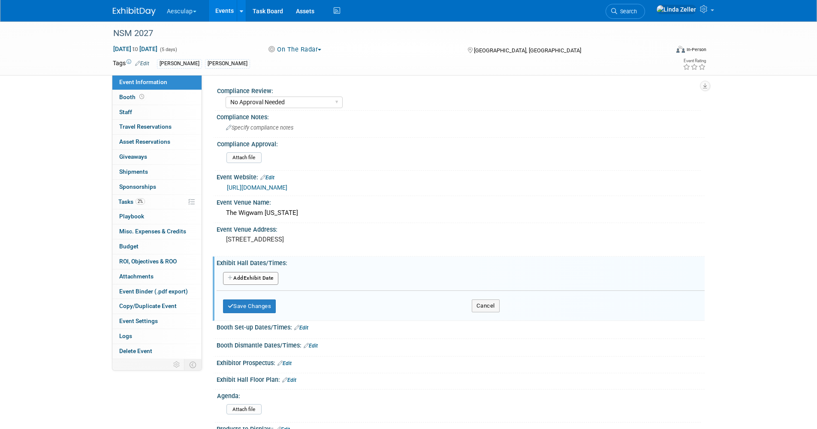
click at [256, 276] on button "Add Another Exhibit Date" at bounding box center [250, 278] width 55 height 13
select select "1"
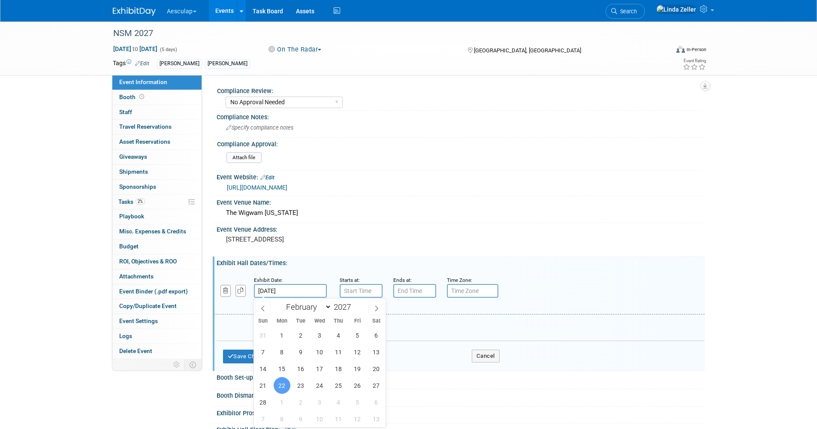
click at [296, 291] on input "Feb 22, 2027" at bounding box center [290, 291] width 73 height 14
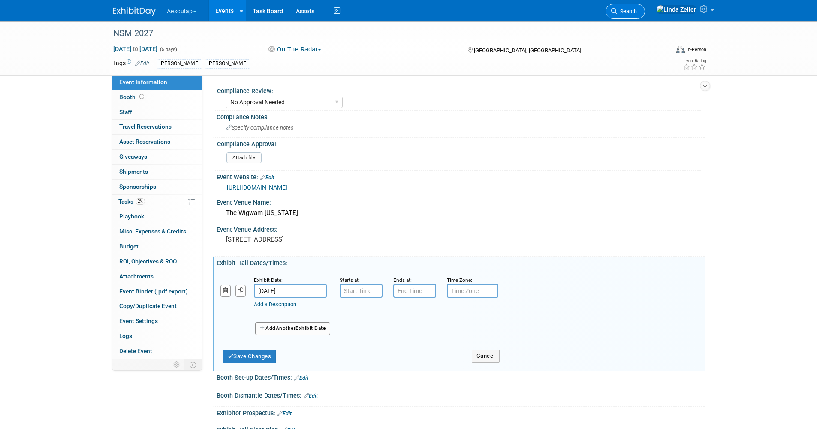
click at [637, 9] on span "Search" at bounding box center [627, 11] width 20 height 6
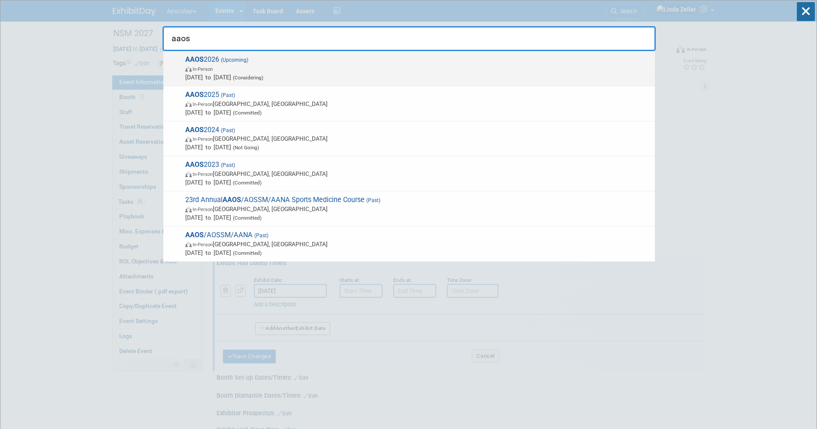
type input "aaos"
click at [224, 54] on div "AAOS 2026 (Upcoming) In-Person Mar 3, 2026 to Mar 5, 2026 (Considering)" at bounding box center [409, 68] width 492 height 35
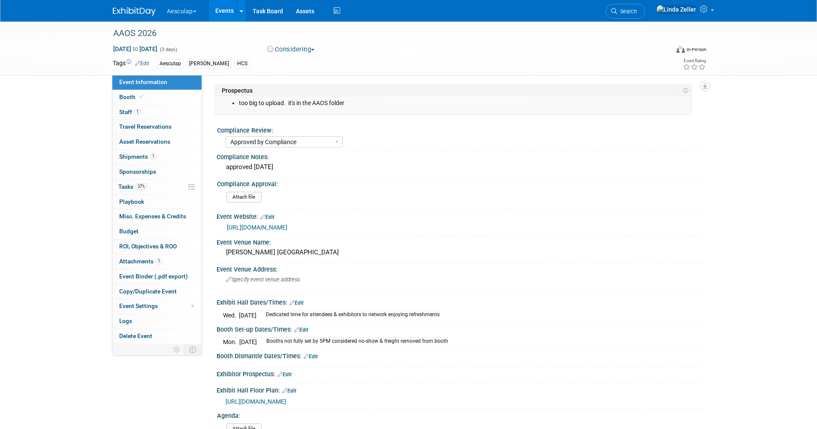
select select "Approved by Compliance"
select select "HCS"
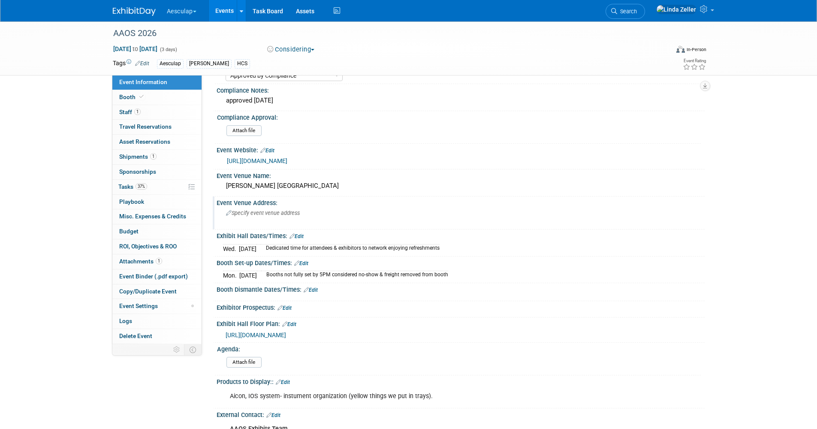
scroll to position [86, 0]
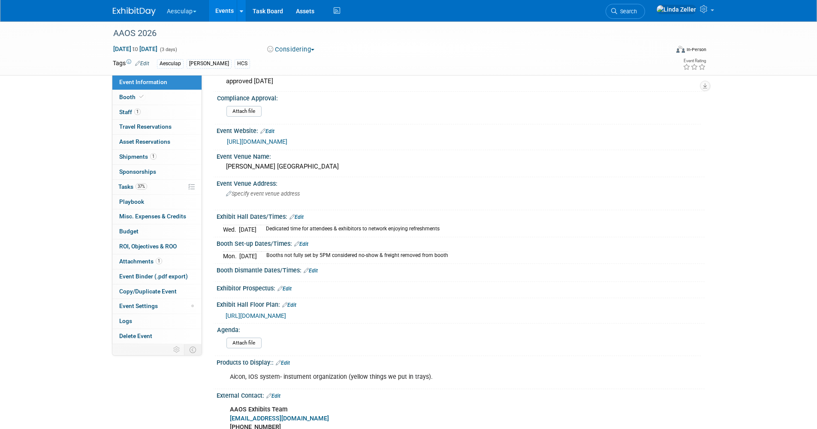
click at [299, 215] on link "Edit" at bounding box center [297, 217] width 14 height 6
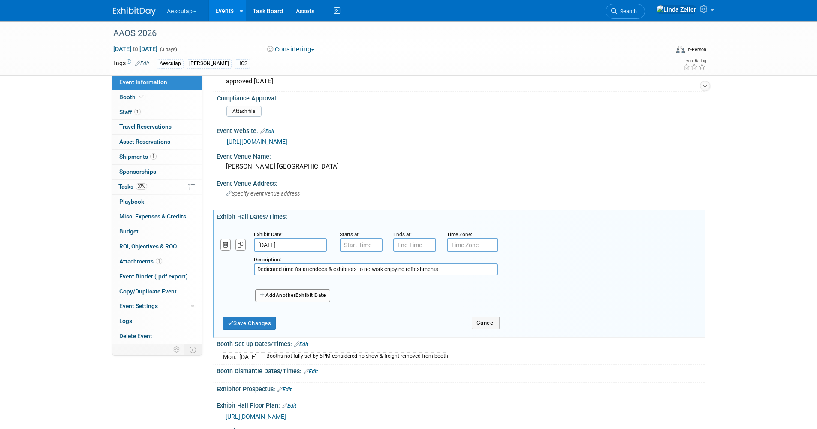
click at [266, 296] on button "Add Another Exhibit Date" at bounding box center [293, 295] width 76 height 13
select select "2"
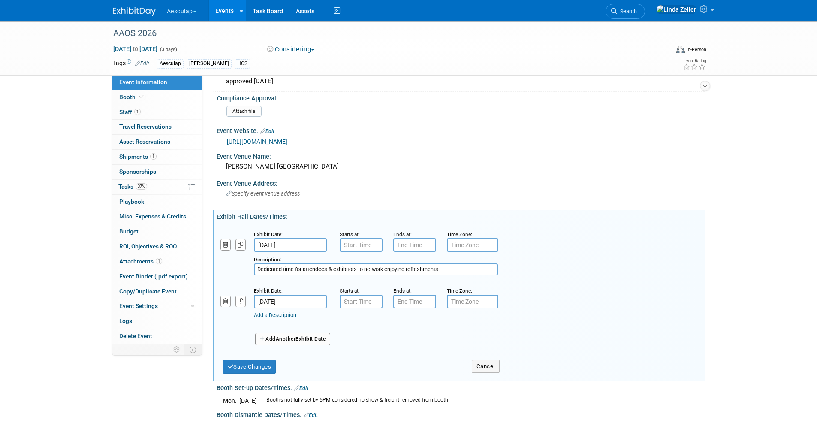
click at [281, 301] on input "[DATE]" at bounding box center [290, 302] width 73 height 14
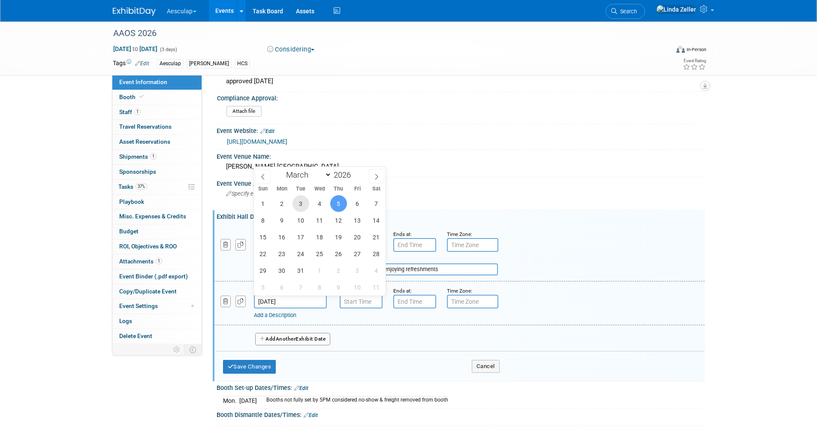
click at [304, 204] on span "3" at bounding box center [301, 203] width 17 height 17
type input "[DATE]"
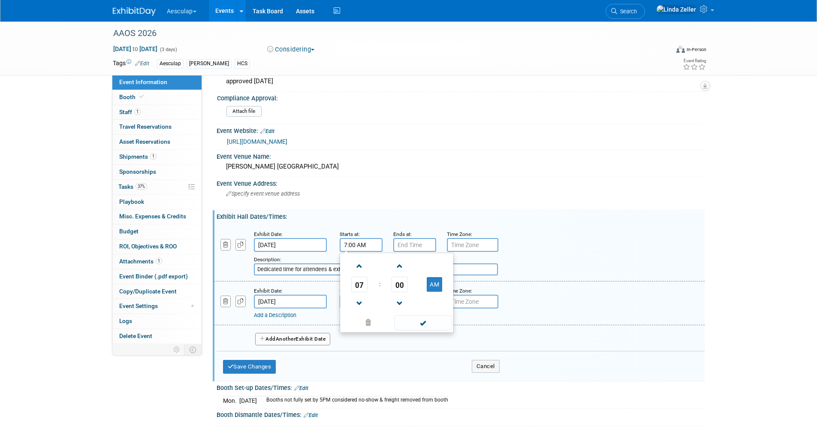
click at [369, 245] on input "7:00 AM" at bounding box center [361, 245] width 43 height 14
click at [361, 284] on span "07" at bounding box center [359, 284] width 16 height 15
click at [383, 308] on td "09" at bounding box center [382, 312] width 27 height 23
type input "9:00 AM"
click at [408, 238] on input "7:00 PM" at bounding box center [414, 245] width 43 height 14
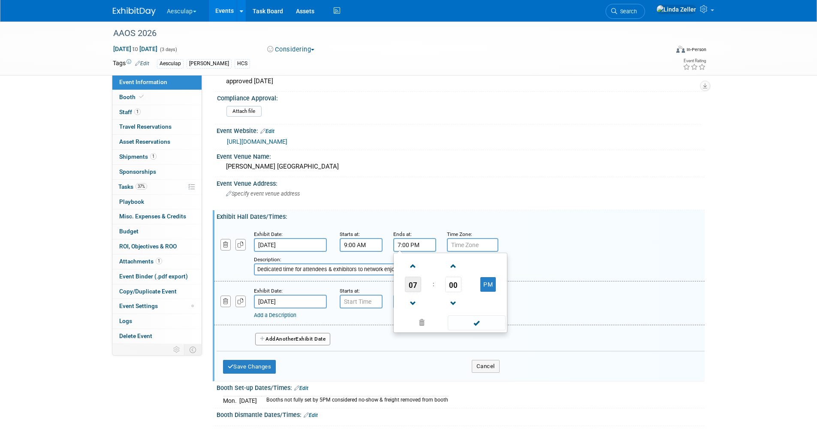
click at [410, 284] on span "07" at bounding box center [413, 284] width 16 height 15
click at [433, 286] on td "05" at bounding box center [436, 289] width 27 height 23
type input "5:00 PM"
click at [329, 257] on div "Description: Dedicated time for attendees & exhibitors to network enjoying refr…" at bounding box center [437, 265] width 367 height 21
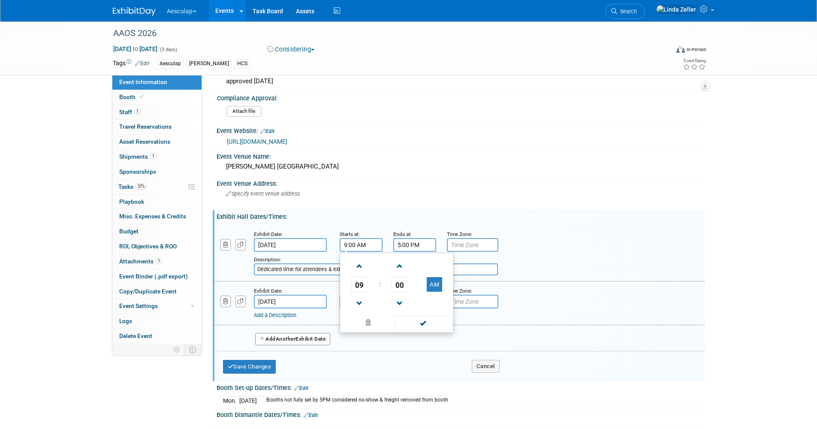
drag, startPoint x: 365, startPoint y: 247, endPoint x: 316, endPoint y: 241, distance: 49.3
click at [316, 241] on div "Exhibit Date: Mar 4, 2026 Starts at: 9:00 AM 09 : 00 AM 12 01 02 03 04 05 06 07…" at bounding box center [459, 253] width 491 height 57
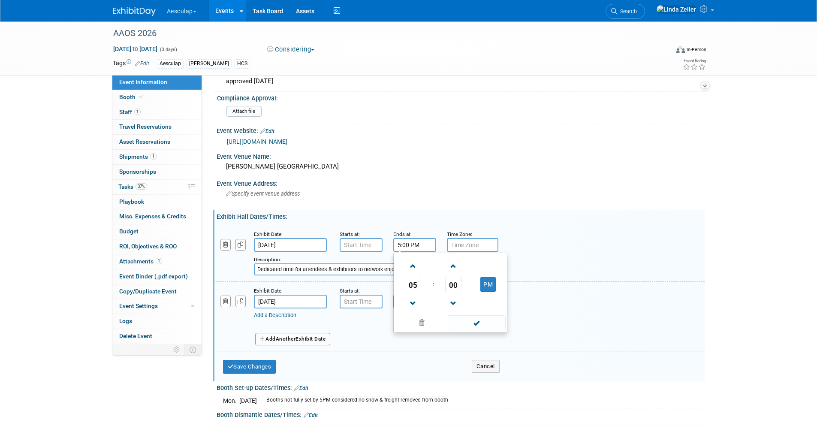
drag, startPoint x: 422, startPoint y: 244, endPoint x: 352, endPoint y: 240, distance: 70.1
click at [352, 240] on div "Exhibit Date: Mar 4, 2026 Starts at: Ends at: 5:00 PM 05 : 00 PM 12 01 02 03 04…" at bounding box center [459, 253] width 491 height 57
click at [350, 302] on input "7:00 AM" at bounding box center [361, 302] width 43 height 14
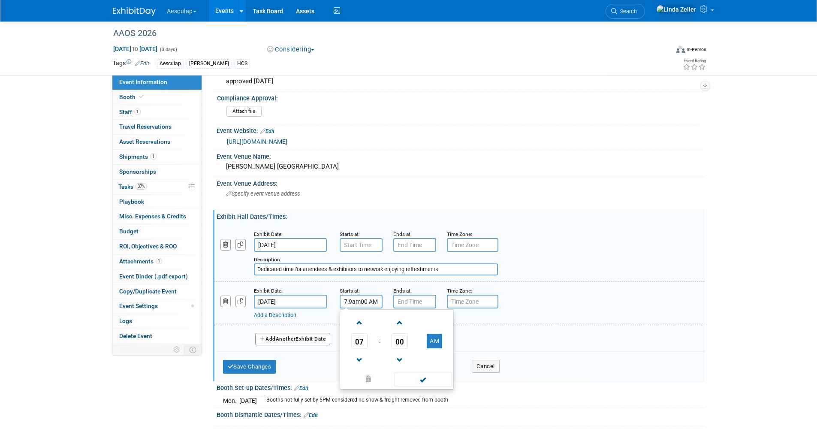
click at [368, 300] on input "7:9am00 AM" at bounding box center [361, 302] width 43 height 14
click at [359, 342] on span "07" at bounding box center [359, 340] width 16 height 15
click at [383, 365] on td "09" at bounding box center [382, 369] width 27 height 23
type input "9:00 AM"
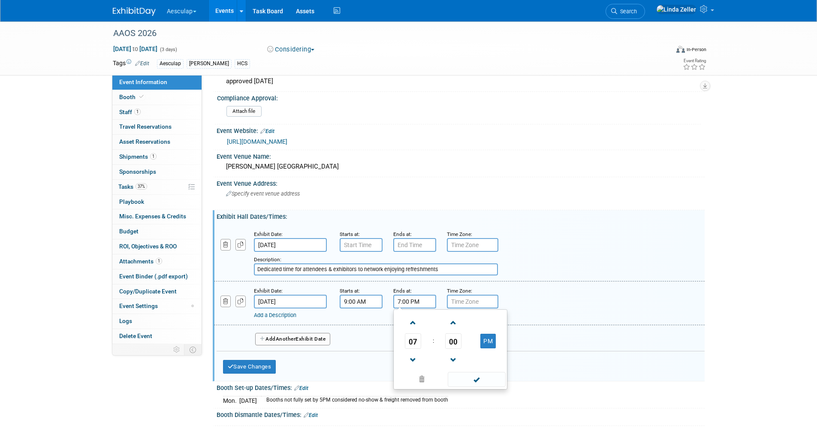
click at [414, 300] on input "7:00 PM" at bounding box center [414, 302] width 43 height 14
click at [409, 338] on span "07" at bounding box center [413, 340] width 16 height 15
click at [431, 369] on td "09" at bounding box center [436, 369] width 27 height 23
click at [405, 339] on span "09" at bounding box center [413, 340] width 16 height 15
click at [440, 346] on td "05" at bounding box center [436, 346] width 27 height 23
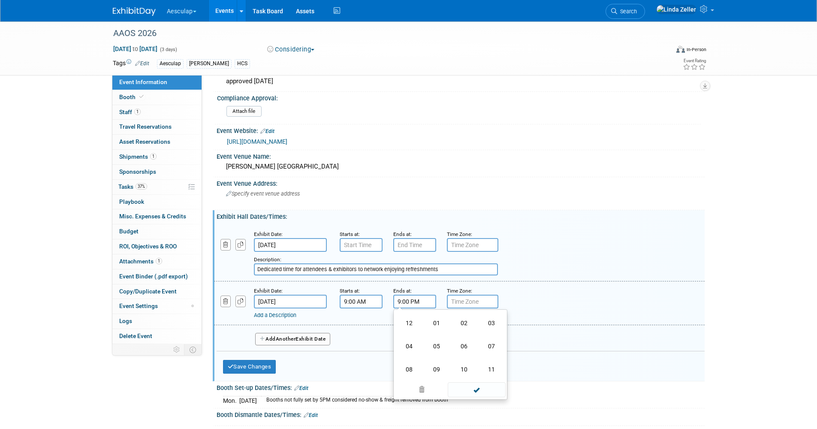
type input "5:00 PM"
click at [294, 340] on span "Another" at bounding box center [286, 339] width 20 height 6
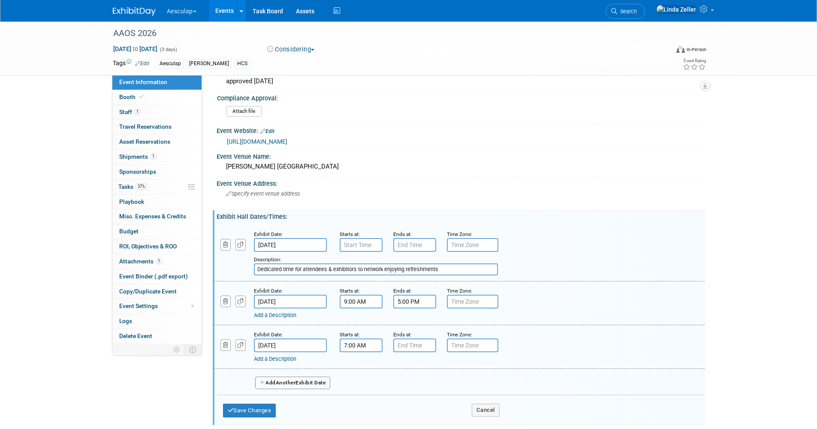
click at [359, 346] on input "7:00 AM" at bounding box center [361, 345] width 43 height 14
click at [363, 380] on span "07" at bounding box center [359, 384] width 16 height 15
click at [384, 408] on td "09" at bounding box center [382, 413] width 27 height 23
type input "9:00 AM"
click at [402, 341] on input "7:00 PM" at bounding box center [414, 345] width 43 height 14
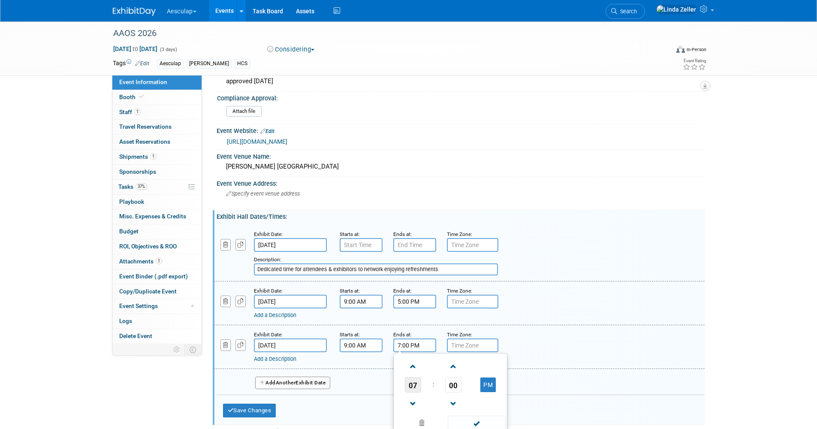
click at [416, 385] on span "07" at bounding box center [413, 384] width 16 height 15
click at [433, 390] on td "05" at bounding box center [436, 389] width 27 height 23
type input "5:00 PM"
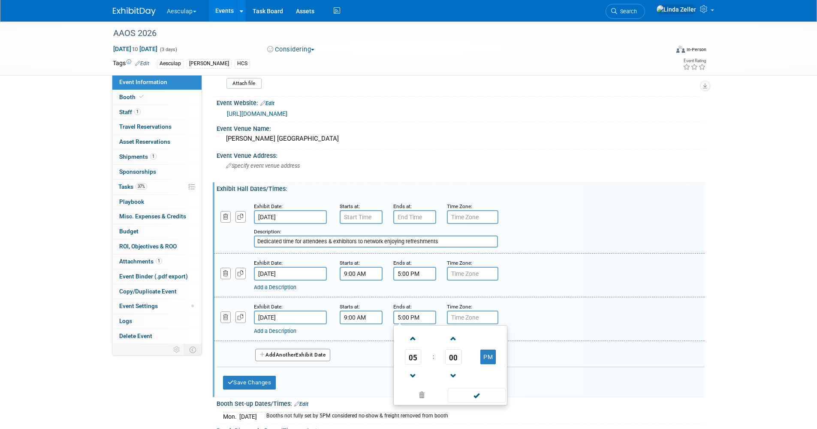
scroll to position [129, 0]
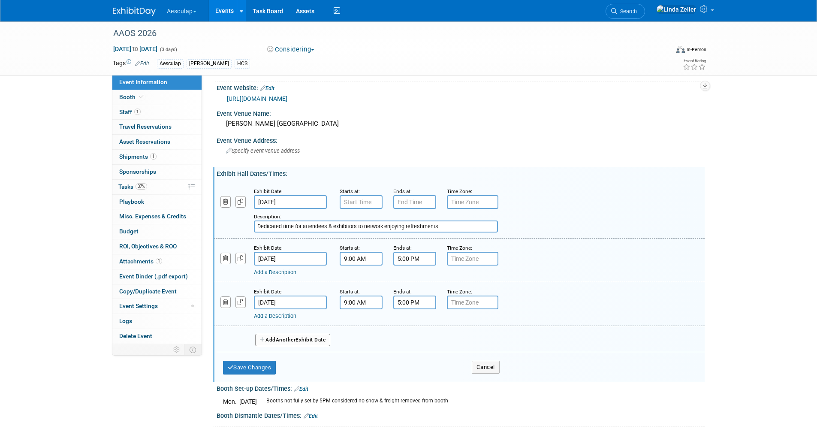
click at [283, 339] on span "Another" at bounding box center [286, 340] width 20 height 6
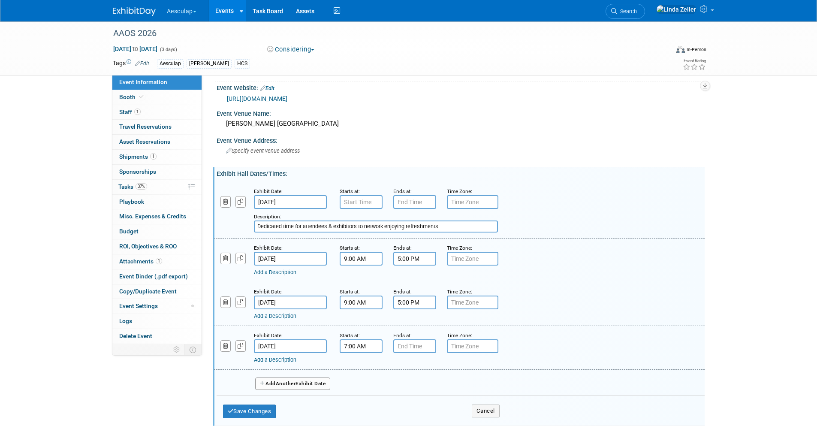
click at [355, 347] on input "7:00 AM" at bounding box center [361, 346] width 43 height 14
click at [357, 381] on span "07" at bounding box center [359, 385] width 16 height 15
click at [383, 411] on td "09" at bounding box center [382, 413] width 27 height 23
type input "9:00 AM"
click at [402, 344] on input "7:00 PM" at bounding box center [414, 346] width 43 height 14
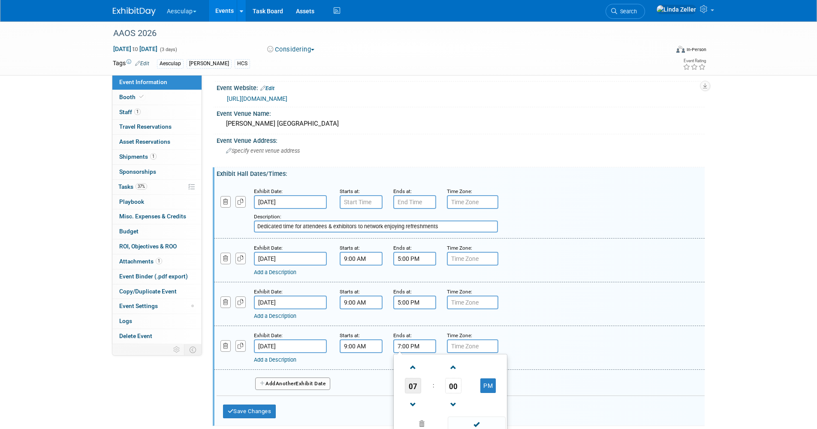
click at [410, 390] on span "07" at bounding box center [413, 385] width 16 height 15
click at [489, 368] on td "03" at bounding box center [491, 367] width 27 height 23
type input "3:00 PM"
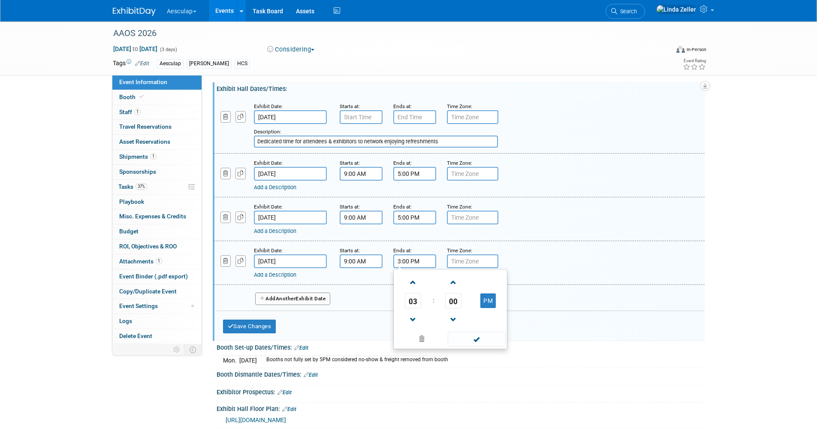
scroll to position [215, 0]
click at [464, 339] on span at bounding box center [477, 338] width 58 height 15
click at [261, 325] on button "Save Changes" at bounding box center [249, 326] width 53 height 14
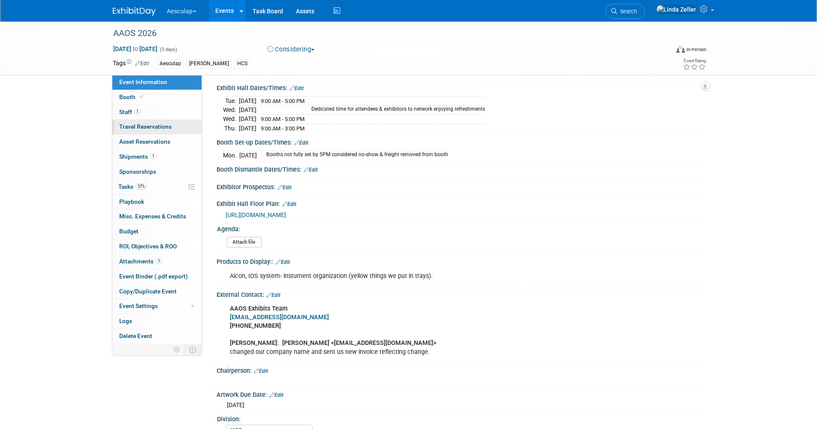
click at [129, 124] on span "Travel Reservations 0" at bounding box center [145, 126] width 52 height 7
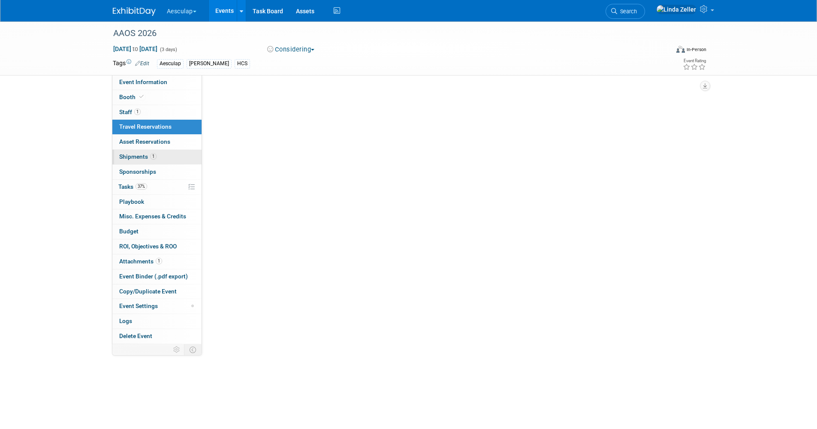
scroll to position [0, 0]
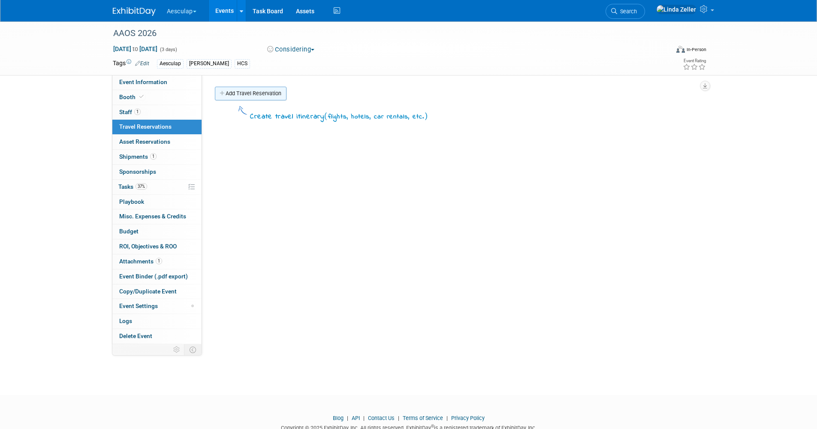
click at [241, 92] on link "Add Travel Reservation" at bounding box center [251, 94] width 72 height 14
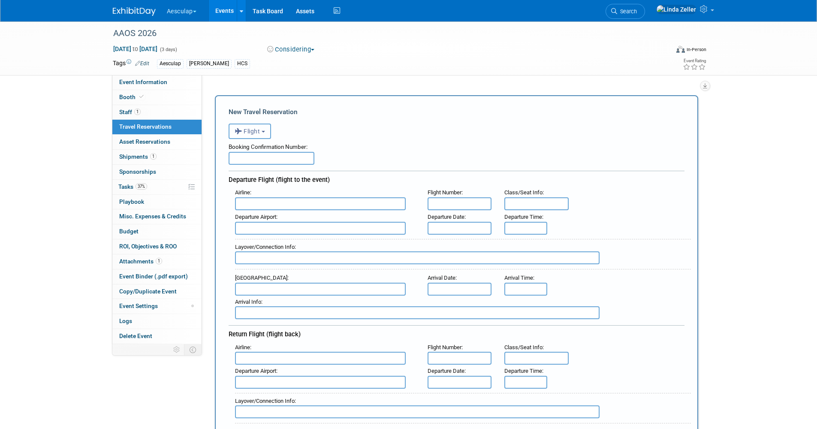
click at [246, 132] on span "Flight" at bounding box center [248, 131] width 26 height 7
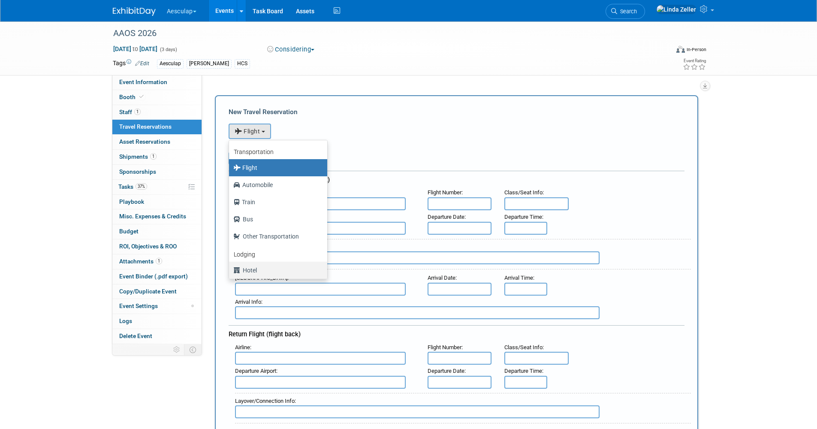
click at [246, 268] on label "Hotel" at bounding box center [275, 270] width 85 height 14
click at [230, 268] on input "Hotel" at bounding box center [228, 269] width 6 height 6
select select "6"
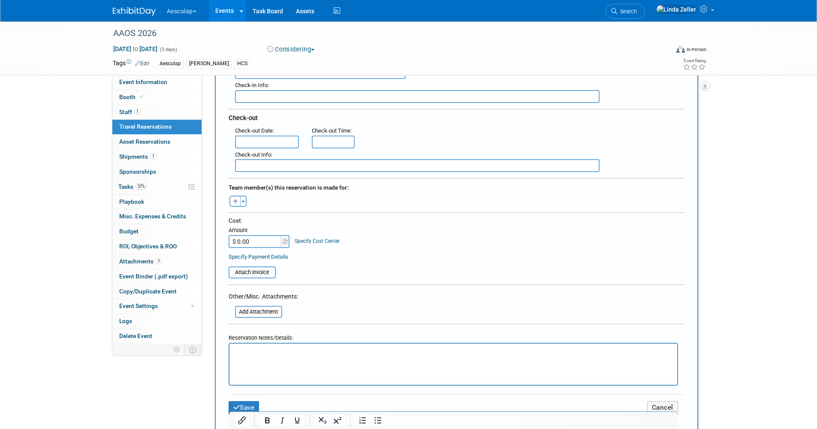
scroll to position [300, 0]
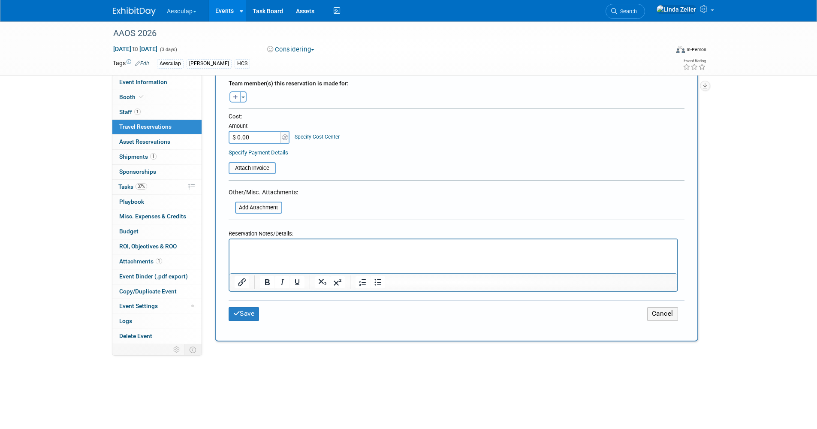
click at [239, 243] on p "Rich Text Area. Press ALT-0 for help." at bounding box center [453, 247] width 438 height 9
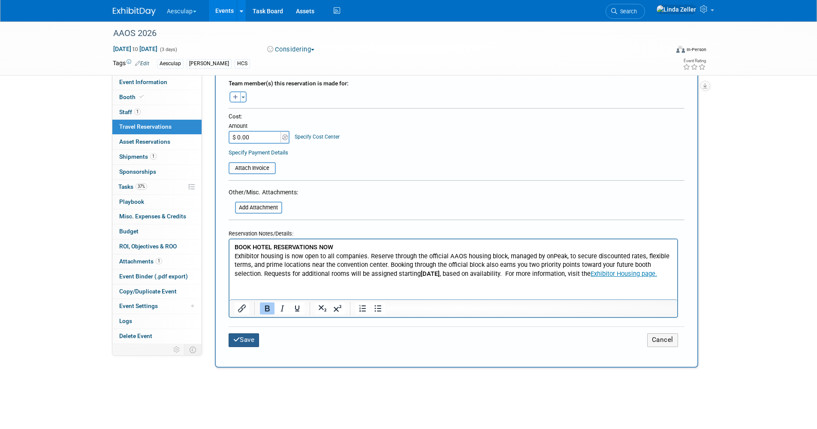
click at [252, 338] on button "Save" at bounding box center [244, 339] width 31 height 13
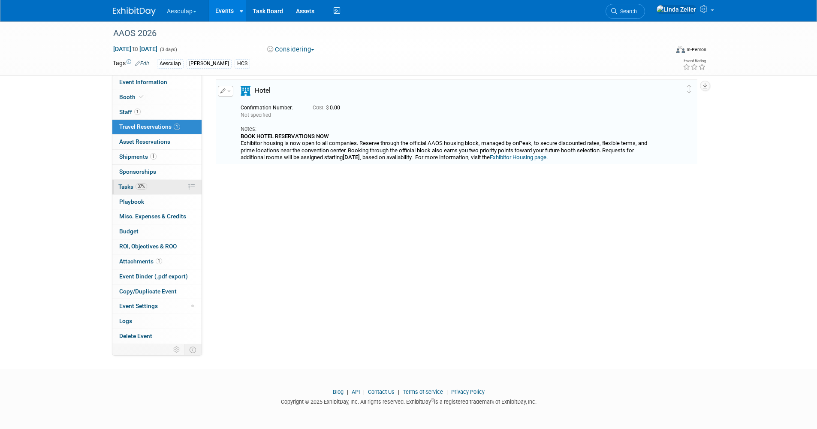
scroll to position [0, 0]
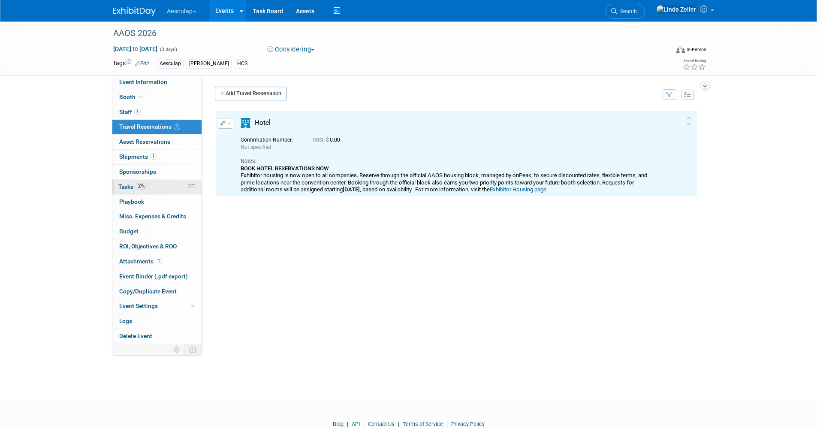
click at [121, 185] on span "Tasks 37%" at bounding box center [132, 186] width 29 height 7
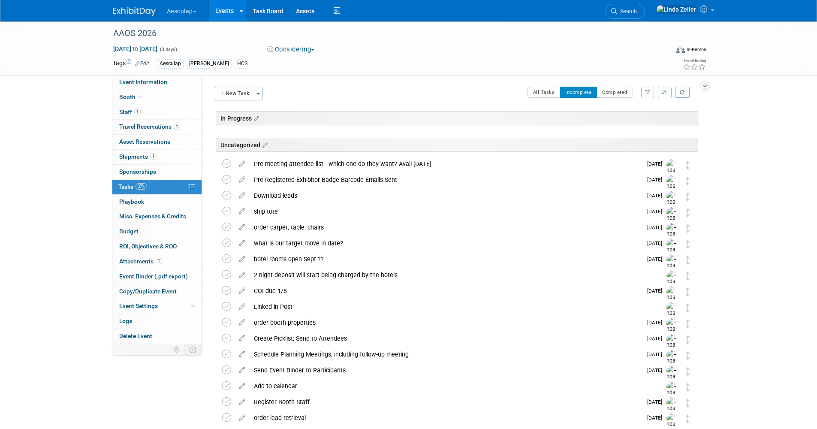
click at [276, 257] on div "hotel rooms open Sept ??" at bounding box center [446, 259] width 393 height 15
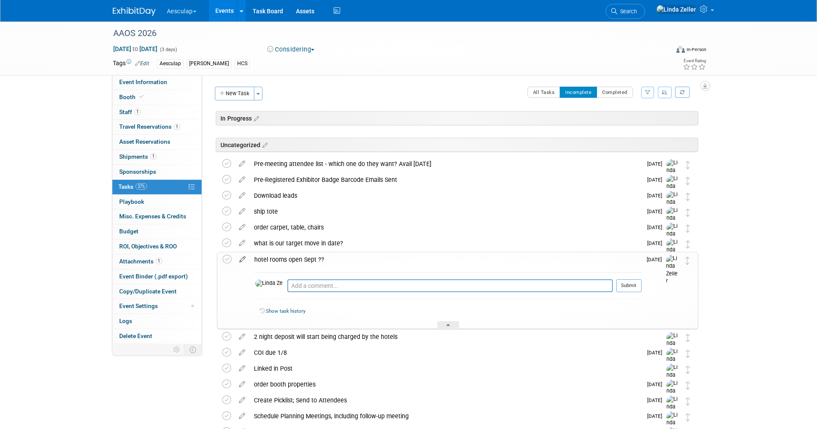
click at [243, 259] on icon at bounding box center [242, 257] width 15 height 11
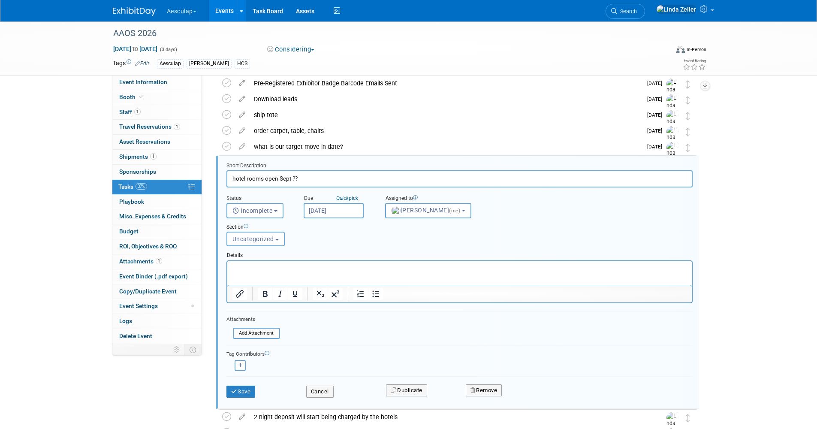
scroll to position [127, 0]
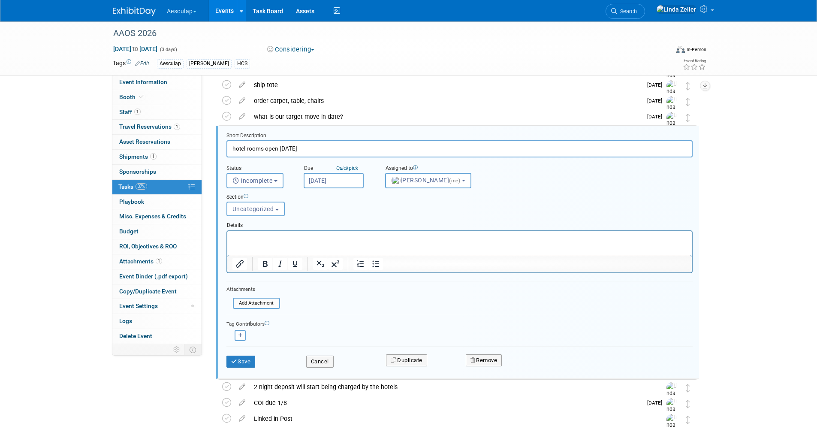
type input "hotel rooms open Aug 22nd"
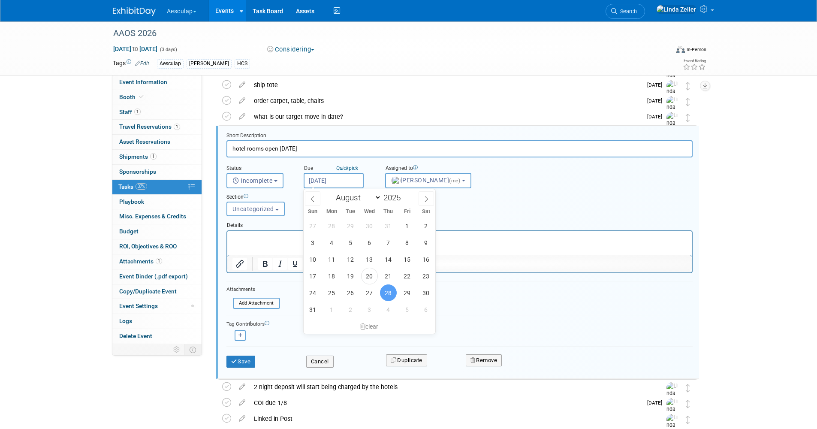
click at [316, 182] on input "Aug 28, 2025" at bounding box center [334, 180] width 60 height 15
click at [388, 273] on span "21" at bounding box center [388, 276] width 17 height 17
type input "Aug 21, 2025"
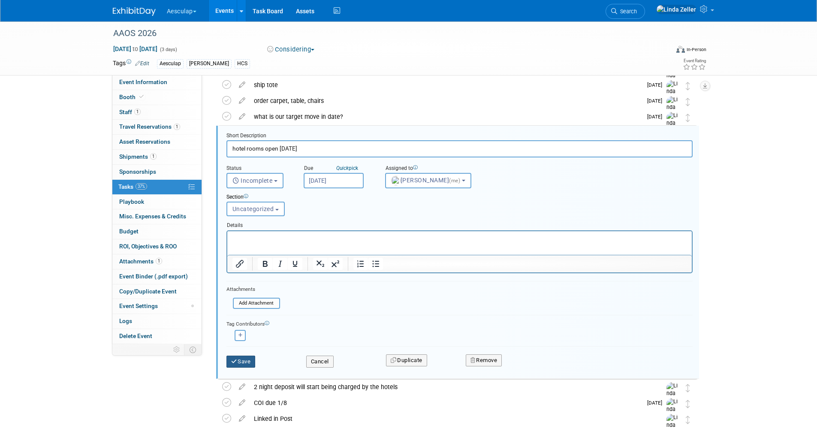
click at [243, 362] on button "Save" at bounding box center [241, 362] width 29 height 12
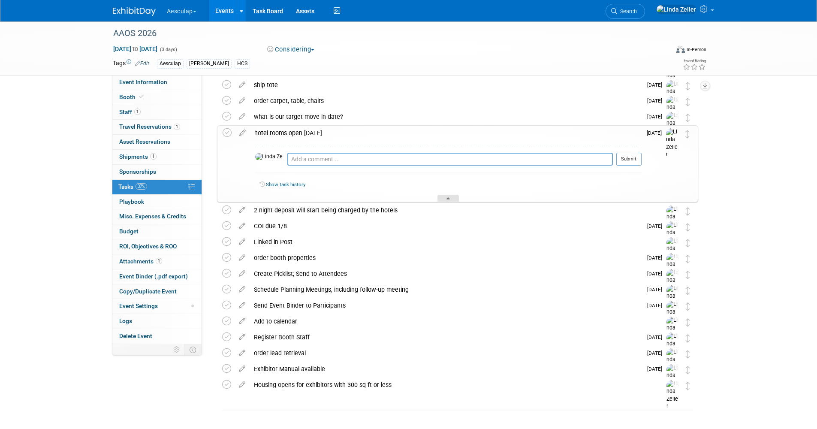
click at [447, 198] on icon at bounding box center [448, 199] width 3 height 5
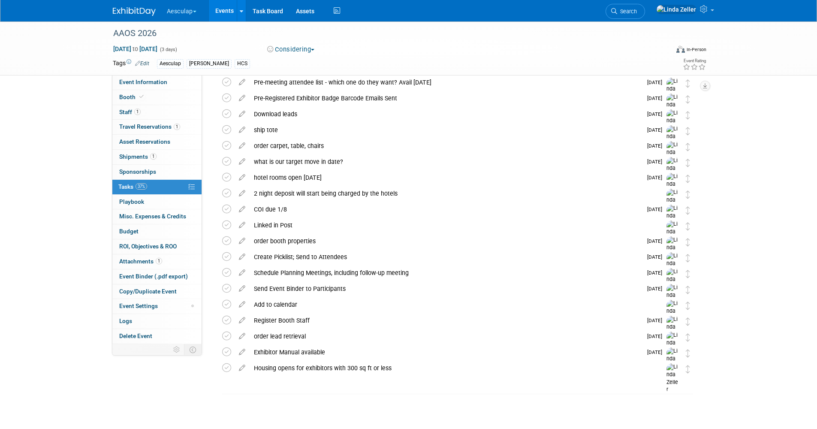
scroll to position [82, 0]
click at [240, 368] on icon at bounding box center [242, 366] width 15 height 11
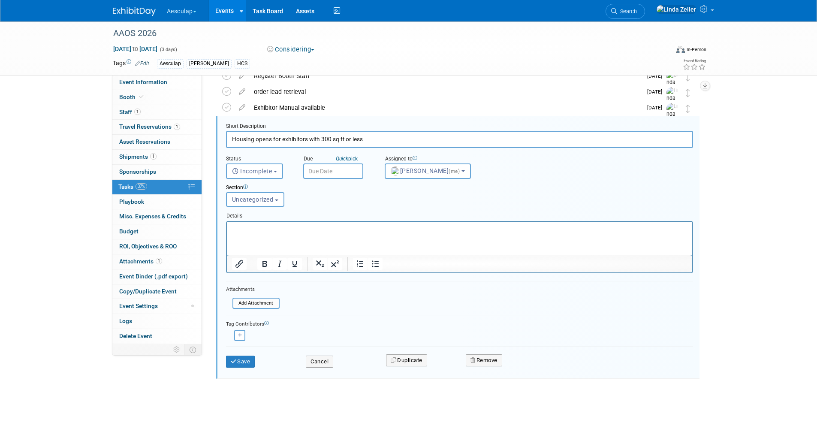
scroll to position [329, 0]
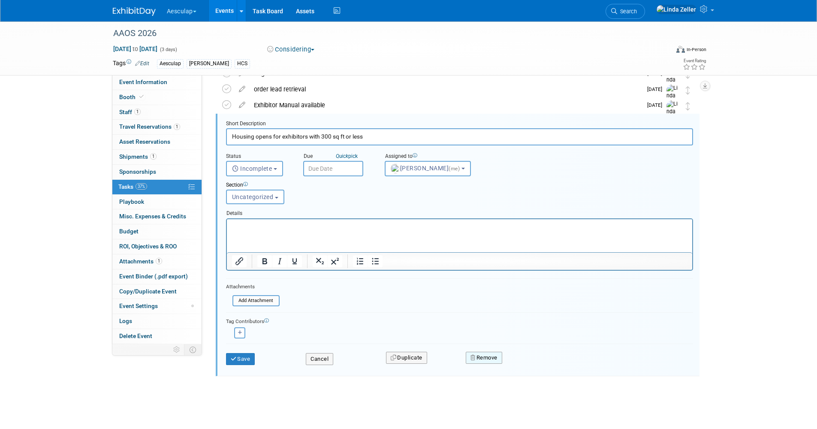
click at [478, 358] on button "Remove" at bounding box center [484, 358] width 36 height 12
click at [524, 363] on icon at bounding box center [526, 365] width 5 height 5
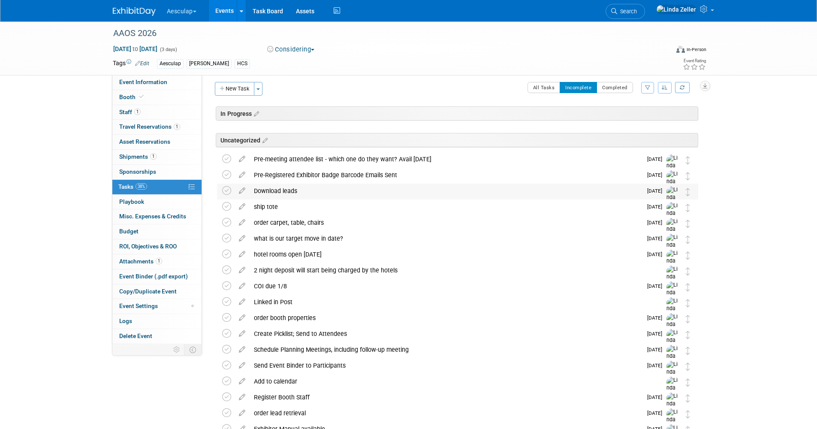
scroll to position [0, 0]
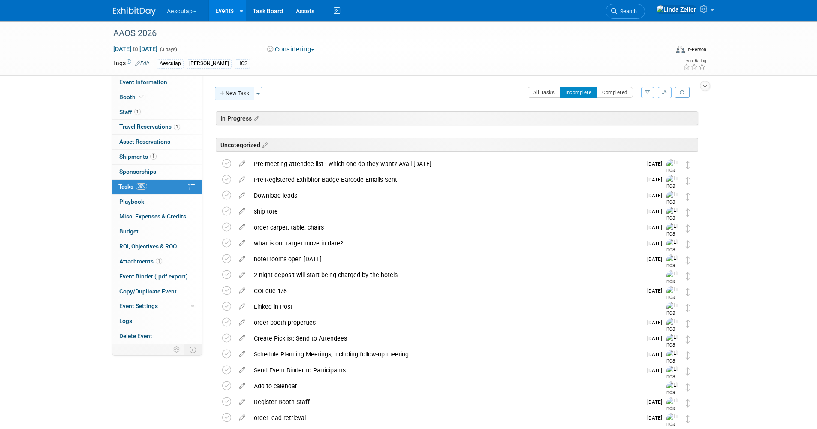
click at [241, 94] on button "New Task" at bounding box center [234, 94] width 39 height 14
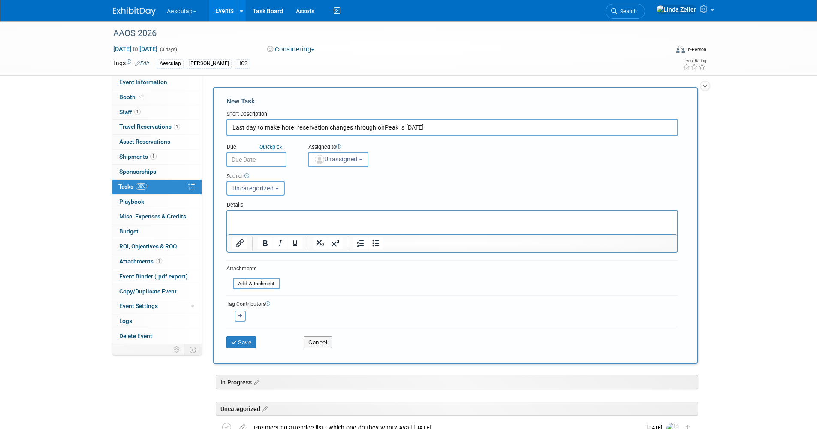
type input "Last day to make hotel reservation changes through onPeak is 2/9/26"
click at [237, 219] on p "Rich Text Area. Press ALT-0 for help." at bounding box center [452, 218] width 440 height 9
click at [232, 215] on p "Rich Text Area. Press ALT-0 for help." at bounding box center [452, 218] width 440 height 9
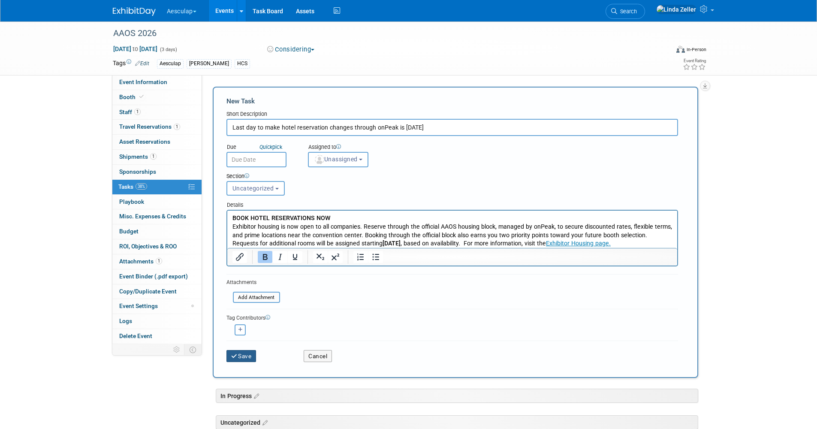
click at [235, 357] on icon "submit" at bounding box center [234, 357] width 7 height 6
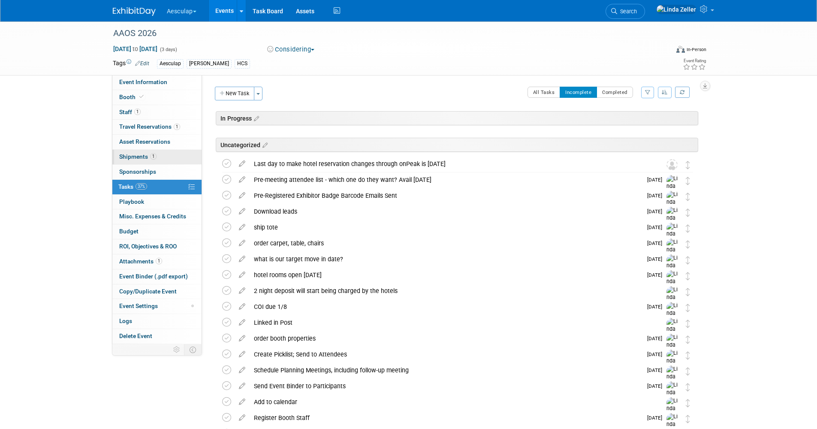
click at [126, 151] on link "1 Shipments 1" at bounding box center [156, 157] width 89 height 15
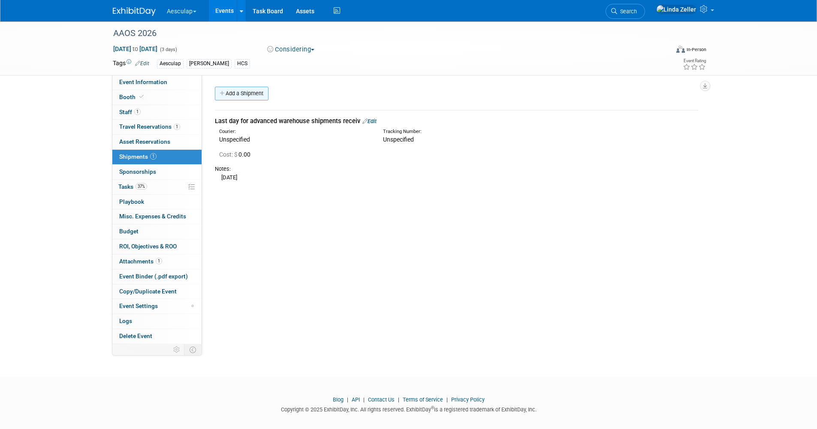
click at [251, 93] on link "Add a Shipment" at bounding box center [242, 94] width 54 height 14
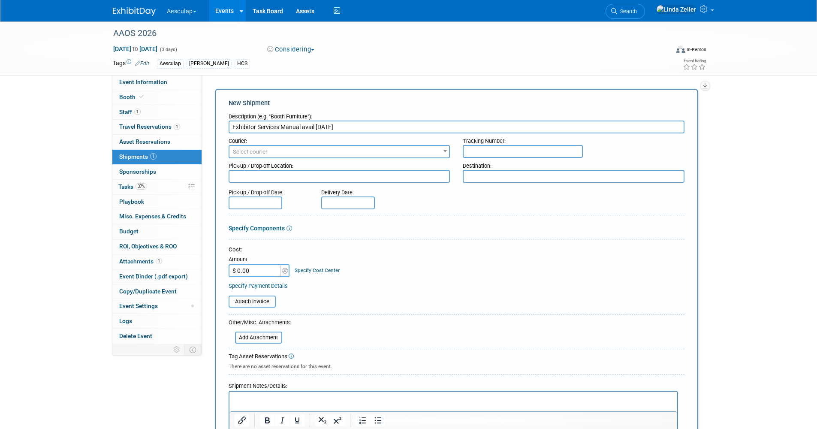
type input "Exhibitor Services Manual avail Oct 16"
click at [251, 395] on p "Rich Text Area. Press ALT-0 for help." at bounding box center [453, 399] width 438 height 9
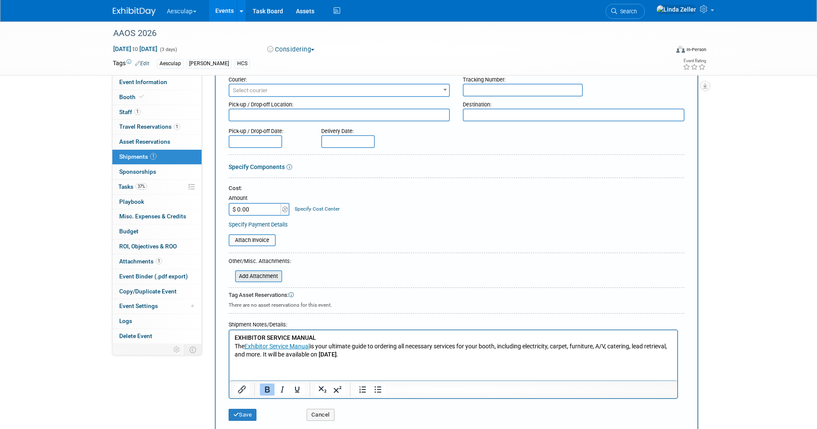
scroll to position [138, 0]
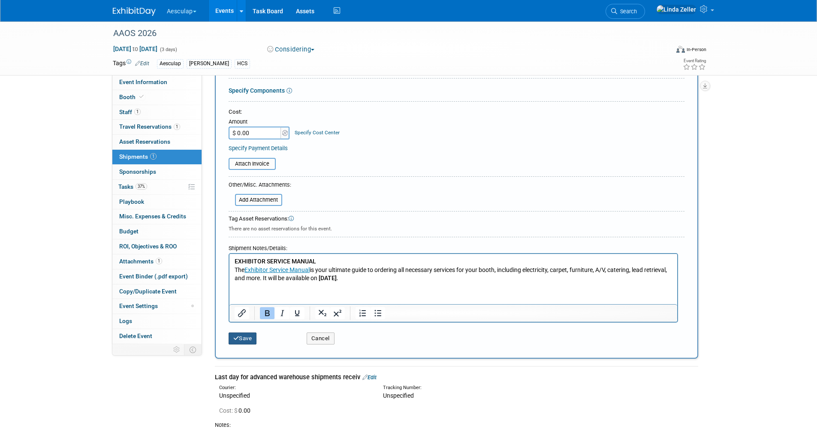
click at [241, 337] on button "Save" at bounding box center [243, 338] width 28 height 12
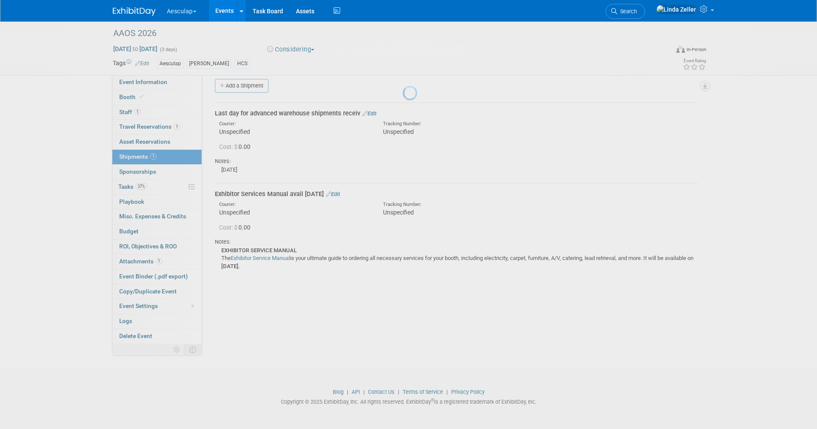
scroll to position [8, 0]
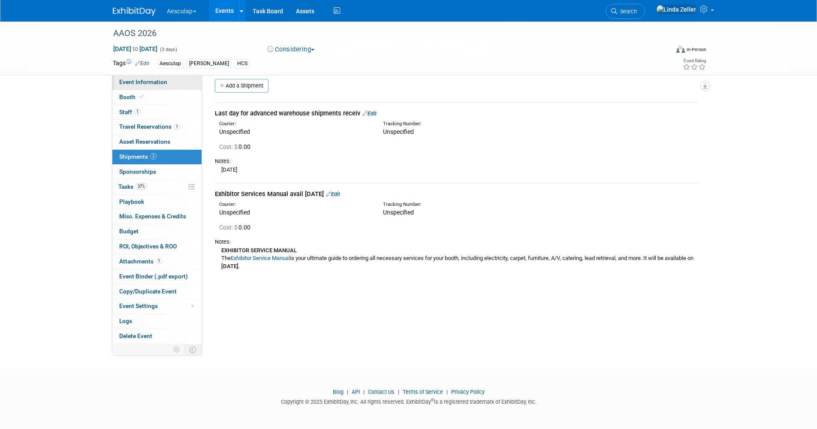
click at [133, 77] on link "Event Information" at bounding box center [156, 82] width 89 height 15
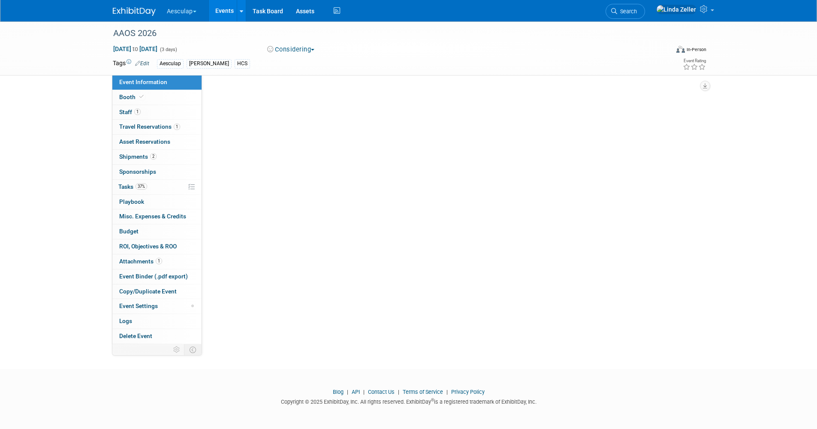
scroll to position [0, 0]
select select "Approved by Compliance"
select select "HCS"
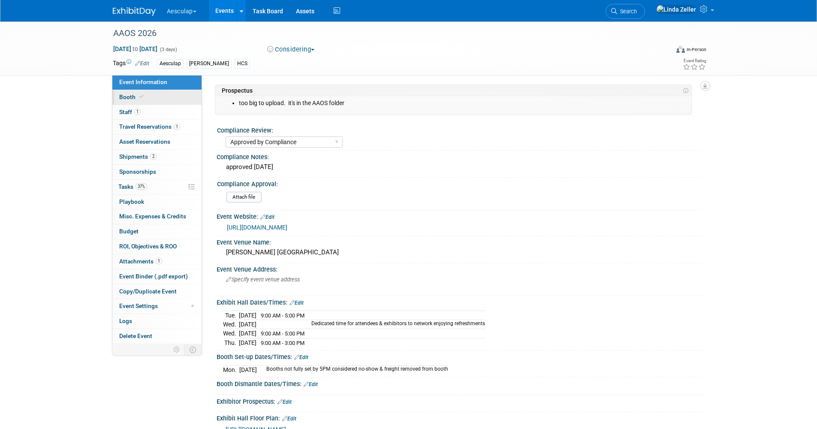
click at [124, 95] on span "Booth" at bounding box center [132, 97] width 26 height 7
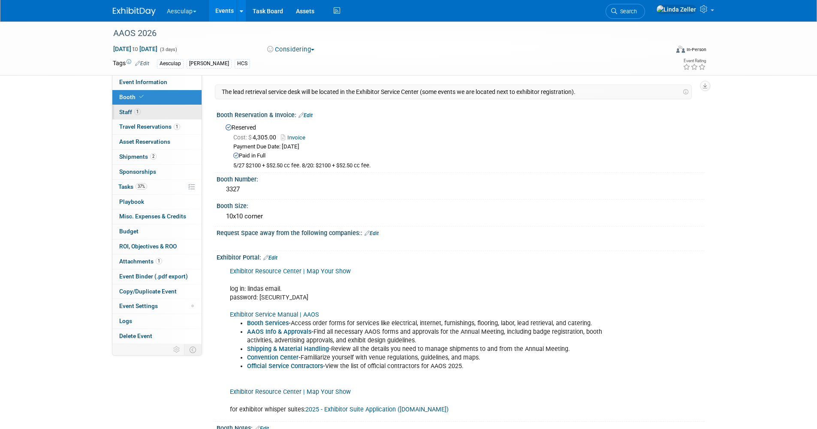
click at [124, 115] on span "Staff 1" at bounding box center [129, 112] width 21 height 7
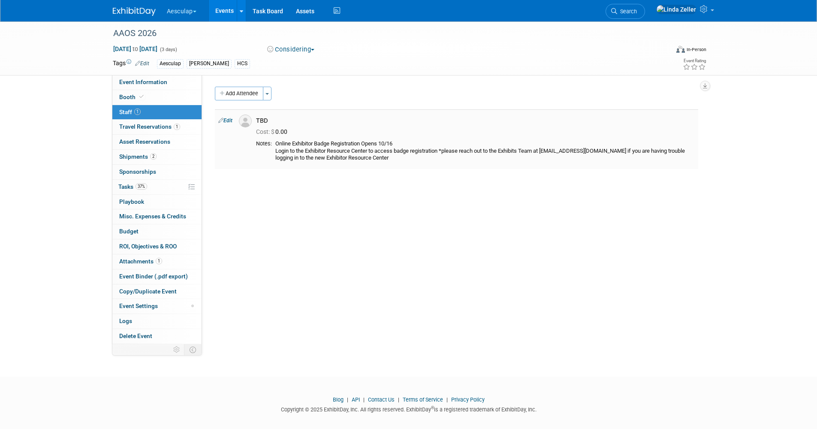
click at [227, 122] on link "Edit" at bounding box center [225, 121] width 14 height 6
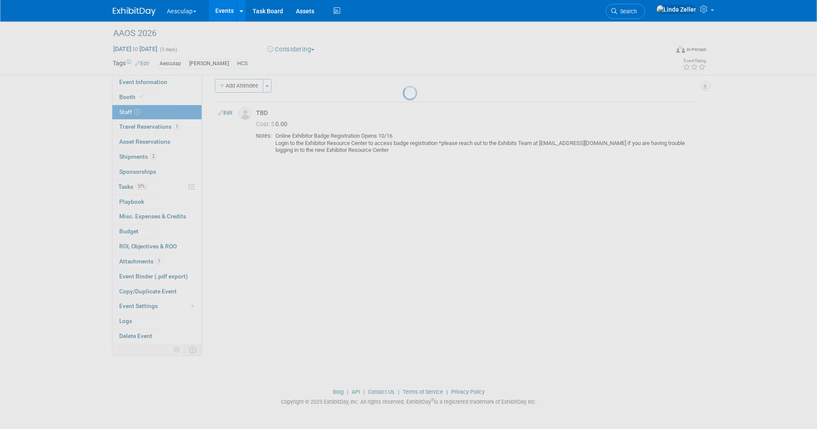
select select "00150ee3-2016-4d98-ba55-31f8690fcacb"
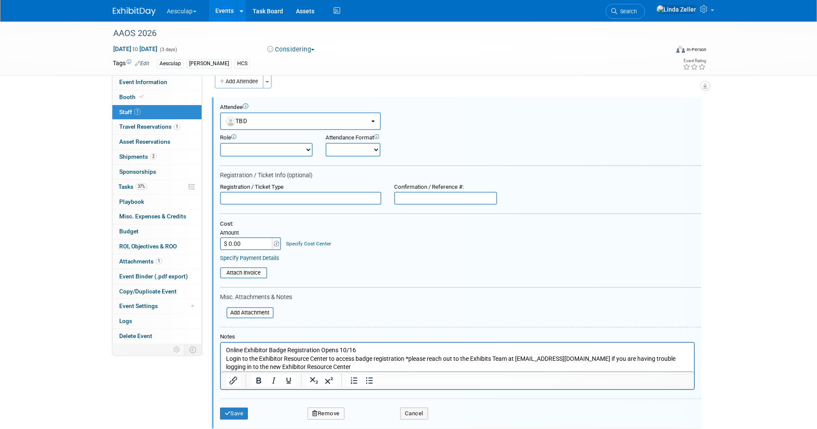
click at [302, 365] on p "Online Exhibitor Badge Registration Opens 10/16 Login to the Exhibitor Resource…" at bounding box center [457, 358] width 463 height 25
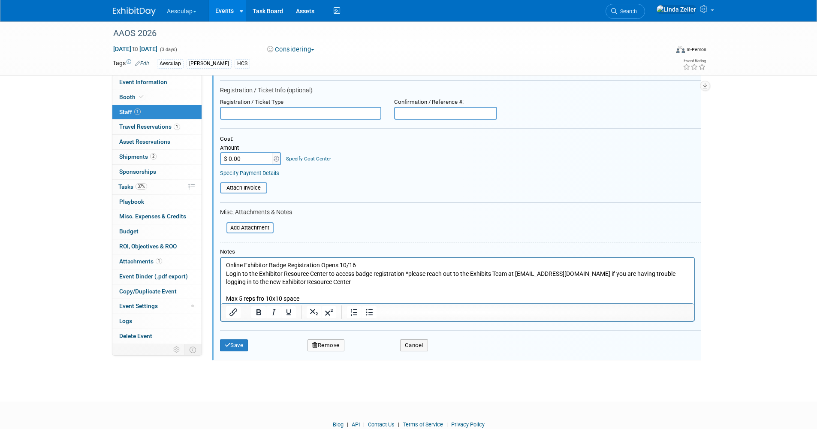
scroll to position [98, 0]
drag, startPoint x: 235, startPoint y: 341, endPoint x: 228, endPoint y: 336, distance: 8.6
click at [235, 341] on button "Save" at bounding box center [234, 344] width 28 height 12
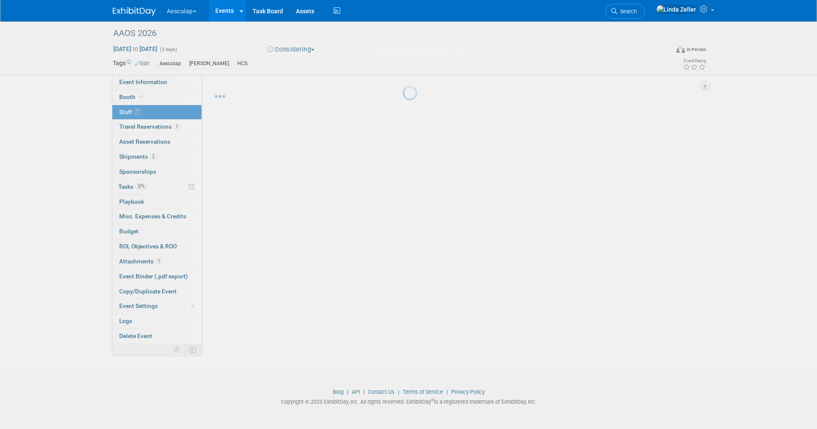
scroll to position [8, 0]
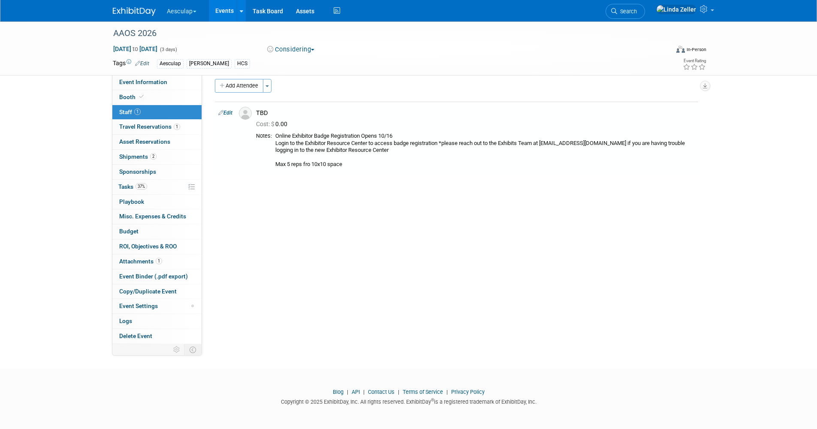
click at [133, 95] on span "Booth" at bounding box center [132, 97] width 26 height 7
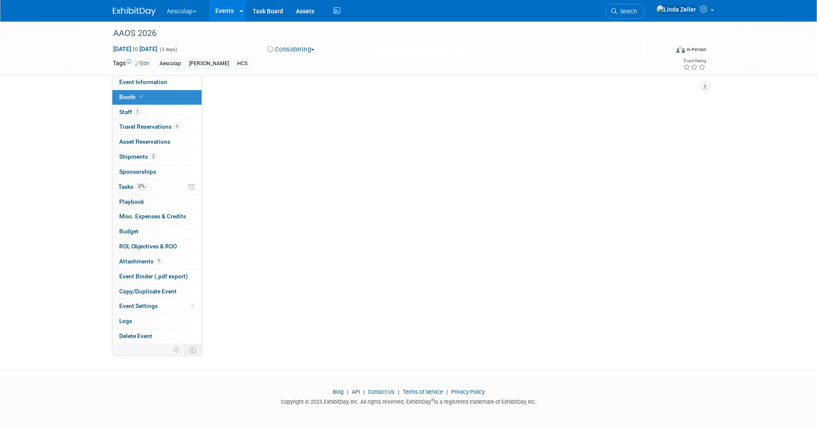
scroll to position [0, 0]
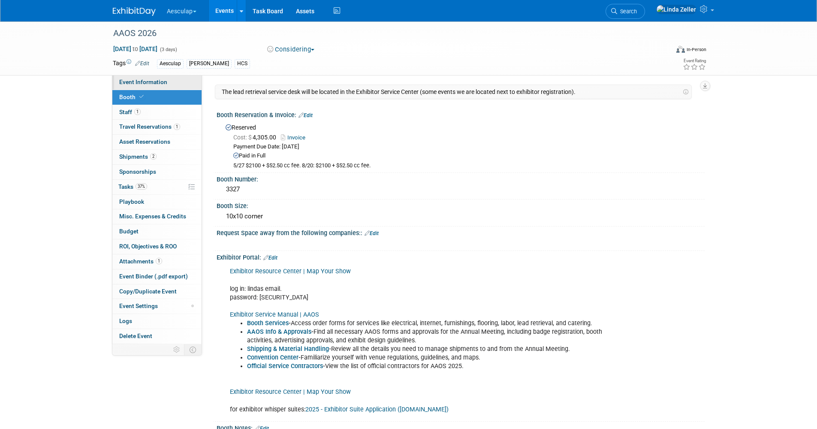
click at [135, 82] on span "Event Information" at bounding box center [143, 82] width 48 height 7
select select "Approved by Compliance"
select select "HCS"
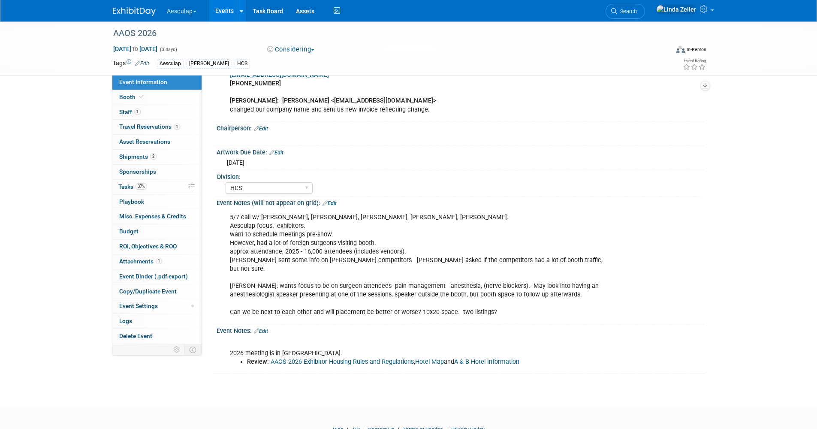
scroll to position [472, 0]
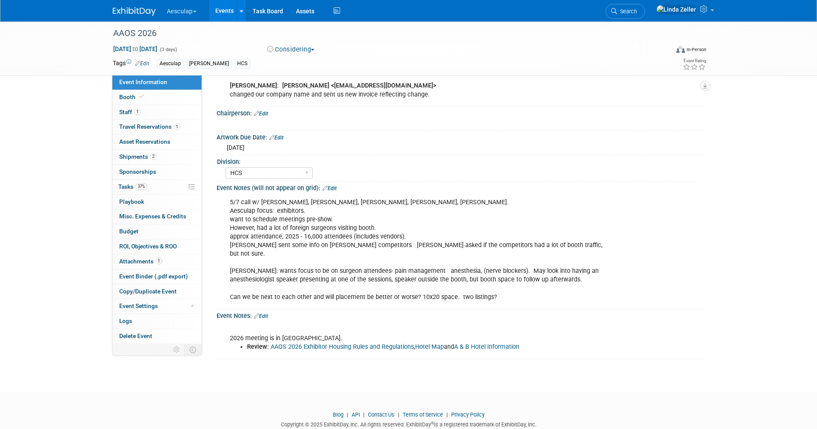
click at [331, 191] on link "Edit" at bounding box center [330, 188] width 14 height 6
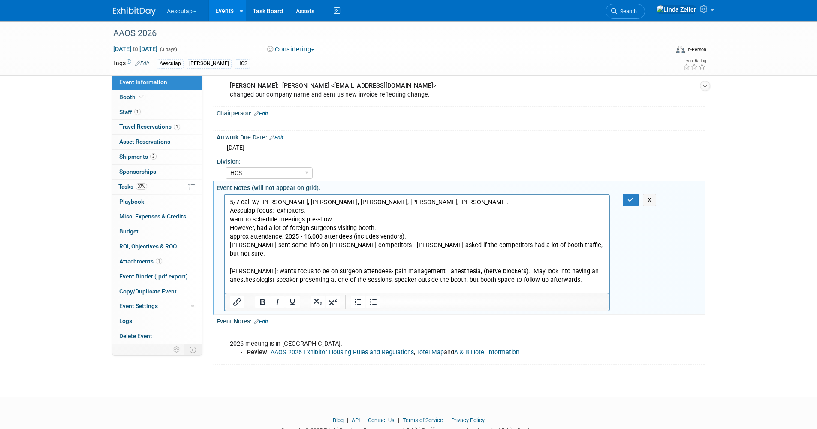
scroll to position [0, 0]
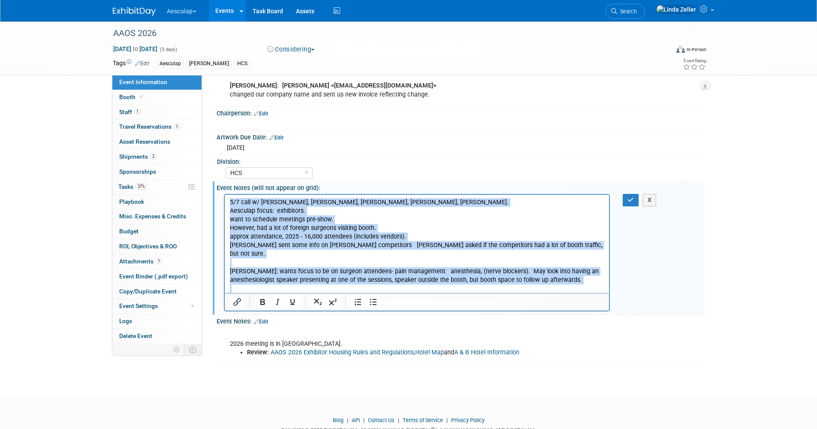
drag, startPoint x: 230, startPoint y: 201, endPoint x: 604, endPoint y: 464, distance: 456.9
click at [524, 299] on html "5/7 call w/ Marc Bloom, Mary, Halie, Peter McGregor, Dawn. Aesculap focus: exhi…" at bounding box center [416, 247] width 385 height 107
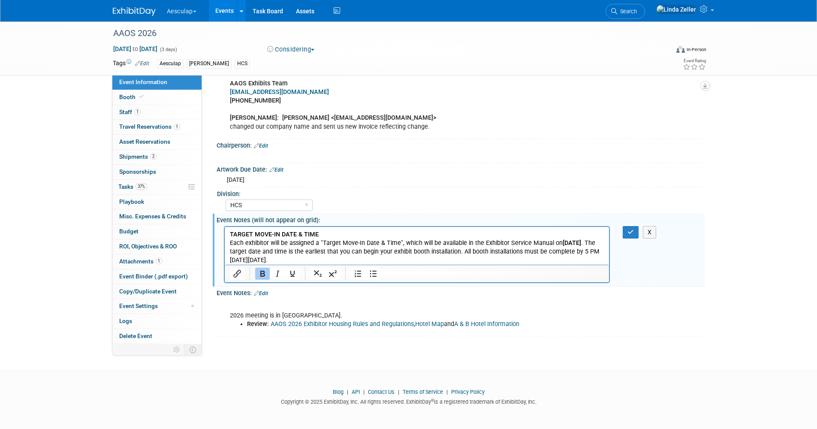
scroll to position [456, 0]
click at [630, 229] on icon "button" at bounding box center [631, 232] width 6 height 6
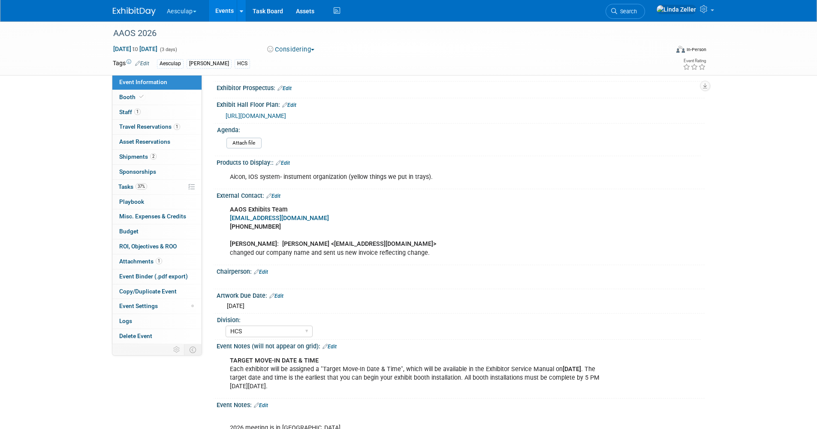
scroll to position [442, 0]
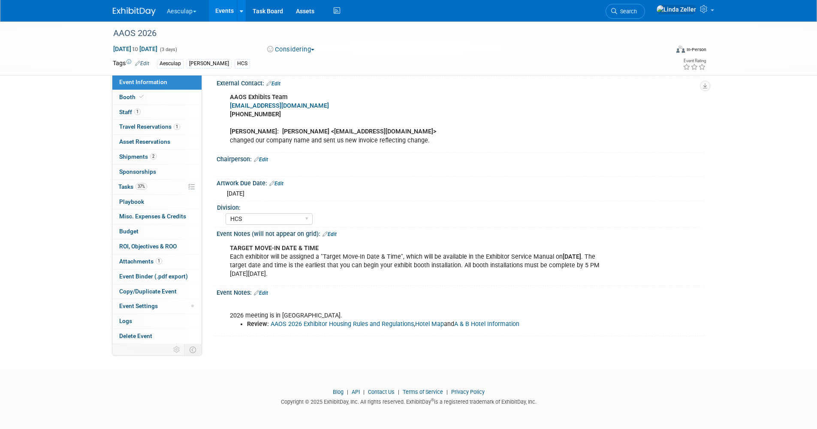
click at [332, 236] on link "Edit" at bounding box center [330, 234] width 14 height 6
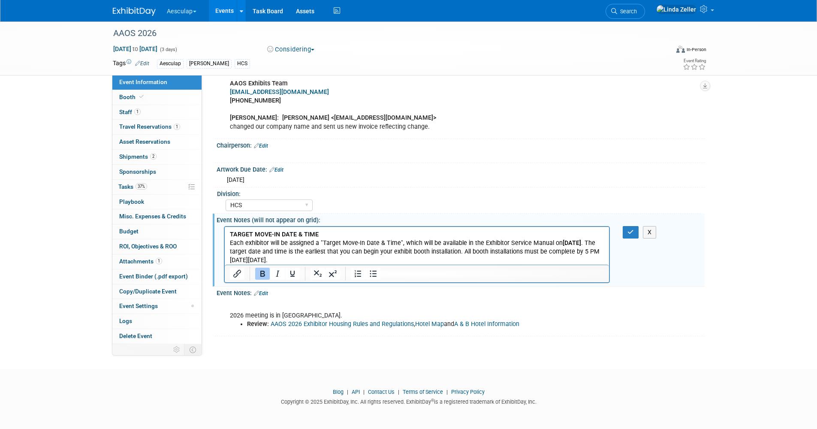
scroll to position [0, 0]
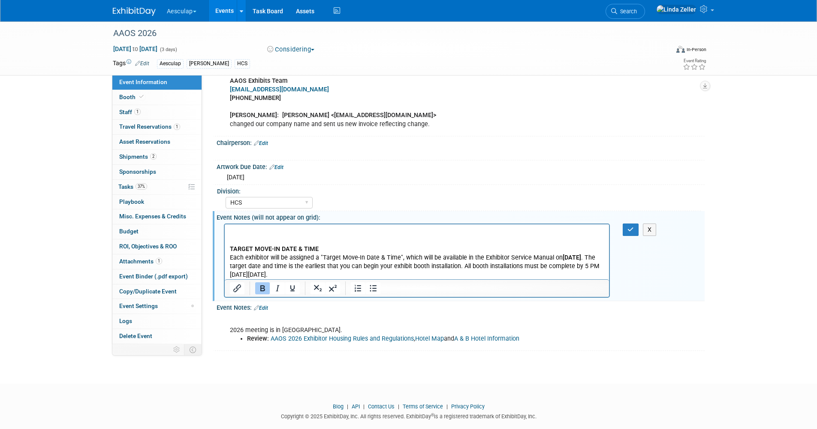
click at [228, 231] on html "TARGET MOVE-IN DATE & TIME Each exhibitor will be assigned a "Target Move-In Da…" at bounding box center [416, 251] width 385 height 55
click at [228, 230] on html "﻿Important Dates and Deadlines for Exhibitors | American Academy of Orthopaedic…" at bounding box center [416, 251] width 385 height 55
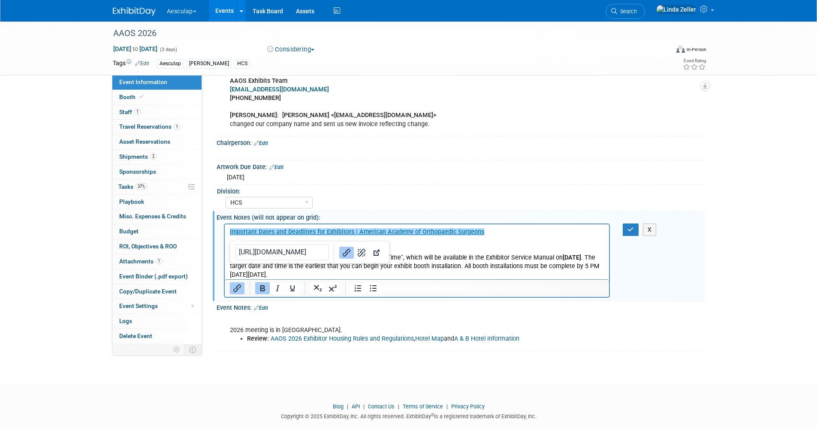
click at [488, 234] on p "﻿Important Dates and Deadlines for Exhibitors | American Academy of Orthopaedic…" at bounding box center [417, 231] width 375 height 9
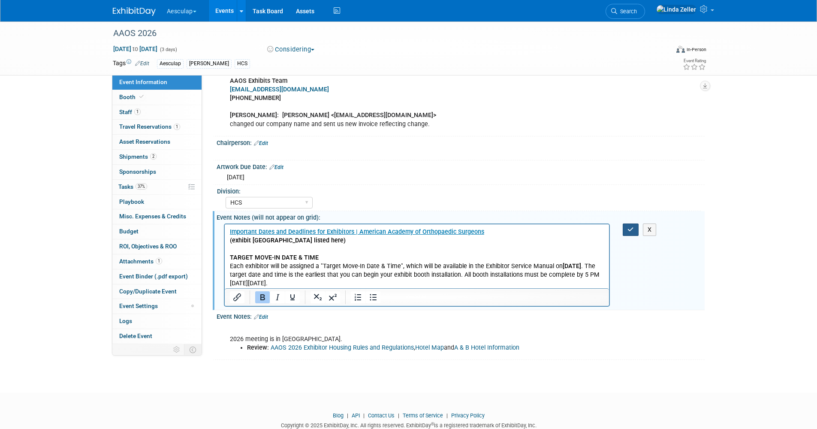
click at [632, 236] on button "button" at bounding box center [631, 230] width 16 height 12
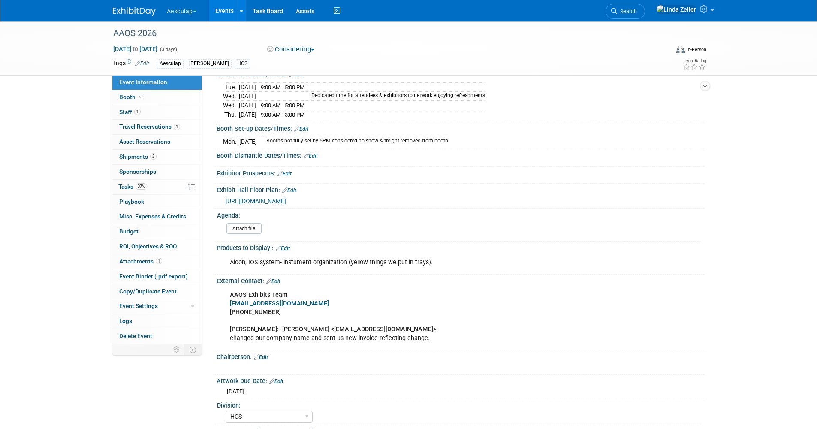
scroll to position [99, 0]
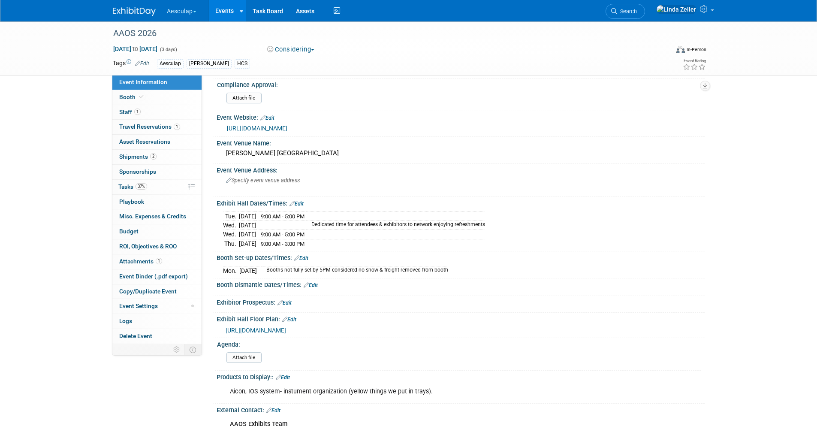
click at [314, 283] on link "Edit" at bounding box center [311, 285] width 14 height 6
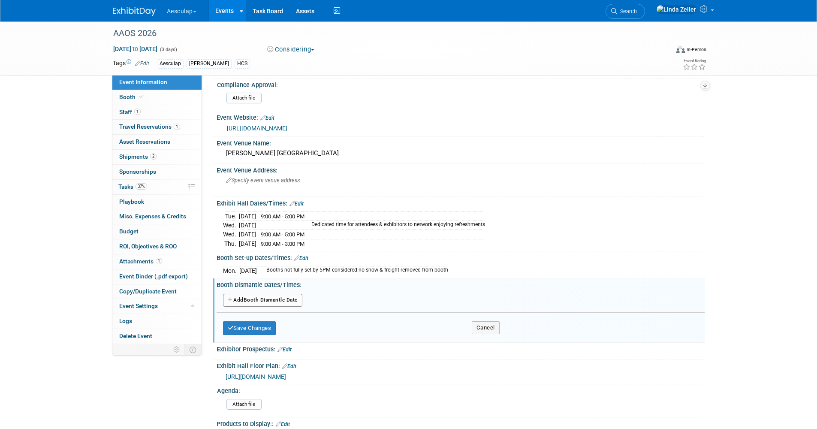
click at [268, 302] on button "Add Another Booth Dismantle Date" at bounding box center [262, 300] width 79 height 13
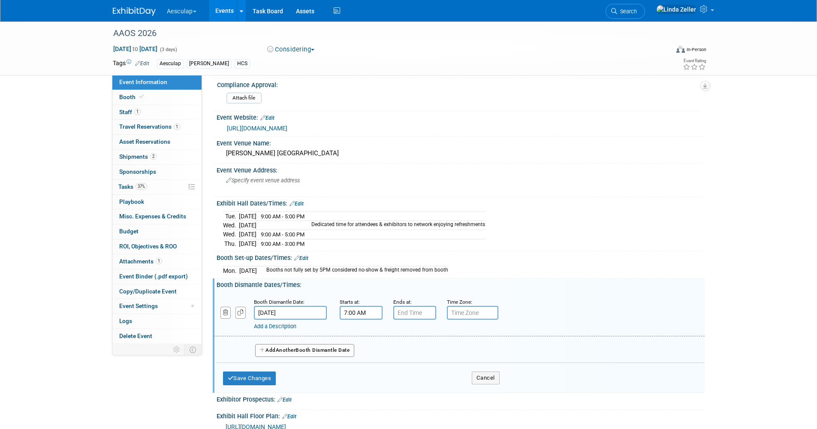
click at [354, 312] on input "7:00 AM" at bounding box center [361, 313] width 43 height 14
click at [361, 349] on span "07" at bounding box center [359, 351] width 16 height 15
click at [435, 332] on td "03" at bounding box center [437, 334] width 27 height 23
click at [397, 350] on span "00" at bounding box center [400, 351] width 16 height 15
click at [409, 356] on td "30" at bounding box center [410, 357] width 27 height 23
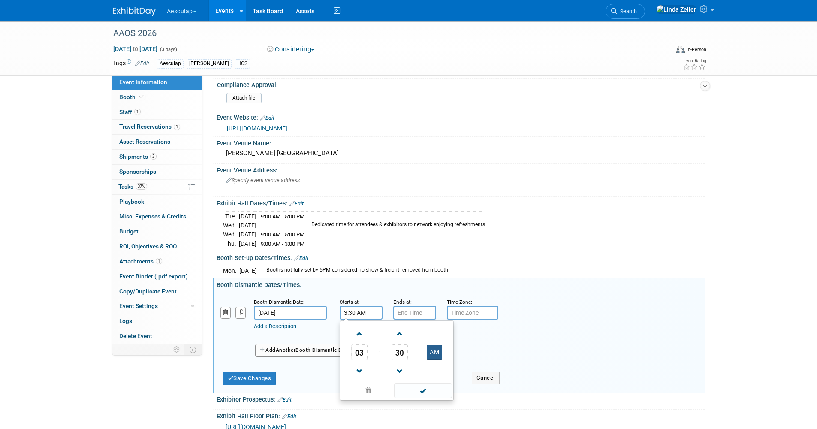
click at [433, 353] on button "AM" at bounding box center [434, 352] width 15 height 15
type input "3:30 PM"
click at [401, 312] on input "7:00 PM" at bounding box center [414, 313] width 43 height 14
click at [408, 352] on span "07" at bounding box center [413, 351] width 16 height 15
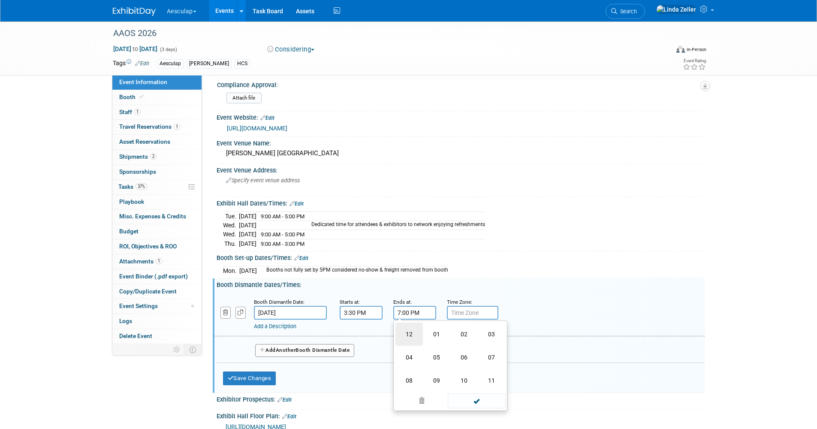
click at [407, 332] on td "12" at bounding box center [409, 334] width 27 height 23
click at [485, 350] on button "PM" at bounding box center [487, 352] width 15 height 15
type input "12:00 AM"
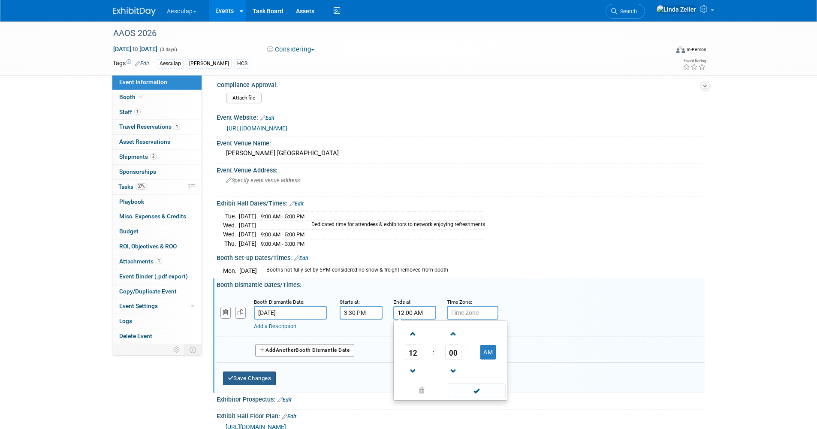
click at [267, 375] on button "Save Changes" at bounding box center [249, 379] width 53 height 14
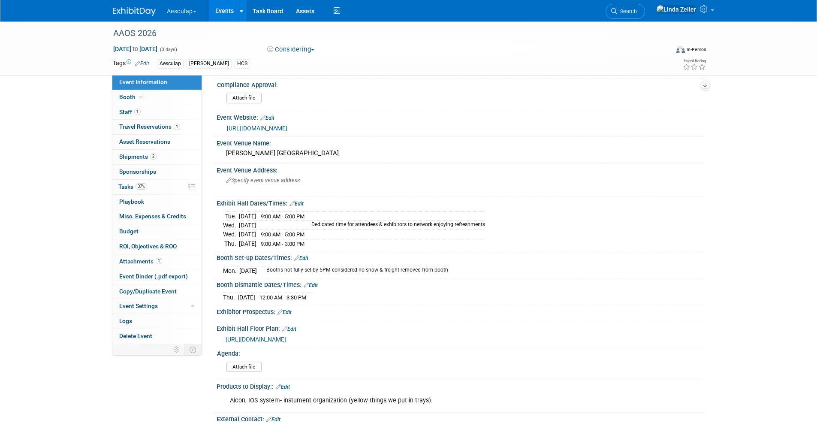
click at [257, 224] on td "Mar 4, 2026" at bounding box center [248, 225] width 18 height 9
click at [301, 201] on link "Edit" at bounding box center [297, 204] width 14 height 6
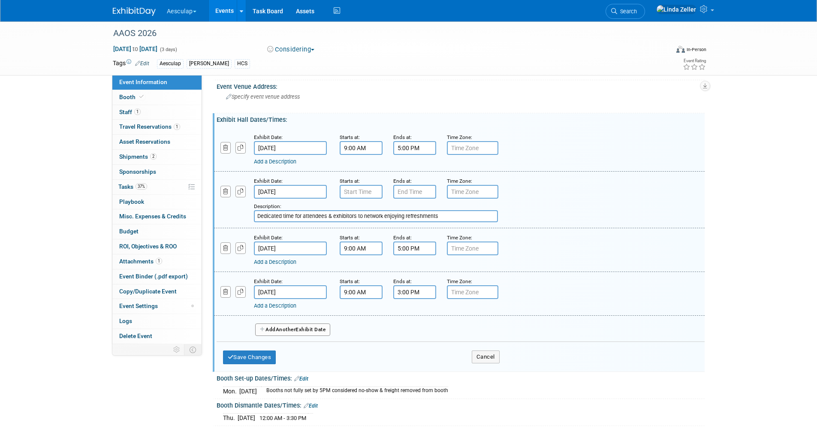
scroll to position [185, 0]
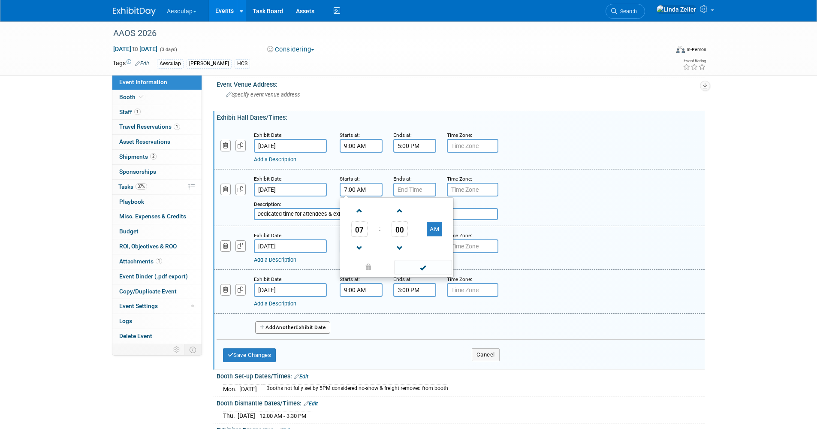
click at [352, 184] on input "7:00 AM" at bounding box center [361, 190] width 43 height 14
click at [358, 231] on span "07" at bounding box center [359, 228] width 16 height 15
click at [433, 208] on td "03" at bounding box center [437, 210] width 27 height 23
click at [433, 229] on button "AM" at bounding box center [434, 229] width 15 height 15
type input "3:00 PM"
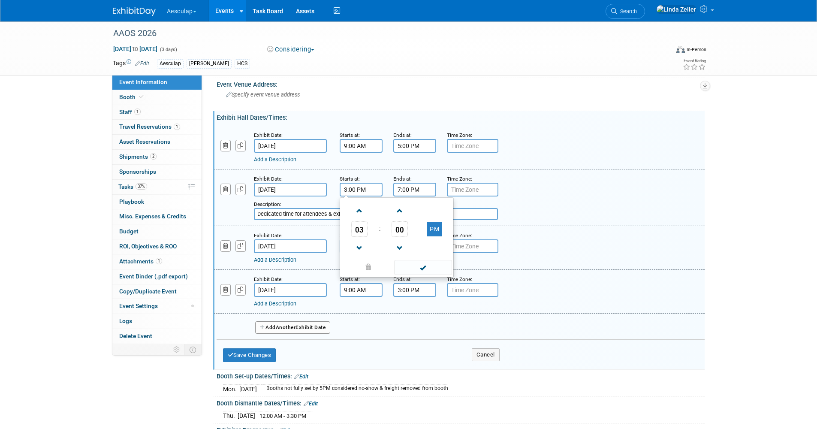
click at [412, 187] on input "7:00 PM" at bounding box center [414, 190] width 43 height 14
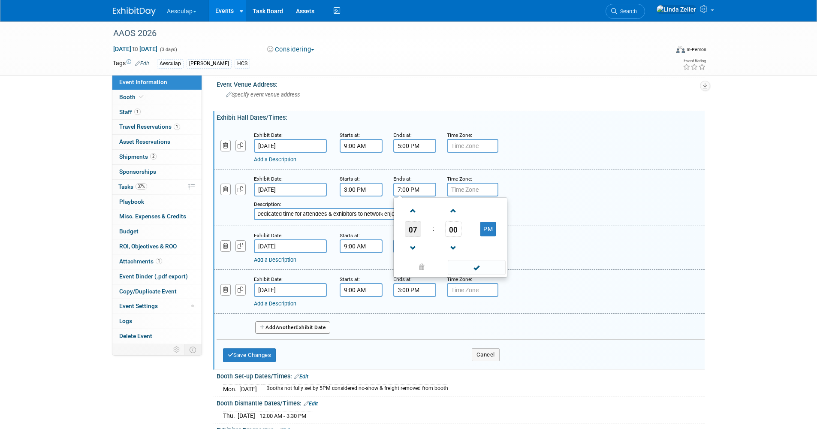
click at [412, 226] on span "07" at bounding box center [413, 228] width 16 height 15
click at [432, 230] on td "05" at bounding box center [436, 234] width 27 height 23
type input "5:00 PM"
click at [242, 357] on button "Save Changes" at bounding box center [249, 355] width 53 height 14
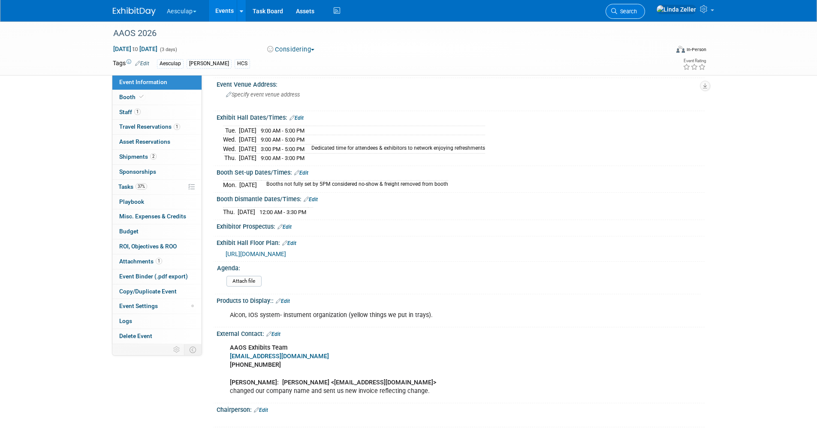
click at [637, 9] on span "Search" at bounding box center [627, 11] width 20 height 6
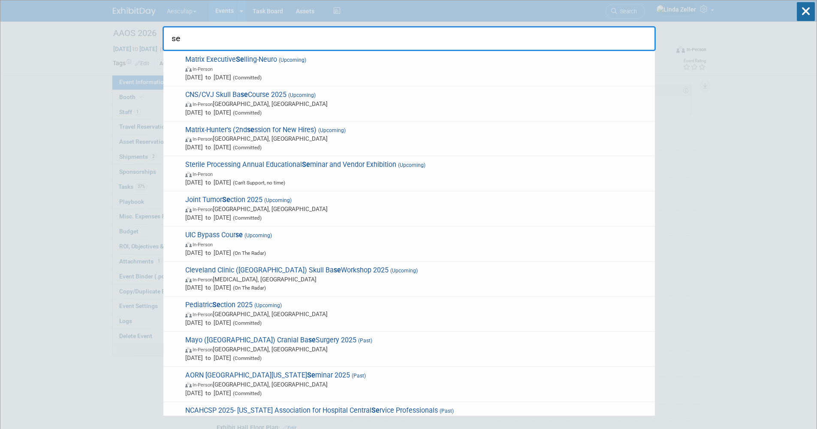
type input "s"
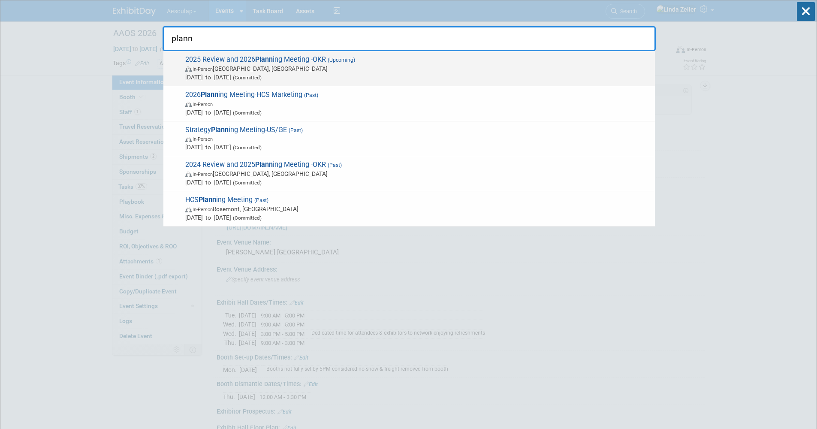
type input "plann"
click at [213, 70] on span "In-Person" at bounding box center [203, 69] width 20 height 6
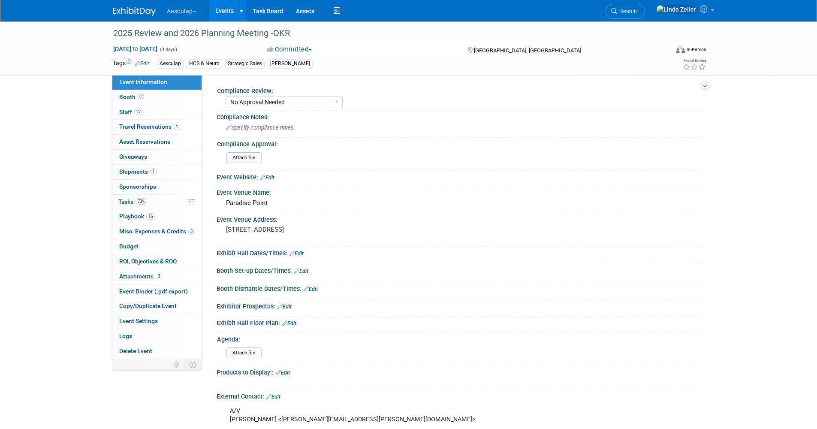
select select "No Approval Needed"
click at [637, 10] on span "Search" at bounding box center [627, 11] width 20 height 6
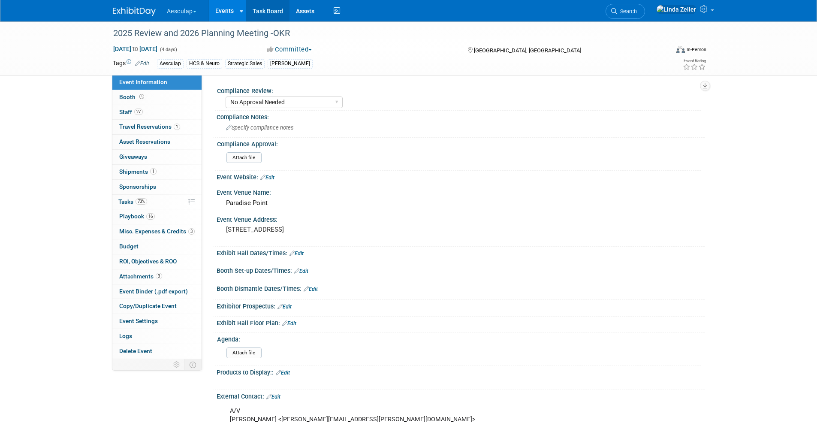
click at [279, 11] on link "Task Board" at bounding box center [267, 10] width 43 height 21
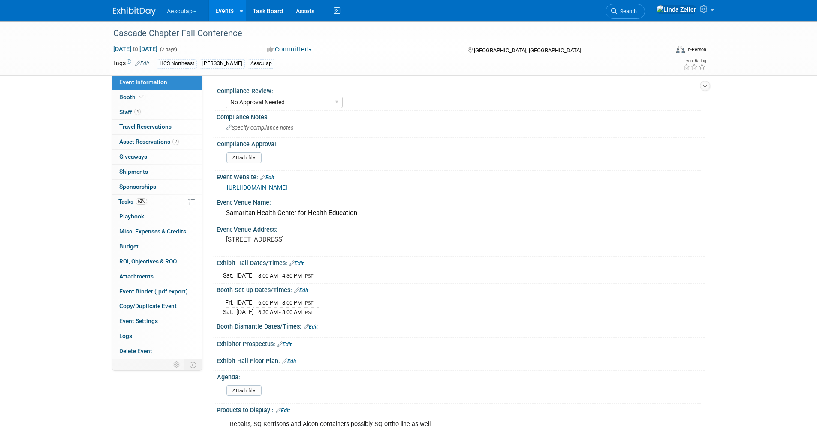
select select "No Approval Needed"
select select "HCS"
click at [125, 139] on span "Asset Reservations 2" at bounding box center [149, 141] width 60 height 7
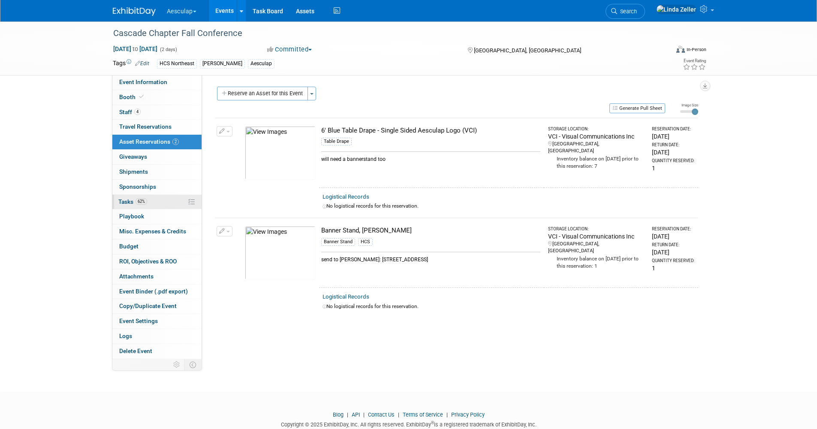
click at [130, 202] on span "Tasks 62%" at bounding box center [132, 201] width 29 height 7
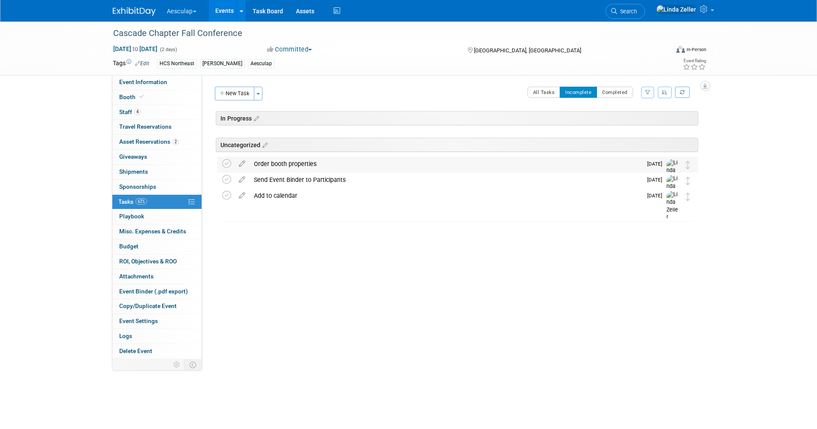
click at [279, 165] on div "Order booth properties" at bounding box center [446, 164] width 393 height 15
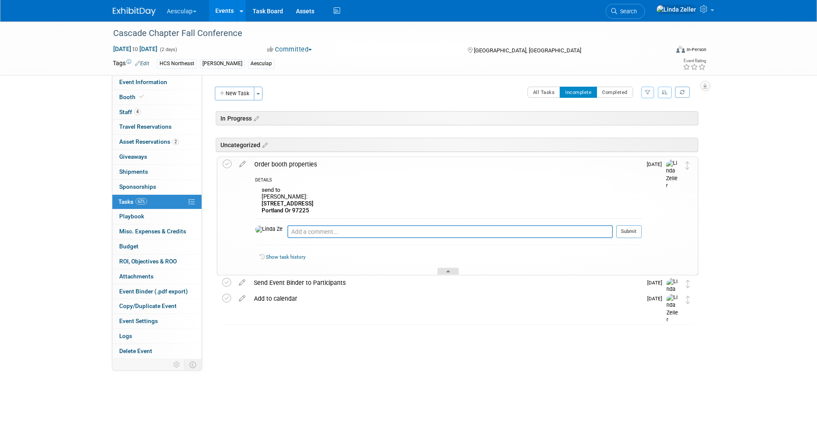
click at [440, 270] on div at bounding box center [448, 271] width 21 height 7
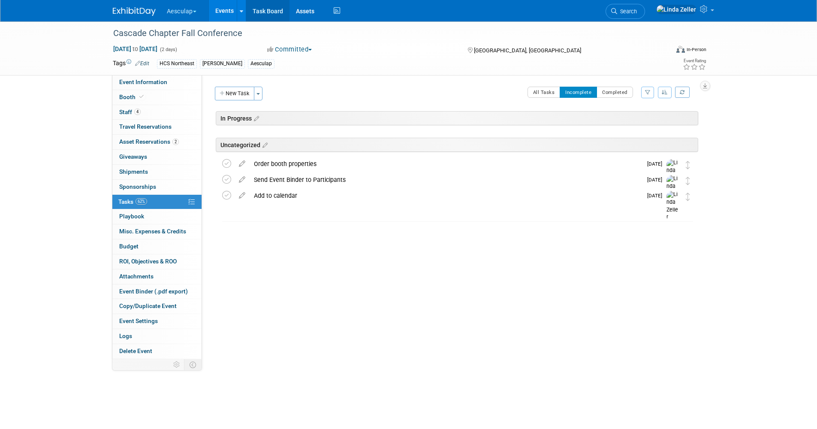
click at [261, 10] on link "Task Board" at bounding box center [267, 10] width 43 height 21
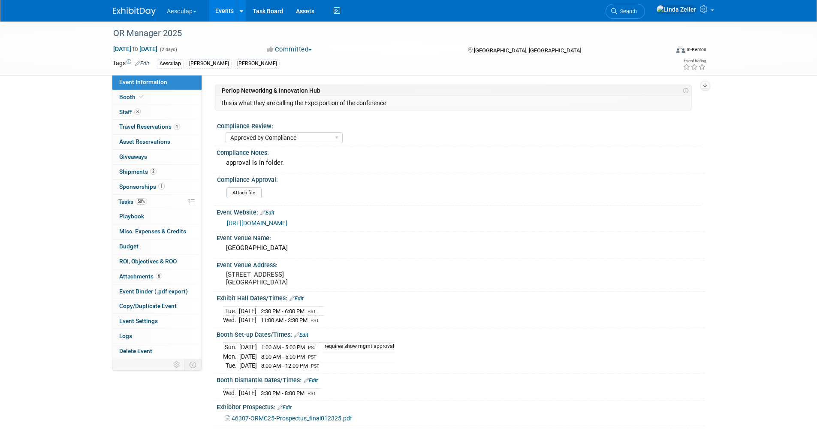
select select "Approved by Compliance"
select select "Strategic Sales"
click at [119, 109] on span "Staff 8" at bounding box center [129, 112] width 21 height 7
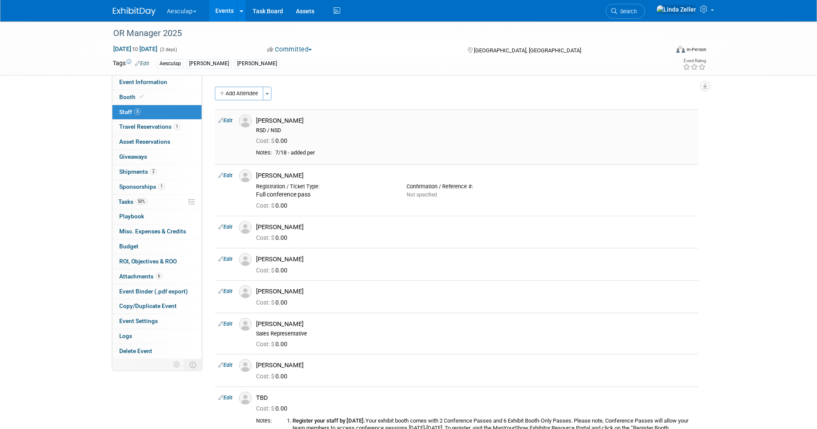
scroll to position [172, 0]
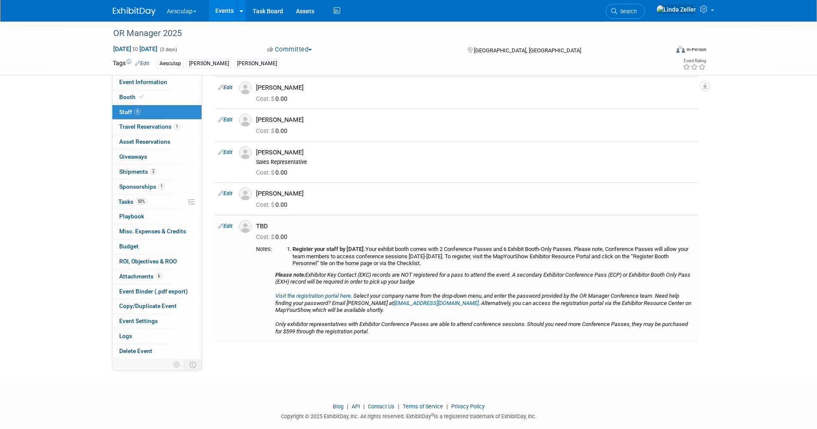
click at [311, 296] on link "Visit the registration portal here" at bounding box center [313, 296] width 76 height 6
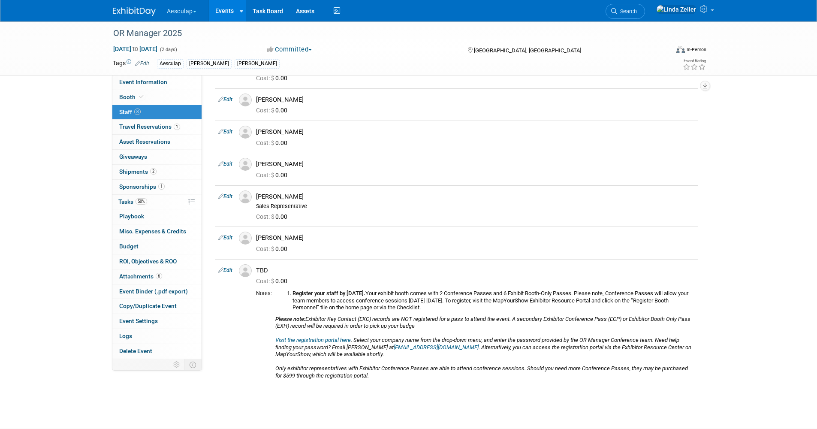
scroll to position [0, 0]
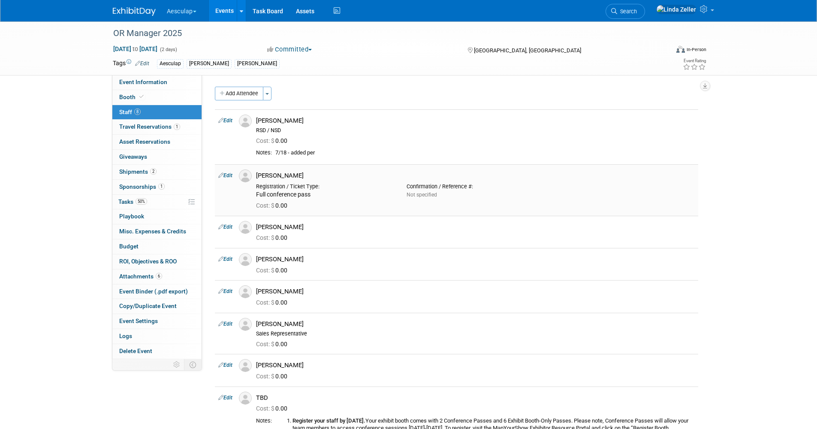
click at [227, 175] on link "Edit" at bounding box center [225, 175] width 14 height 6
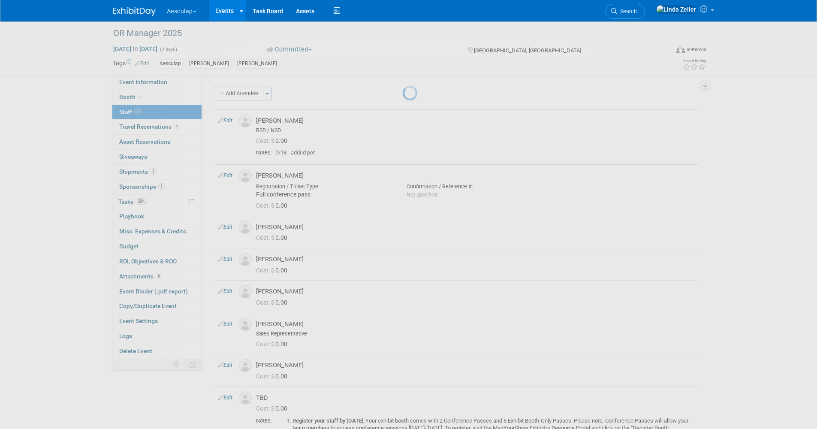
select select "d69154eb-d11b-49a5-90f0-b616fdf38ee7"
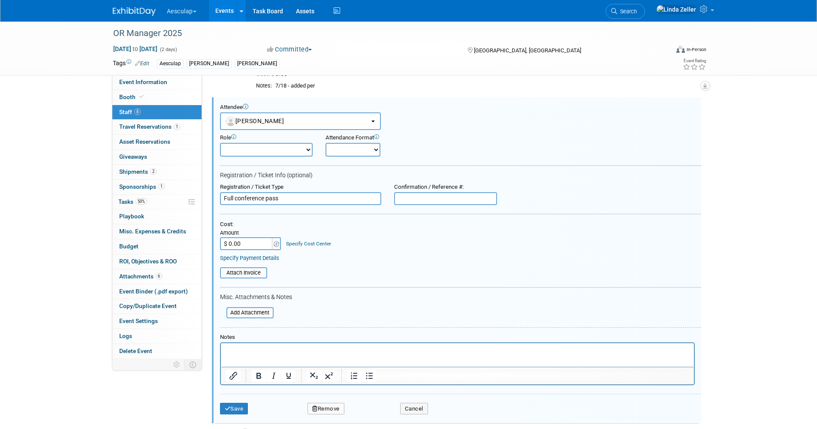
click at [421, 201] on input "text" at bounding box center [445, 198] width 103 height 13
click at [424, 200] on input "text" at bounding box center [445, 198] width 103 height 13
type input "8/20 registered"
drag, startPoint x: 449, startPoint y: 196, endPoint x: 334, endPoint y: 203, distance: 114.8
click at [334, 203] on div "Registration / Ticket Type Full conference pass Confirmation / Reference #: 8/2…" at bounding box center [461, 194] width 494 height 21
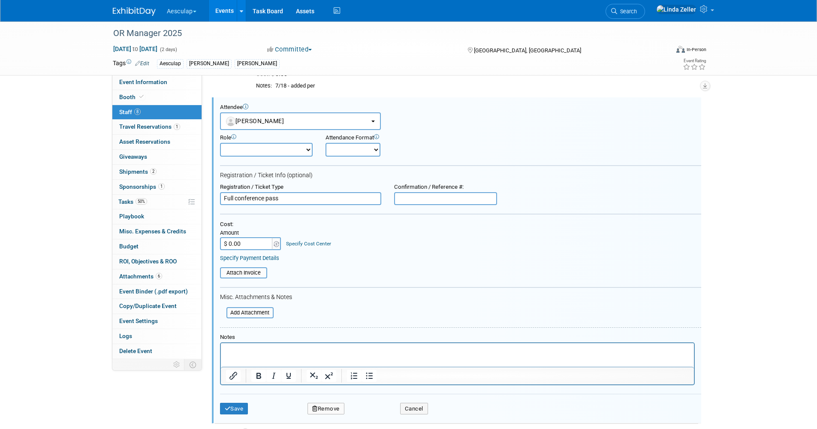
click at [222, 199] on input "Full conference pass" at bounding box center [300, 198] width 161 height 13
paste input "8/20 registered"
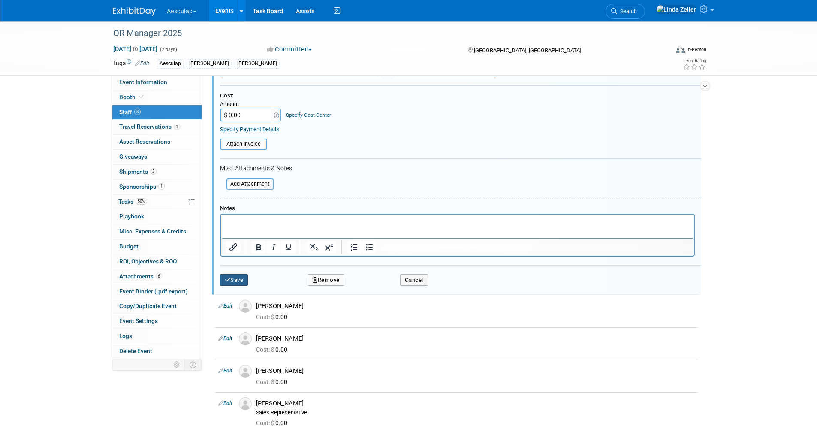
type input "8/20 registered: Full conference pass"
click at [242, 281] on button "Save" at bounding box center [234, 280] width 28 height 12
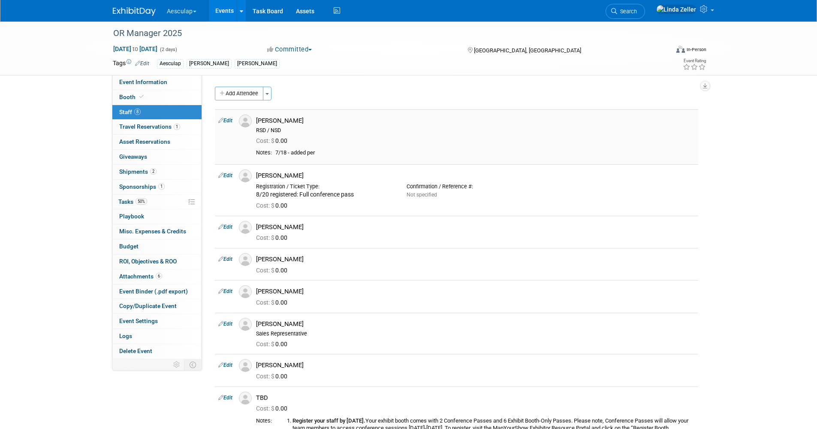
click at [225, 120] on link "Edit" at bounding box center [225, 121] width 14 height 6
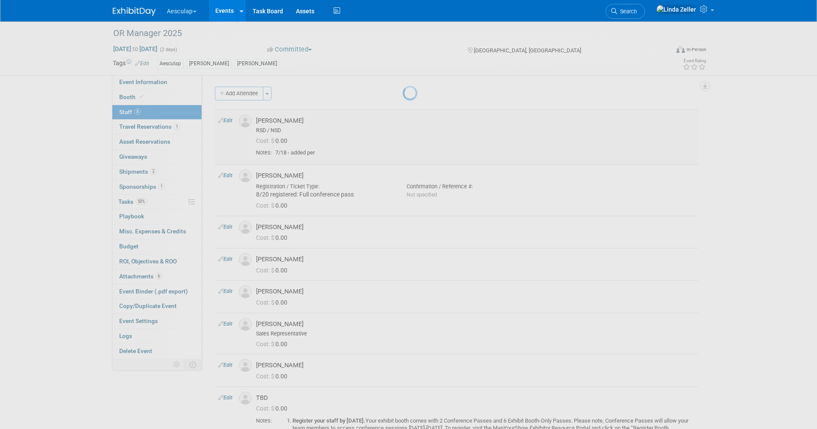
select select "89d4291c-da47-46e1-a4bb-55fc602367d6"
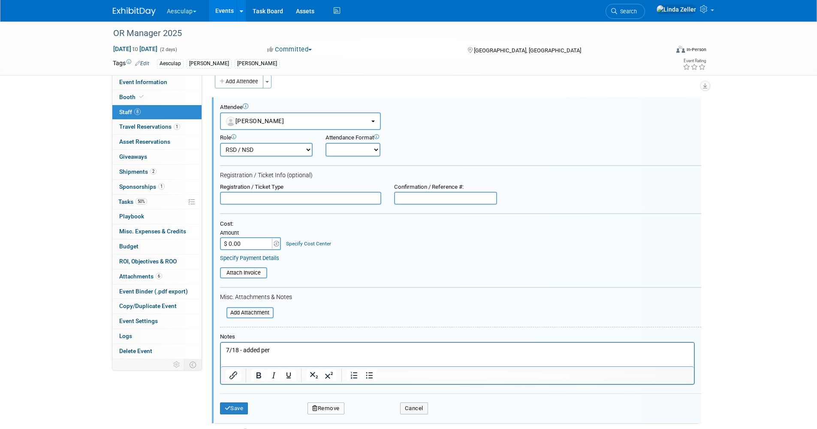
click at [239, 198] on input "text" at bounding box center [300, 198] width 161 height 13
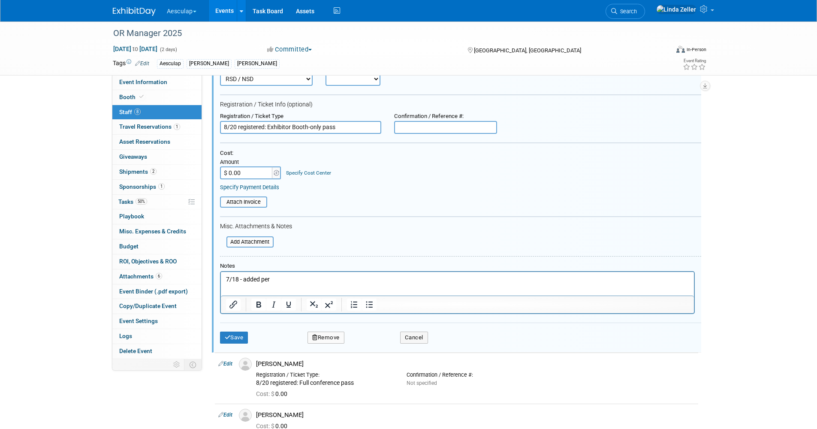
scroll to position [141, 0]
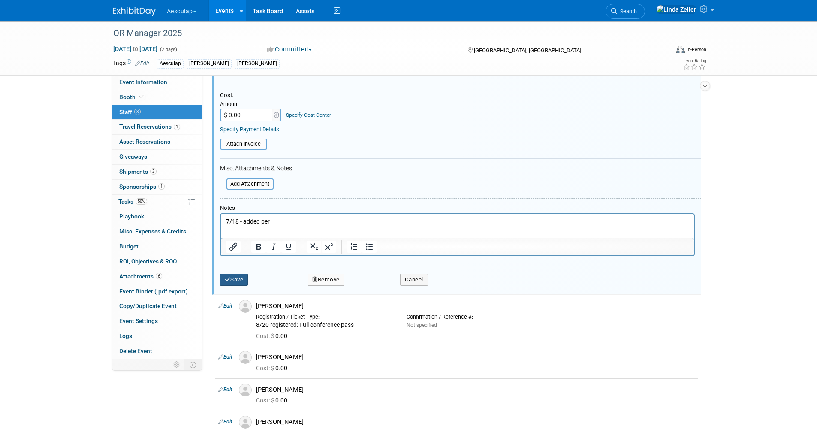
type input "8/20 registered: Exhibitor Booth-only pass"
click at [226, 282] on icon "submit" at bounding box center [228, 280] width 6 height 6
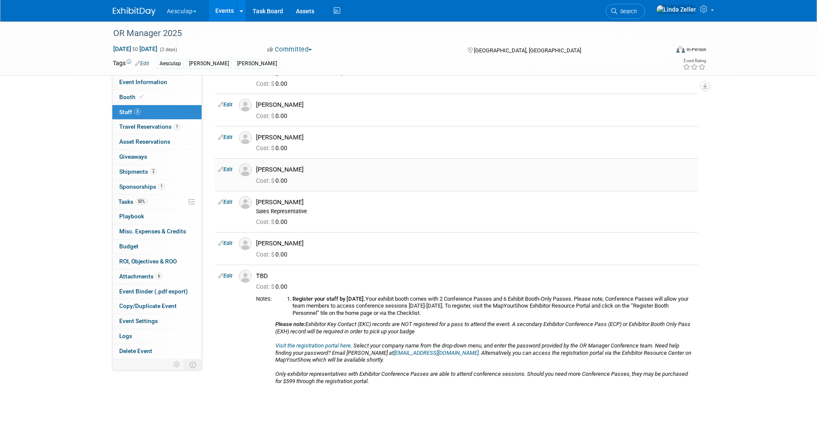
click at [225, 168] on link "Edit" at bounding box center [225, 169] width 14 height 6
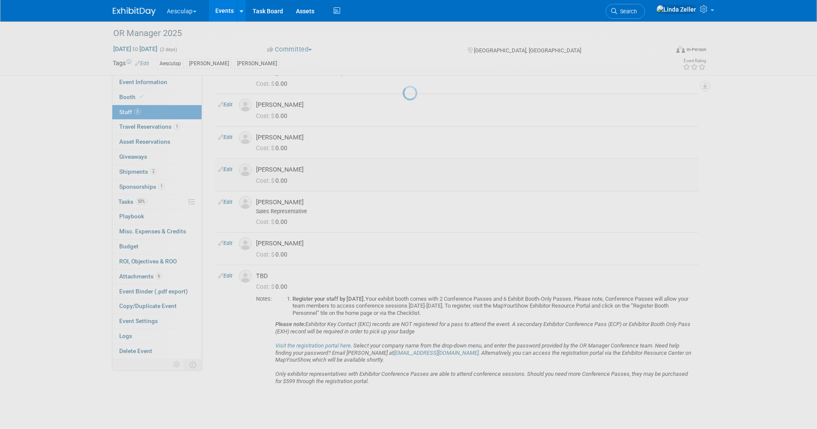
select select "e1fe4c5d-4d65-40d5-9392-28031e8914ca"
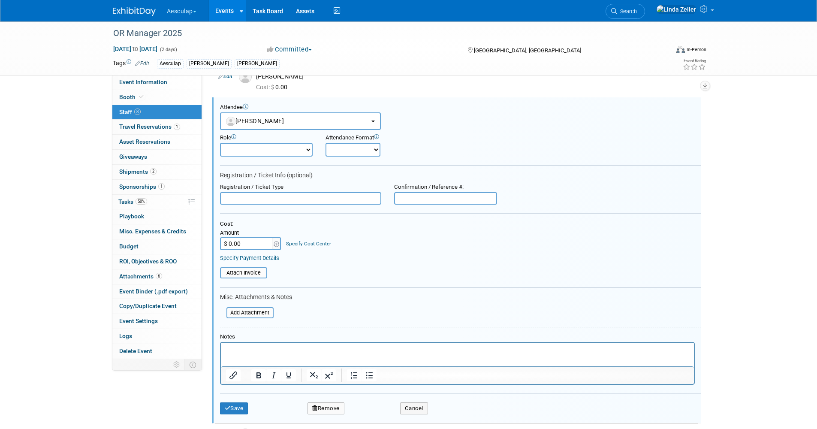
scroll to position [0, 0]
click at [229, 198] on input "text" at bounding box center [300, 198] width 161 height 13
paste input "[PHONE_NUMBER]"
drag, startPoint x: 281, startPoint y: 199, endPoint x: 180, endPoint y: 202, distance: 100.9
click at [180, 202] on div "Event Information Event Info Booth Booth 8 Staff 8 Staff 1 Travel Reservations …" at bounding box center [408, 227] width 605 height 814
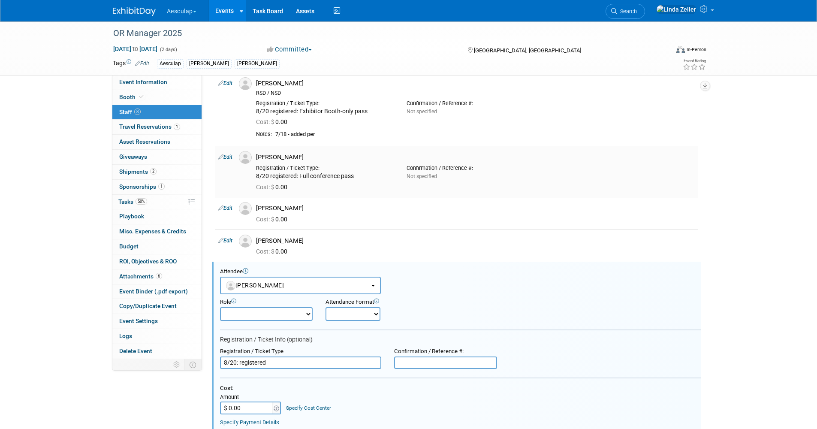
scroll to position [30, 0]
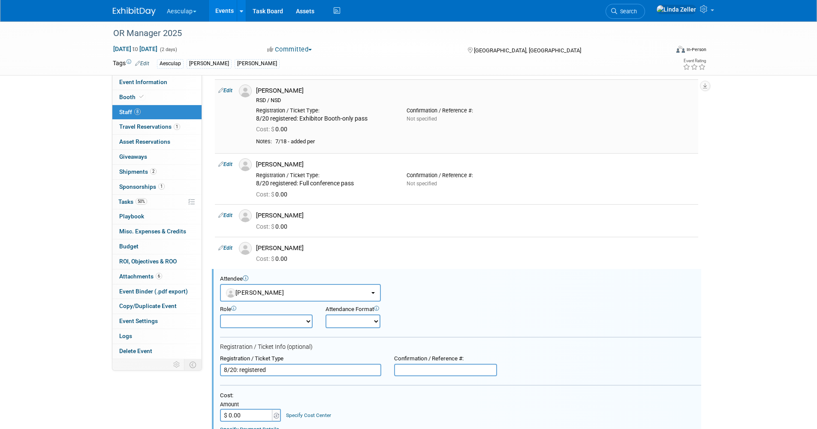
type input "8/20: registered"
click at [289, 122] on div "Cost: $ 0.00" at bounding box center [476, 128] width 452 height 12
click at [230, 89] on link "Edit" at bounding box center [225, 91] width 14 height 6
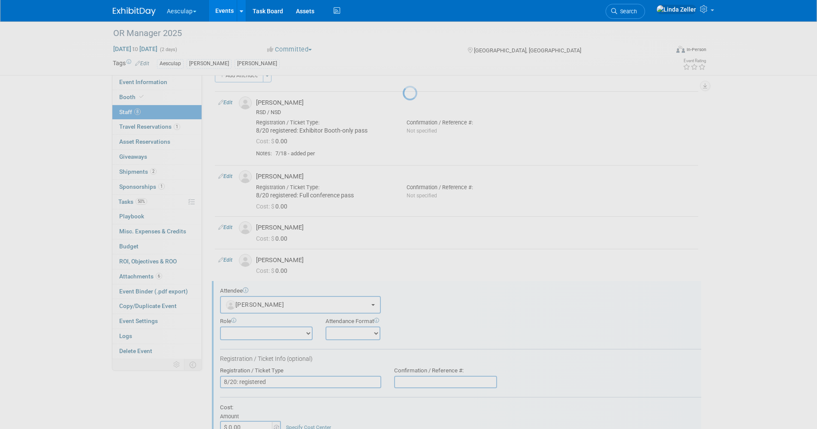
select select "89d4291c-da47-46e1-a4bb-55fc602367d6"
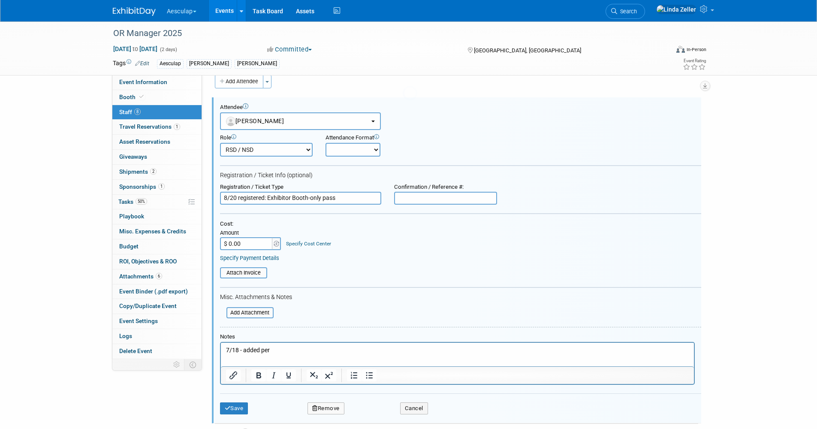
scroll to position [0, 0]
drag, startPoint x: 341, startPoint y: 198, endPoint x: 112, endPoint y: 190, distance: 229.2
drag, startPoint x: 234, startPoint y: 408, endPoint x: 231, endPoint y: 332, distance: 75.6
click at [234, 408] on button "Save" at bounding box center [234, 408] width 28 height 12
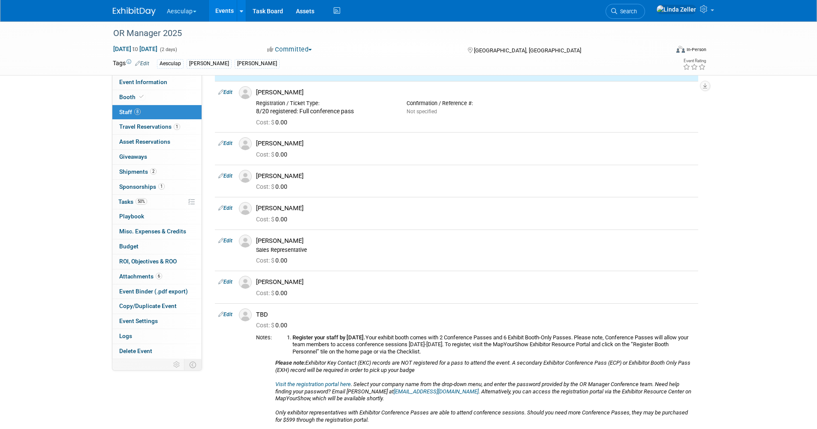
scroll to position [141, 0]
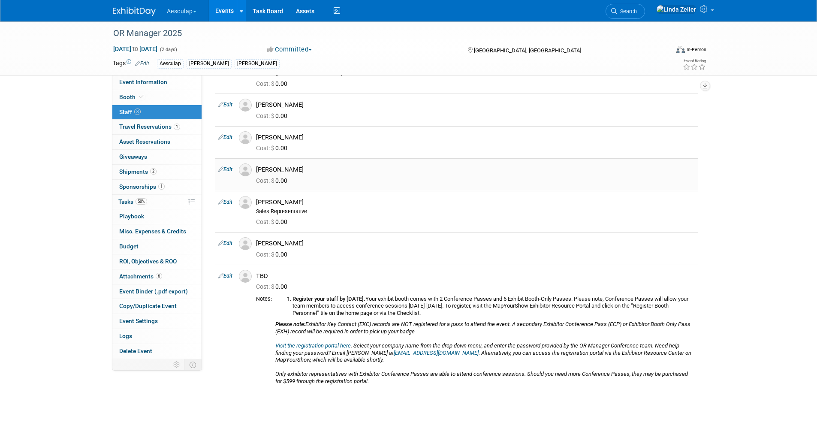
click at [228, 169] on link "Edit" at bounding box center [225, 169] width 14 height 6
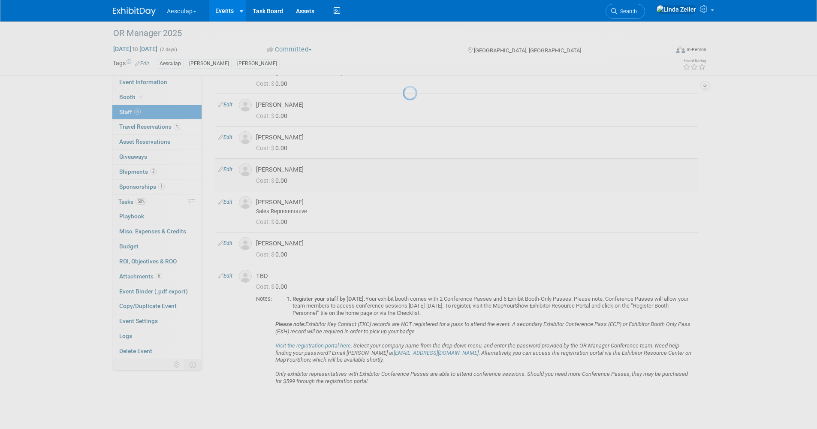
select select "e1fe4c5d-4d65-40d5-9392-28031e8914ca"
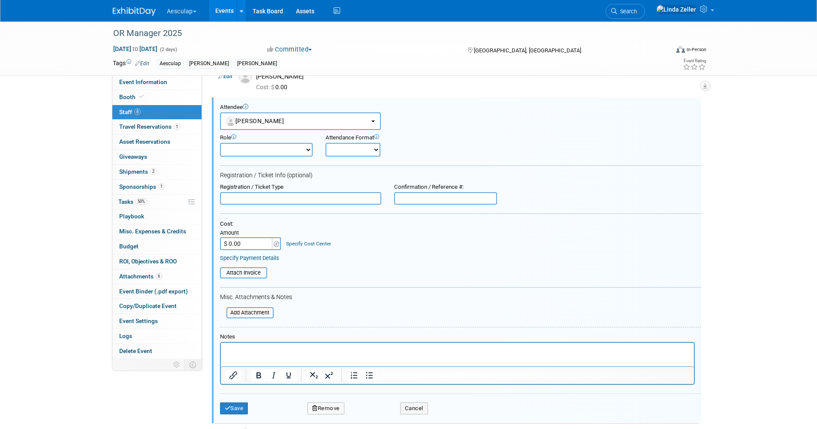
scroll to position [0, 0]
click at [233, 199] on input "text" at bounding box center [300, 198] width 161 height 13
paste input "8/20 registered: Exhibitor Booth-only pass"
type input "8/20 registered: Exhibitor Booth-only pass"
click at [234, 408] on button "Save" at bounding box center [234, 408] width 28 height 12
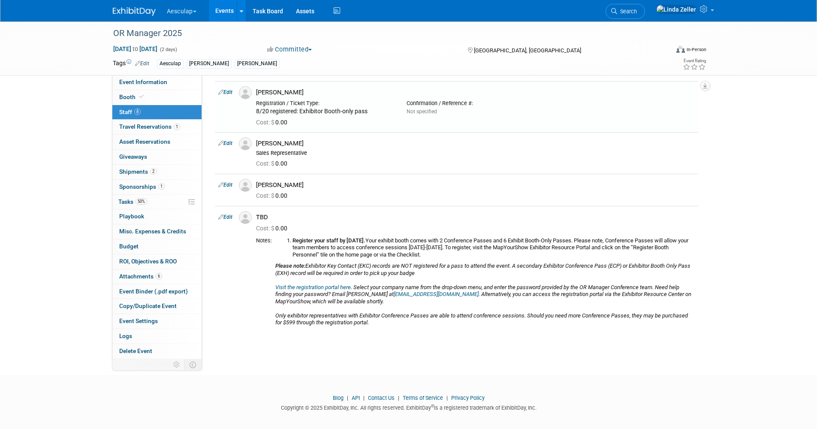
scroll to position [202, 0]
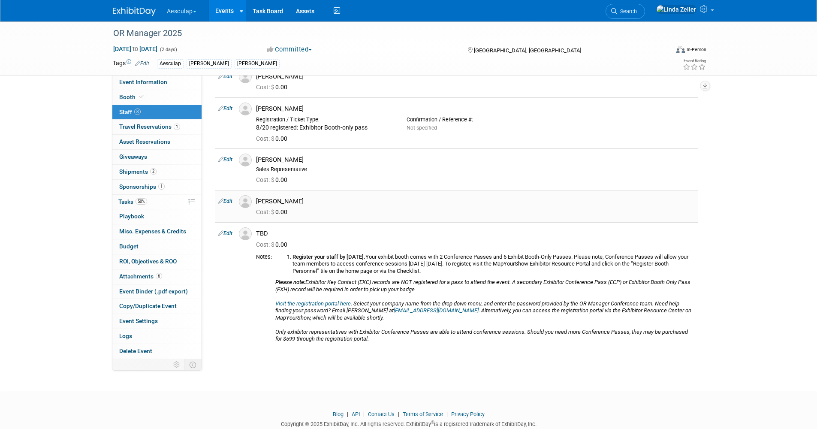
click at [227, 202] on link "Edit" at bounding box center [225, 201] width 14 height 6
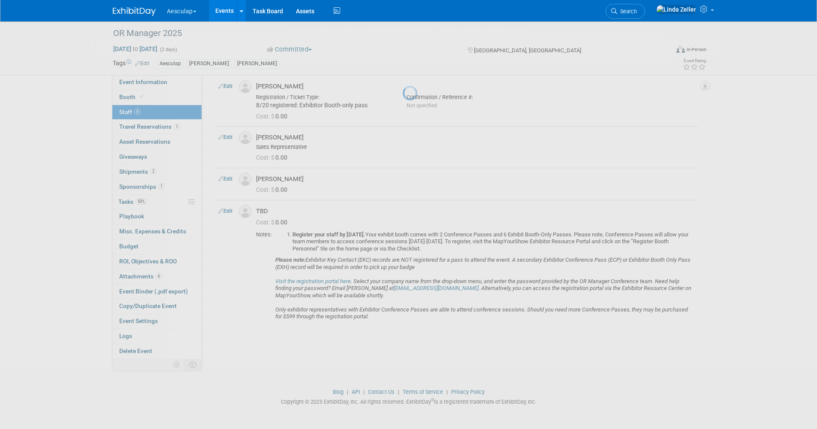
select select "869e87d9-611b-4589-bdf9-35743c377d7f"
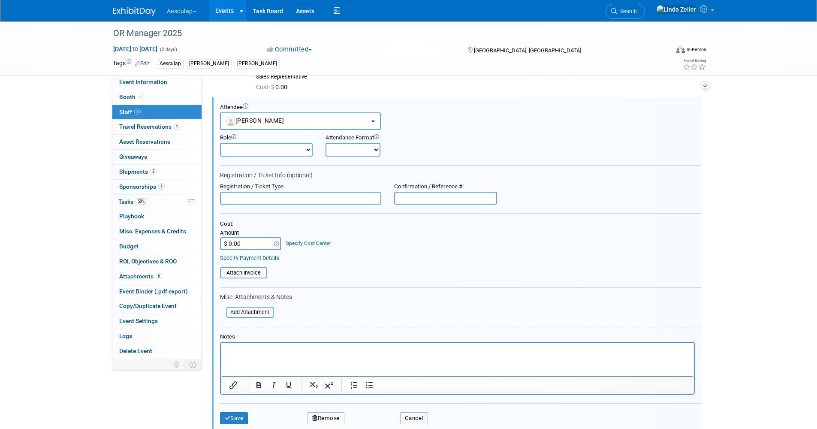
scroll to position [0, 0]
click at [228, 200] on input "text" at bounding box center [300, 198] width 161 height 13
paste input "8/20 registered: Exhibitor Booth-only pass"
type input "8/20 registered: Exhibitor Booth-only pass"
click at [240, 421] on button "Save" at bounding box center [234, 418] width 28 height 12
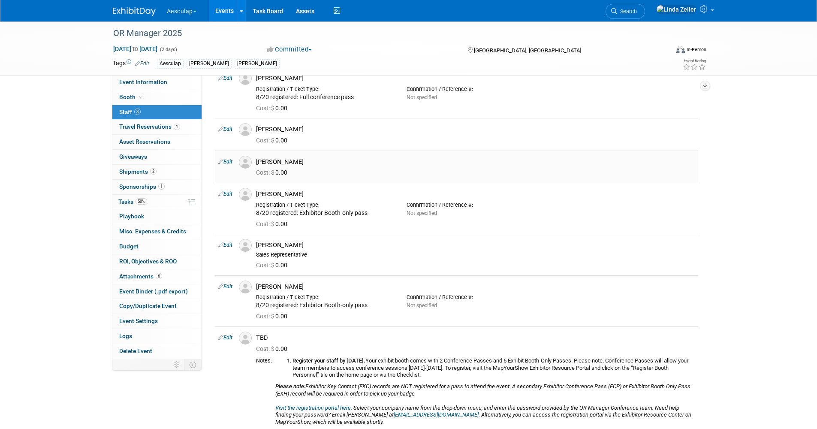
scroll to position [129, 0]
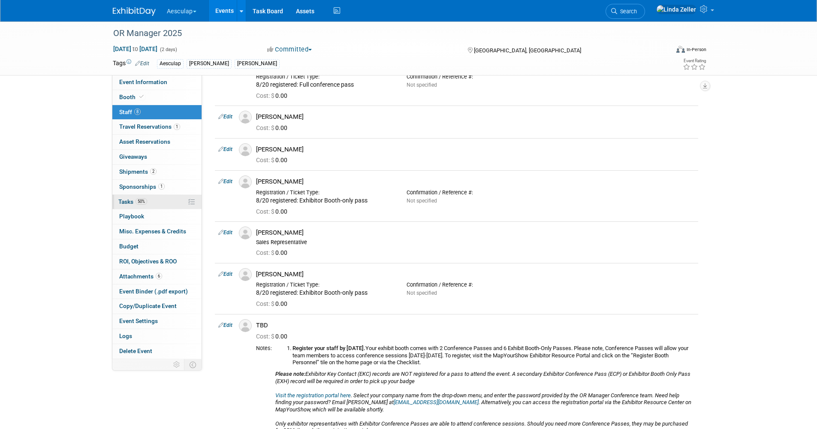
click at [126, 202] on span "Tasks 50%" at bounding box center [132, 201] width 29 height 7
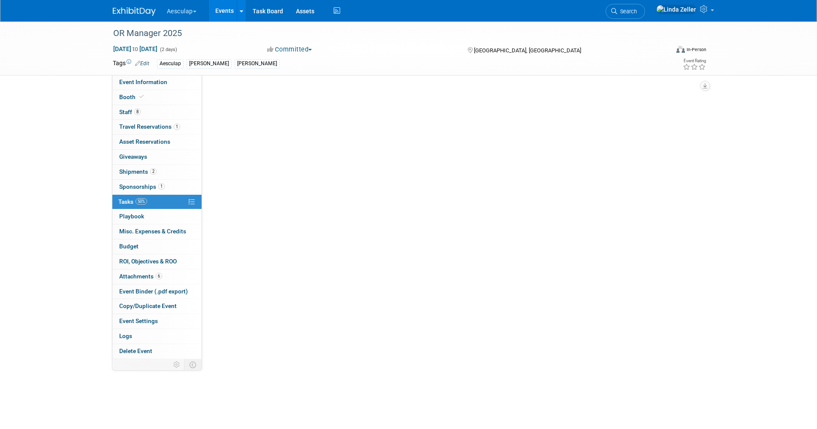
scroll to position [0, 0]
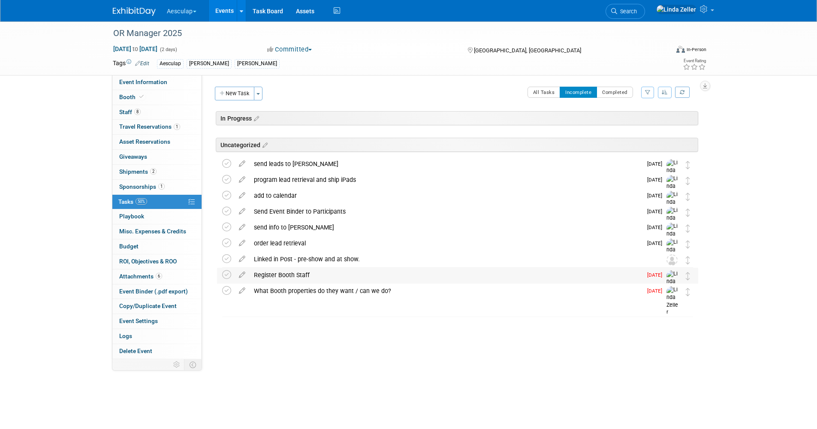
click at [281, 275] on div "Register Booth Staff" at bounding box center [446, 275] width 393 height 15
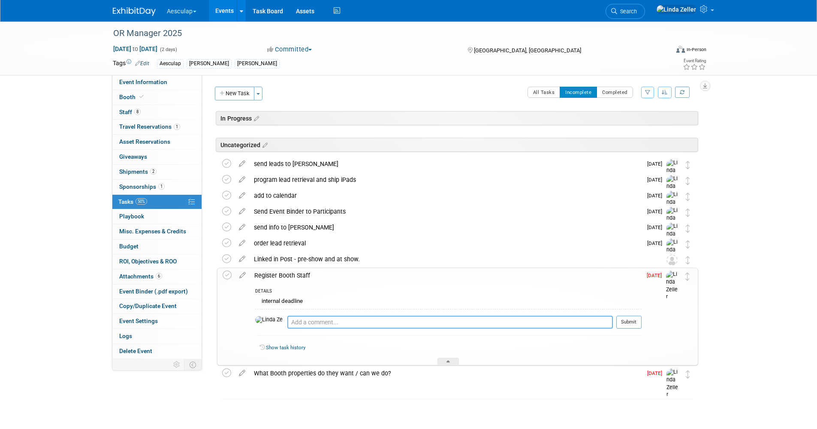
click at [287, 323] on textarea at bounding box center [450, 322] width 326 height 13
type textarea "in the process. need to know who gets other all conference badge"
click at [621, 324] on button "Submit" at bounding box center [628, 322] width 25 height 13
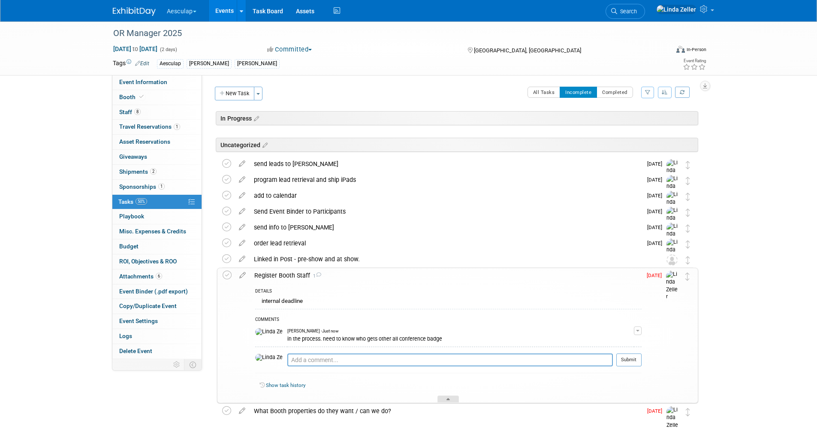
click at [442, 401] on div at bounding box center [448, 399] width 21 height 7
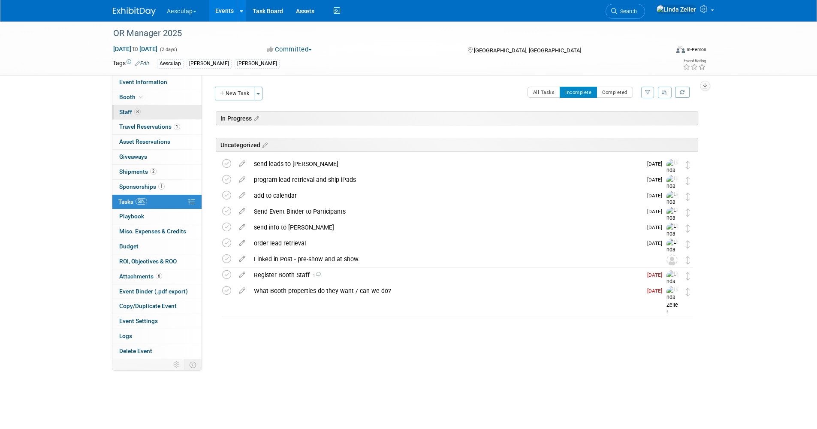
click at [127, 111] on span "Staff 8" at bounding box center [129, 112] width 21 height 7
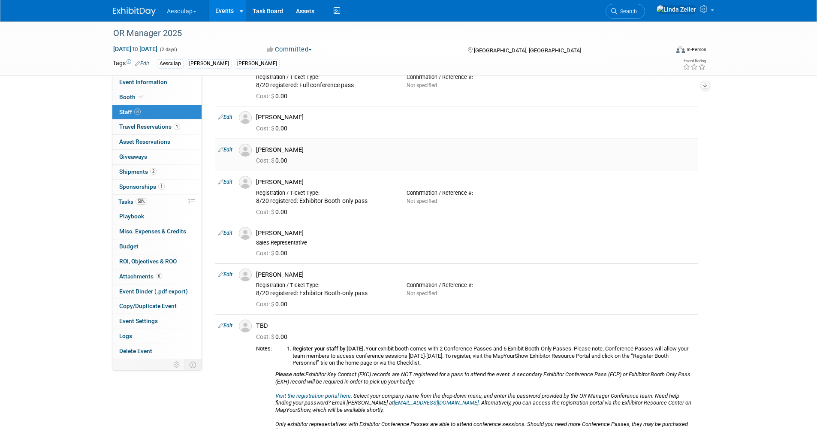
scroll to position [129, 0]
click at [227, 275] on link "Edit" at bounding box center [225, 274] width 14 height 6
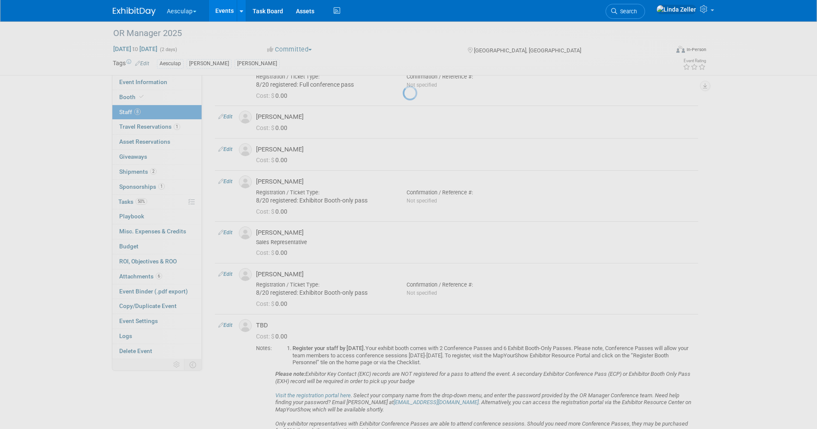
select select "869e87d9-611b-4589-bdf9-35743c377d7f"
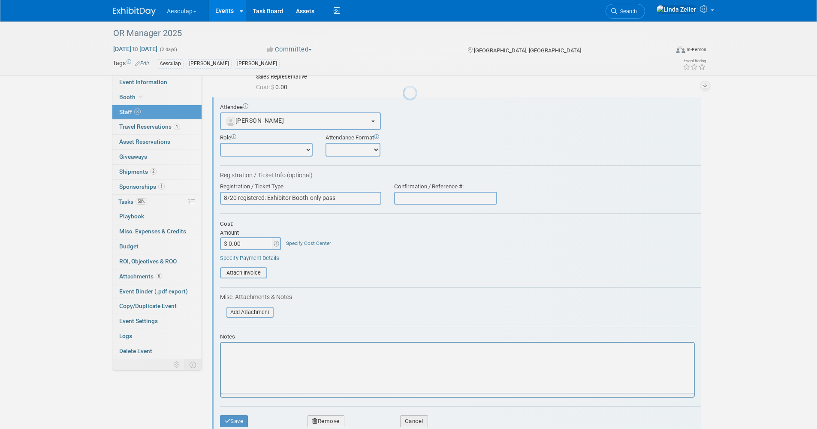
scroll to position [0, 0]
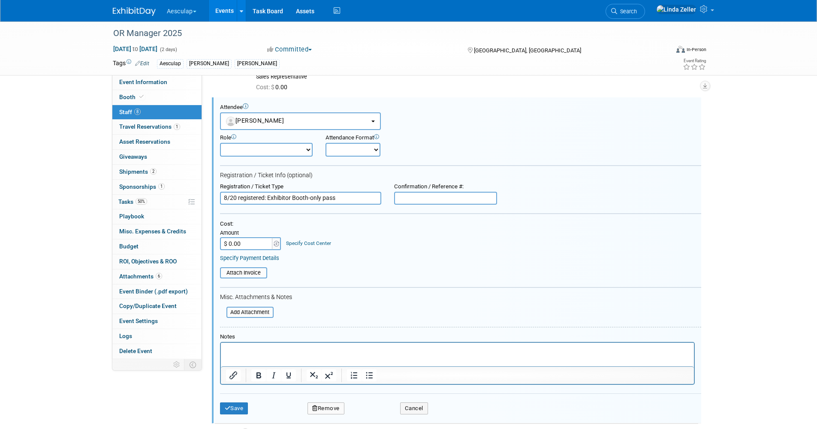
click at [402, 197] on input "text" at bounding box center [445, 198] width 103 height 13
paste input "2597295"
type input "2597295"
click at [232, 409] on button "Save" at bounding box center [234, 408] width 28 height 12
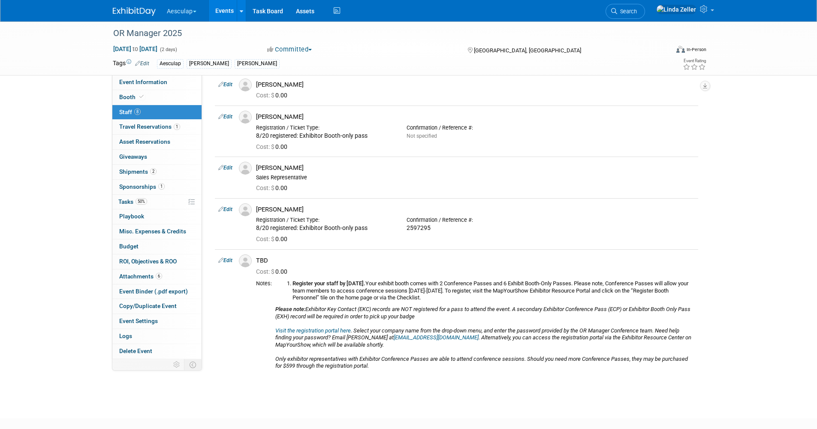
scroll to position [28, 0]
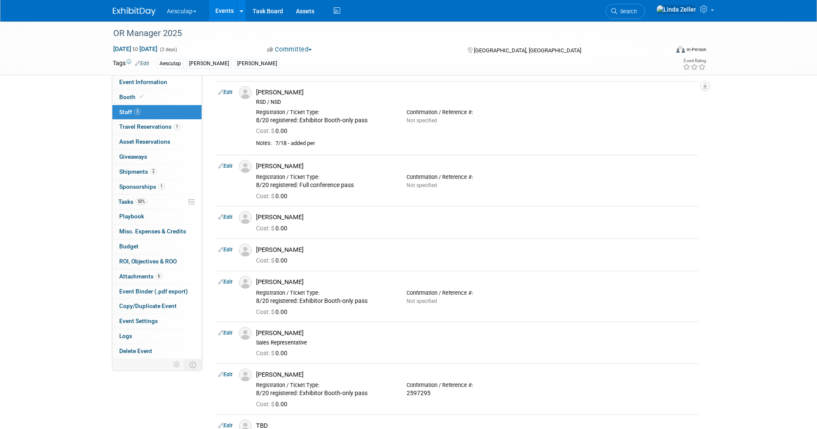
click at [227, 165] on link "Edit" at bounding box center [225, 166] width 14 height 6
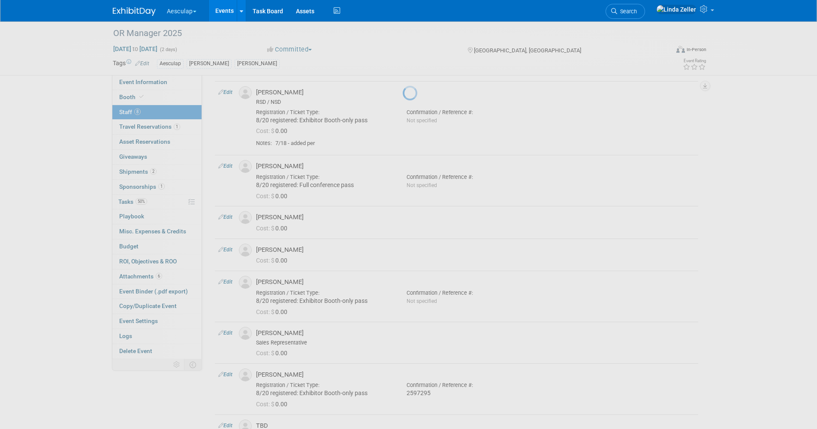
select select "d69154eb-d11b-49a5-90f0-b616fdf38ee7"
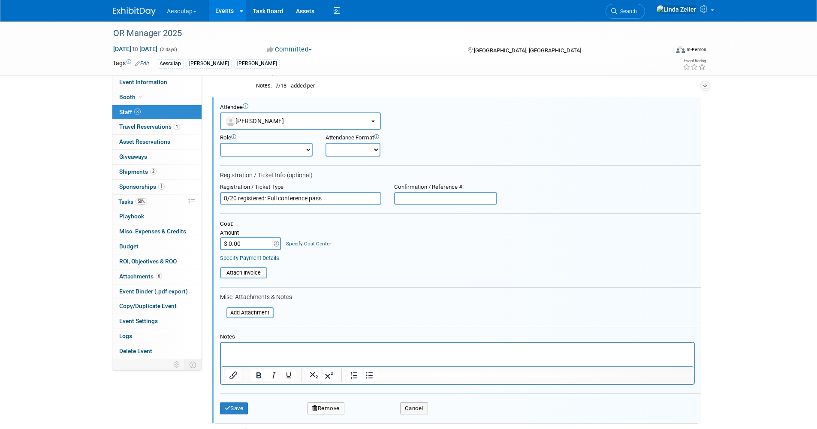
scroll to position [0, 0]
click at [240, 151] on select "AAG Aeos Clinical/ Capital Rep Booth Captain Booth Staff Communication Strategi…" at bounding box center [266, 150] width 93 height 14
click at [398, 200] on input "text" at bounding box center [445, 198] width 103 height 13
paste input "2597245"
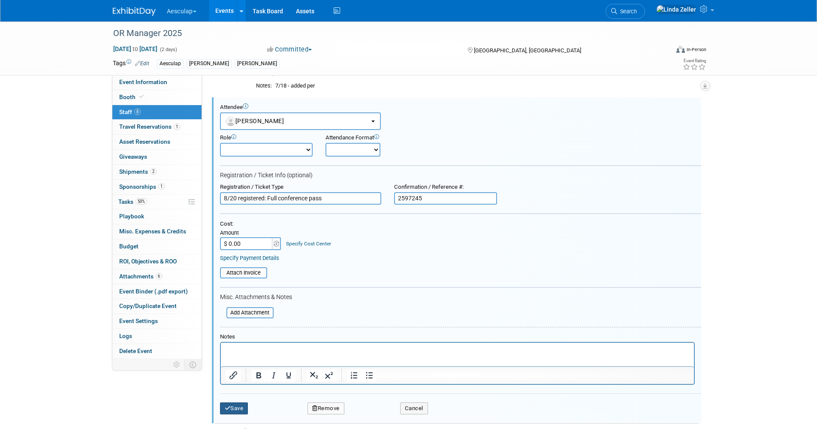
type input "2597245"
click at [227, 409] on icon "submit" at bounding box center [228, 408] width 6 height 6
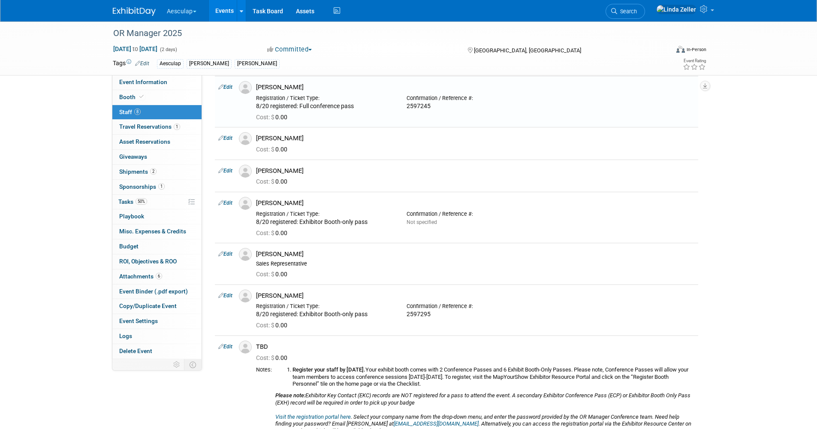
scroll to position [86, 0]
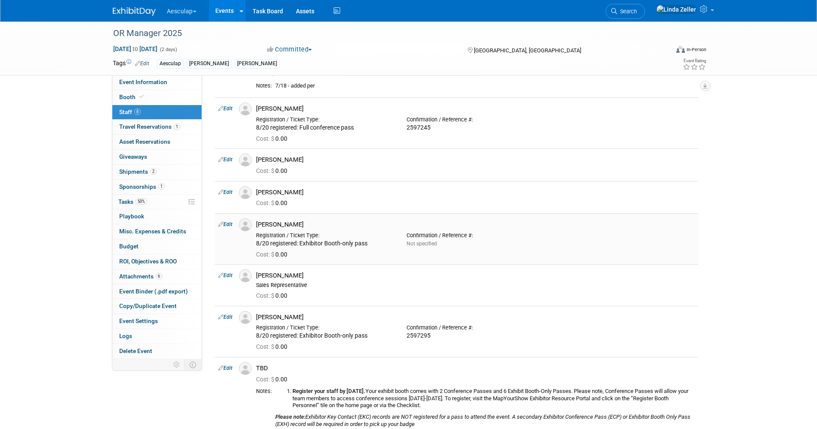
click at [231, 221] on td "Edit" at bounding box center [225, 238] width 21 height 51
click at [229, 224] on link "Edit" at bounding box center [225, 224] width 14 height 6
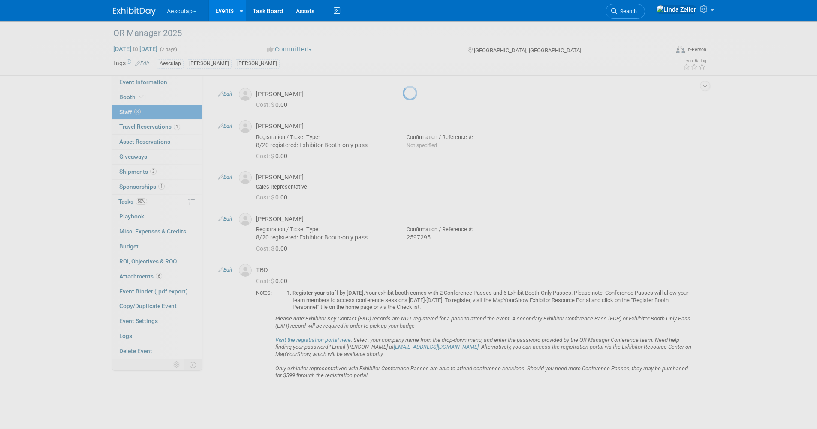
select select "e1fe4c5d-4d65-40d5-9392-28031e8914ca"
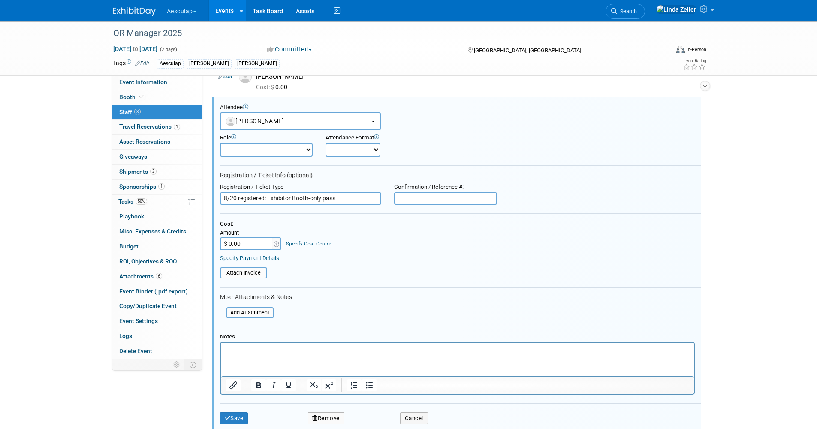
scroll to position [0, 0]
click at [417, 196] on input "text" at bounding box center [445, 198] width 103 height 13
paste input "2597286"
type input "2597286"
click at [234, 417] on button "Save" at bounding box center [234, 418] width 28 height 12
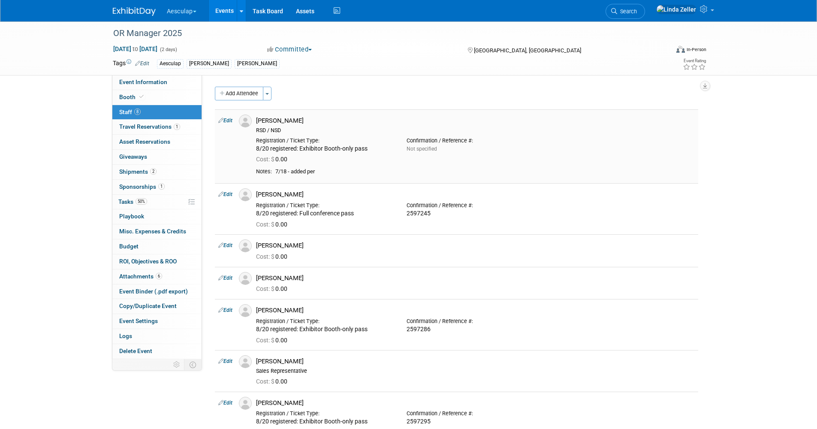
click at [232, 121] on link "Edit" at bounding box center [225, 121] width 14 height 6
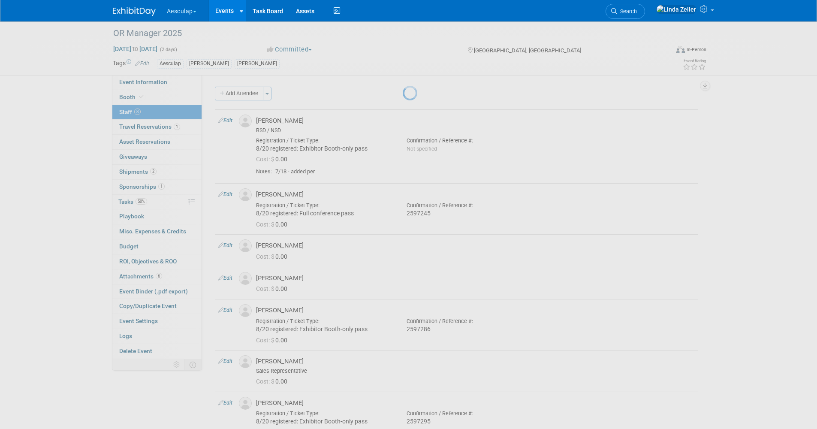
select select "89d4291c-da47-46e1-a4bb-55fc602367d6"
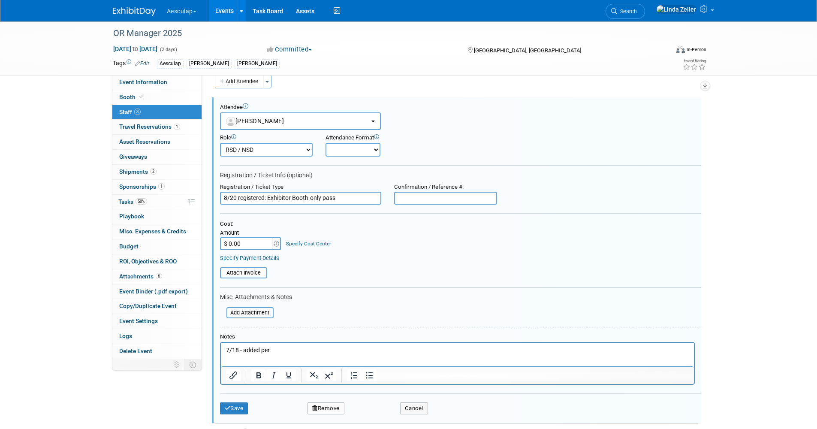
click at [417, 200] on input "text" at bounding box center [445, 198] width 103 height 13
paste input "2597273"
type input "2597273"
click at [239, 405] on button "Save" at bounding box center [234, 408] width 28 height 12
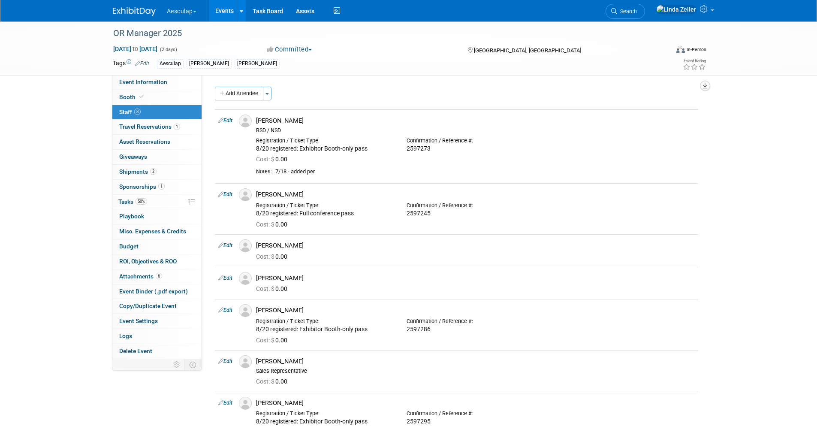
click at [705, 85] on icon "button" at bounding box center [705, 86] width 4 height 6
click at [634, 109] on link "Export tab to PDF" at bounding box center [654, 111] width 100 height 12
click at [393, 51] on div "Committed Committed Considering Not Going Sponsorship only Can't Support, no ti…" at bounding box center [359, 49] width 190 height 9
click at [126, 201] on span "Tasks 50%" at bounding box center [132, 201] width 29 height 7
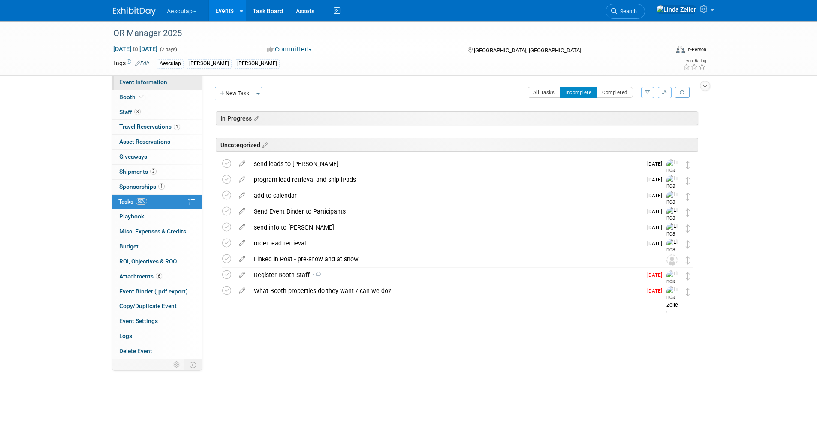
click at [141, 88] on link "Event Information" at bounding box center [156, 82] width 89 height 15
select select "Approved by Compliance"
select select "Strategic Sales"
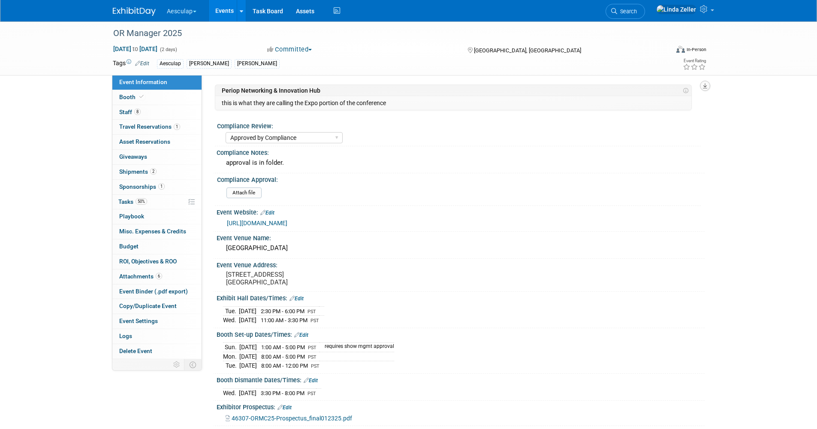
click at [705, 85] on icon "button" at bounding box center [705, 86] width 4 height 6
click at [668, 110] on link "Export tab to PDF" at bounding box center [668, 111] width 72 height 12
click at [329, 70] on div "Tags Edit Aesculap [PERSON_NAME] [PERSON_NAME] Event Rating" at bounding box center [409, 64] width 607 height 15
